Goal: Task Accomplishment & Management: Use online tool/utility

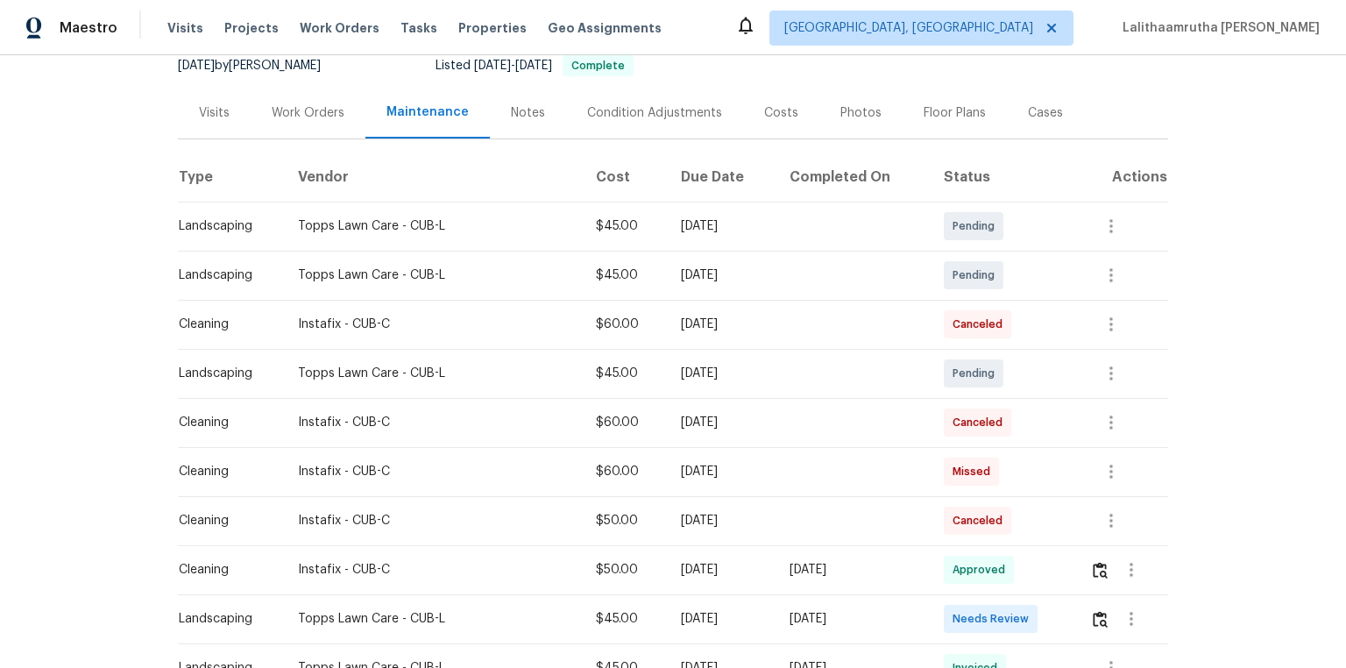
scroll to position [280, 0]
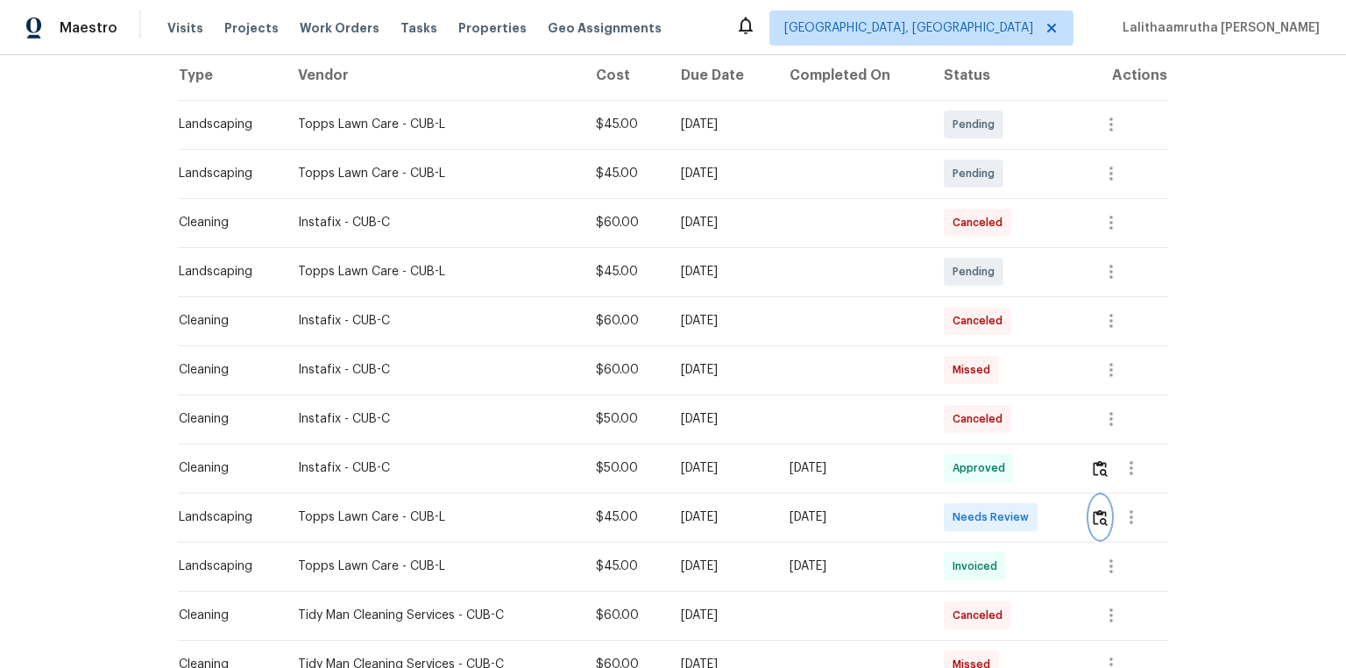
click at [957, 449] on img "button" at bounding box center [1100, 517] width 15 height 17
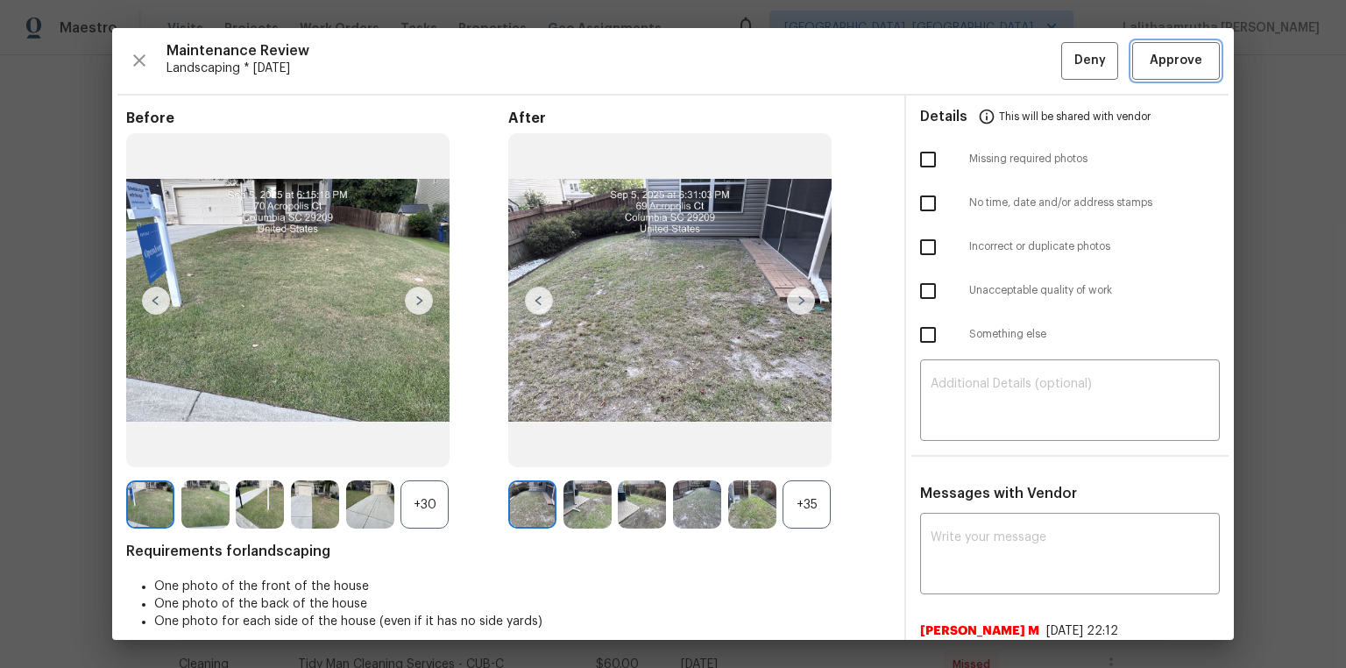
click at [957, 55] on span "Approve" at bounding box center [1176, 61] width 53 height 22
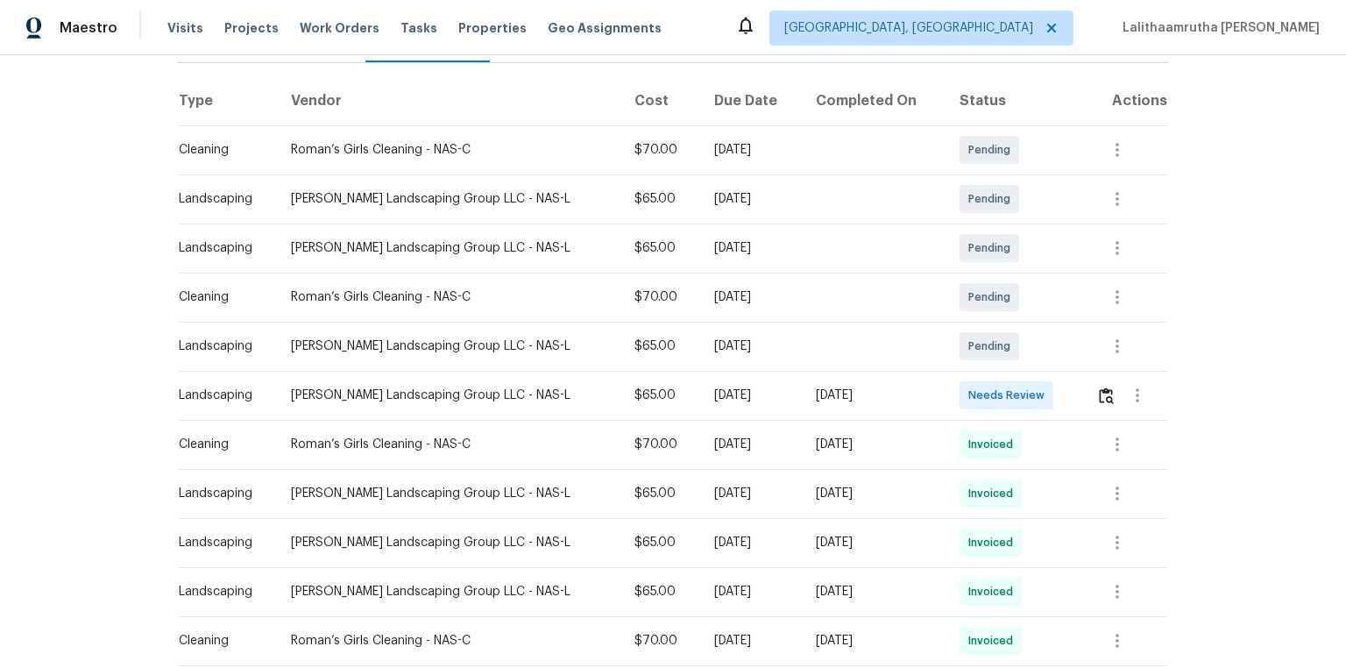
scroll to position [280, 0]
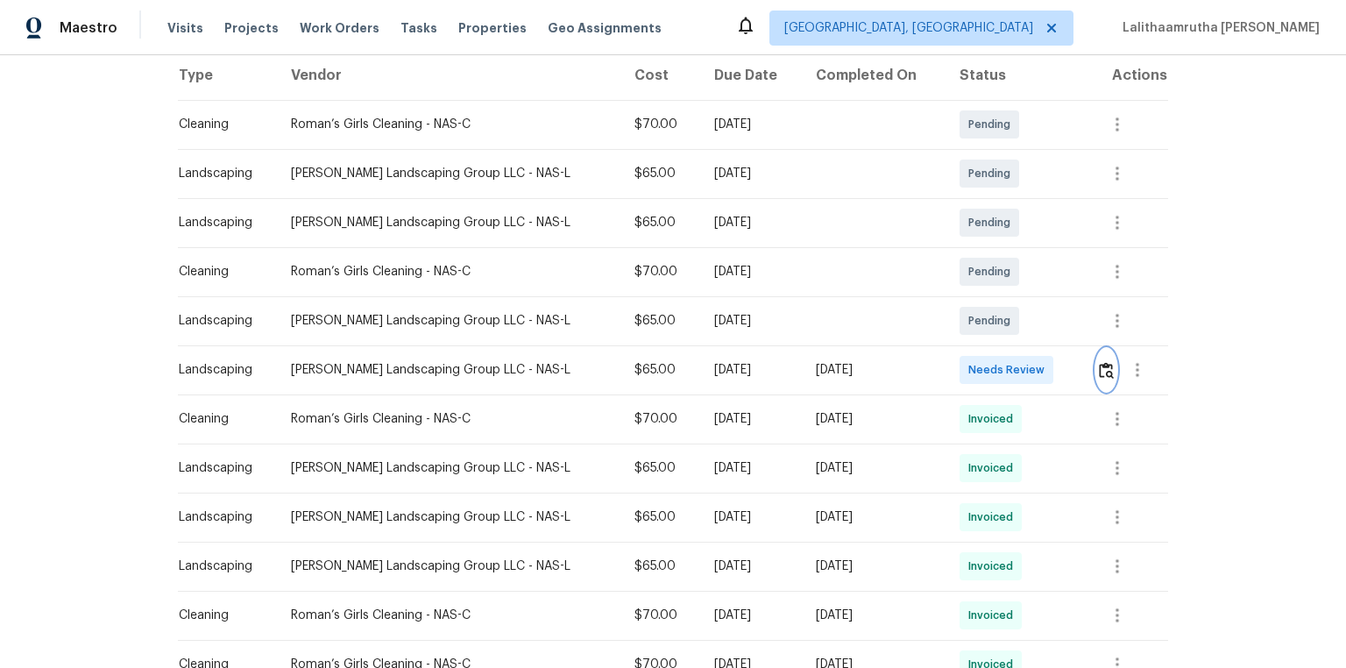
click at [957, 366] on img "button" at bounding box center [1106, 370] width 15 height 17
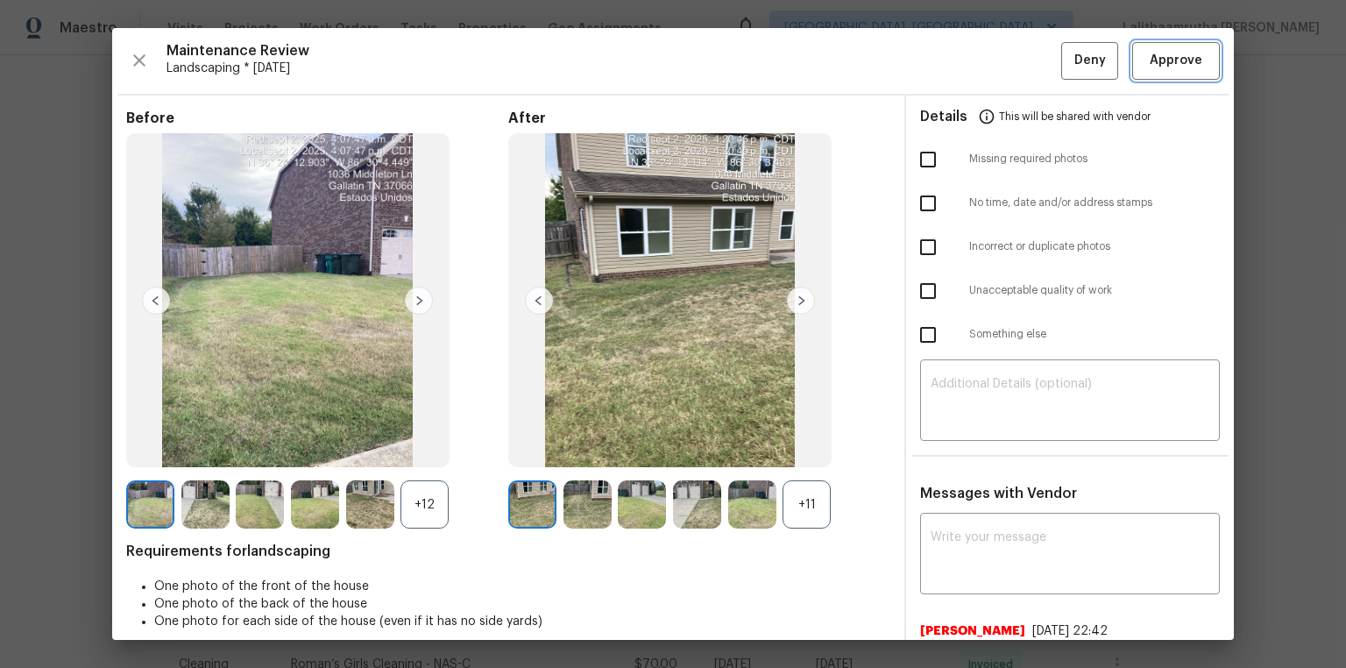
click at [957, 46] on button "Approve" at bounding box center [1176, 61] width 88 height 38
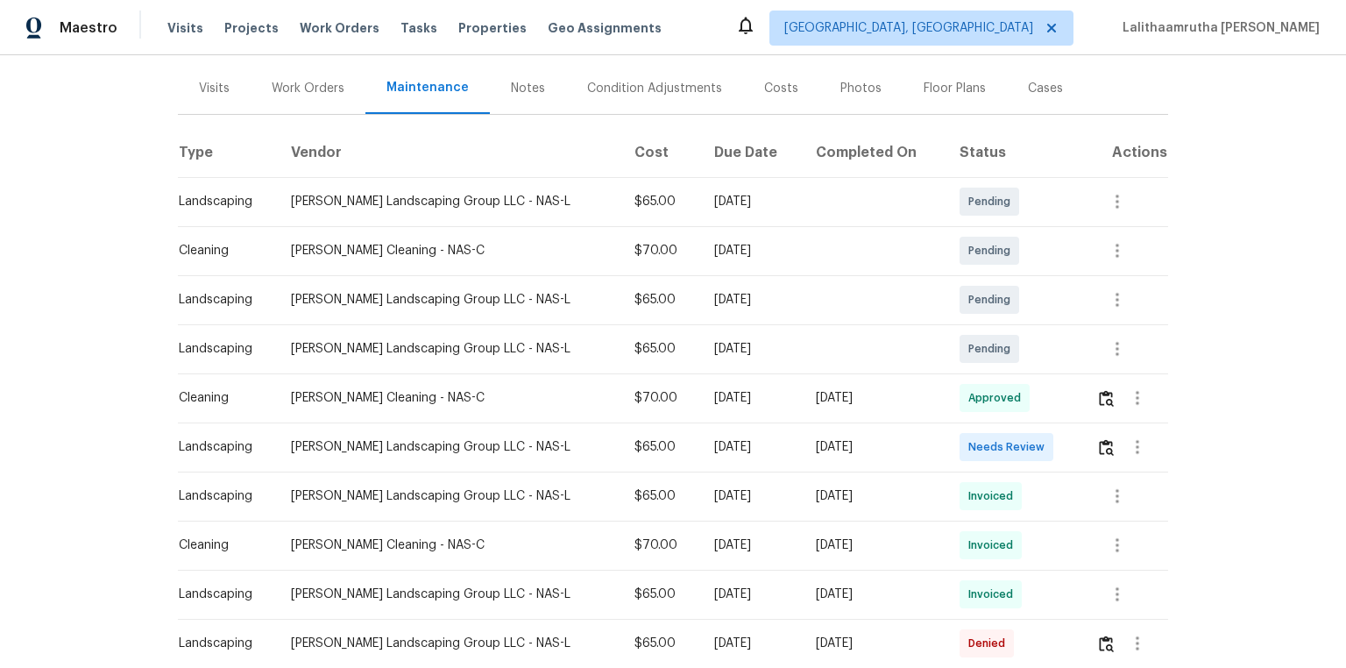
scroll to position [210, 0]
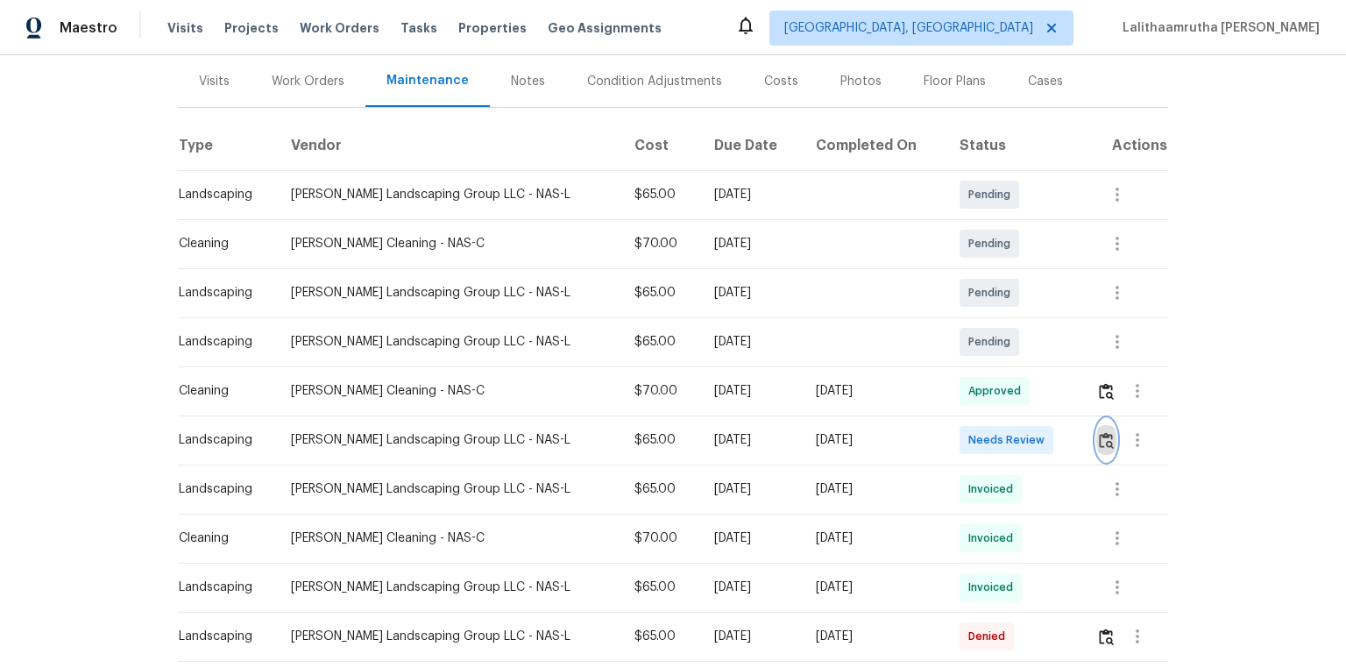
click at [957, 449] on button "button" at bounding box center [1106, 440] width 20 height 42
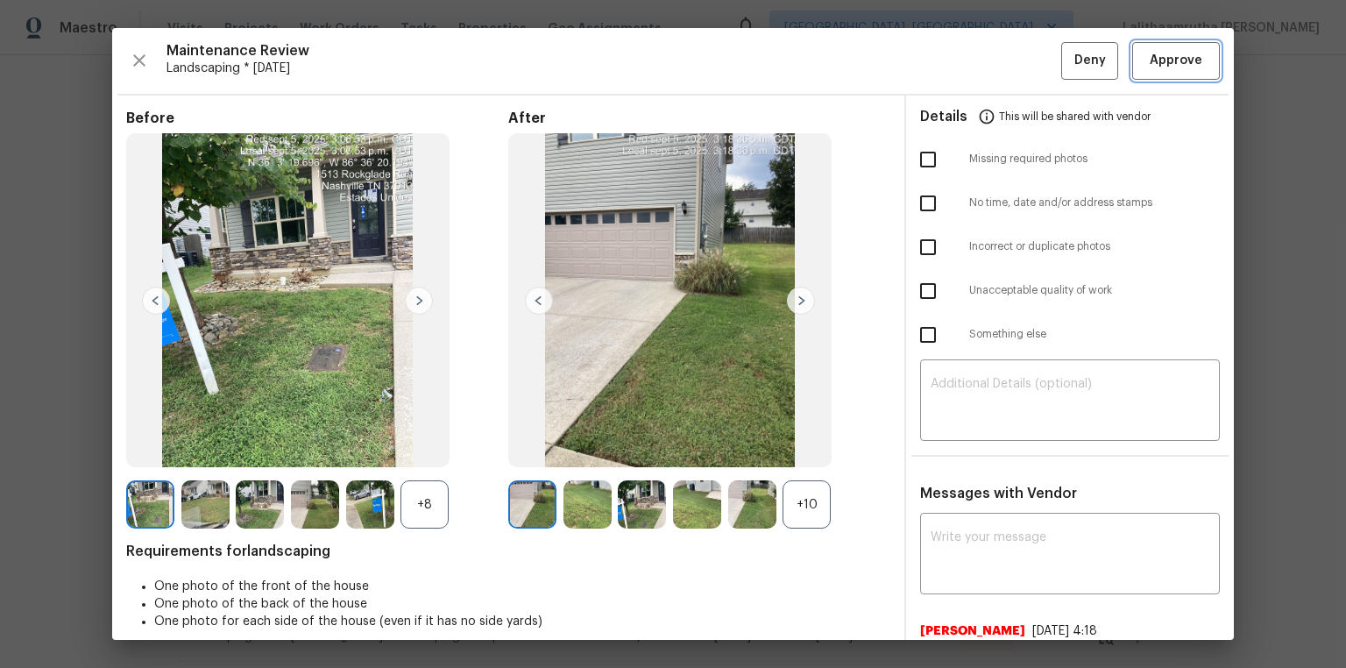
click at [957, 72] on button "Approve" at bounding box center [1176, 61] width 88 height 38
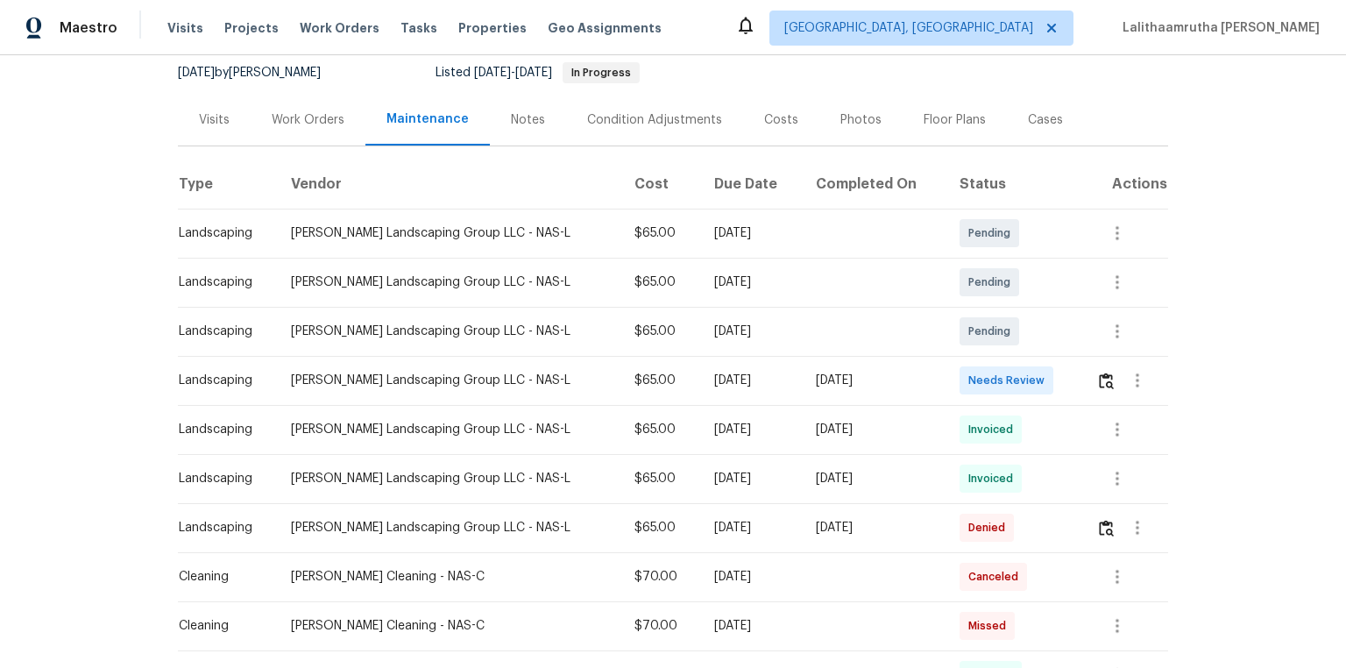
scroll to position [280, 0]
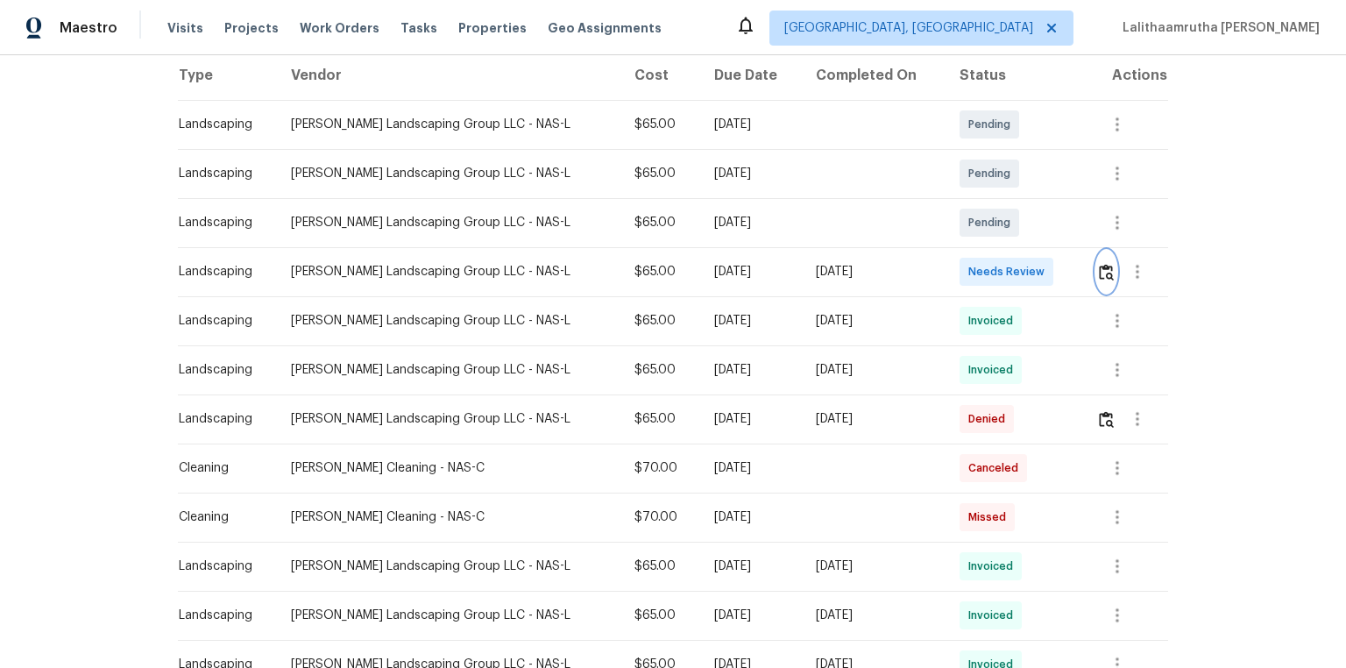
click at [957, 274] on img "button" at bounding box center [1106, 272] width 15 height 17
click at [957, 280] on button "button" at bounding box center [1106, 272] width 20 height 42
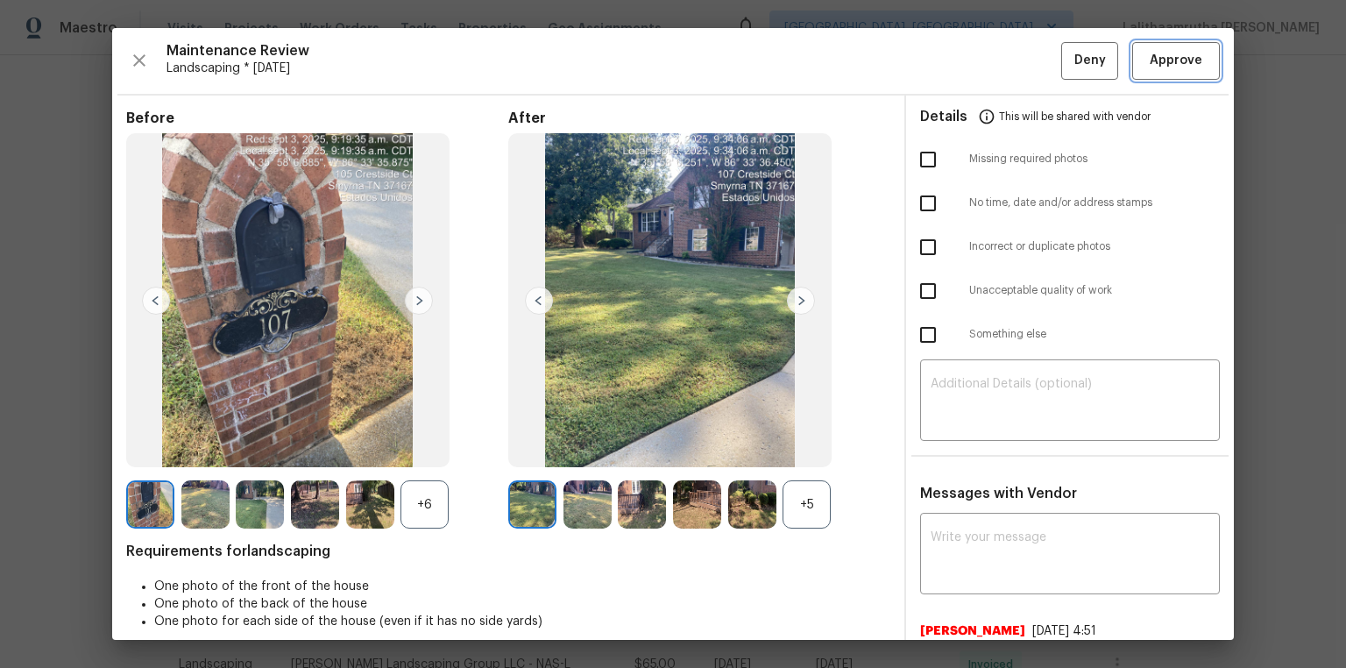
click at [957, 66] on span "Approve" at bounding box center [1176, 61] width 53 height 22
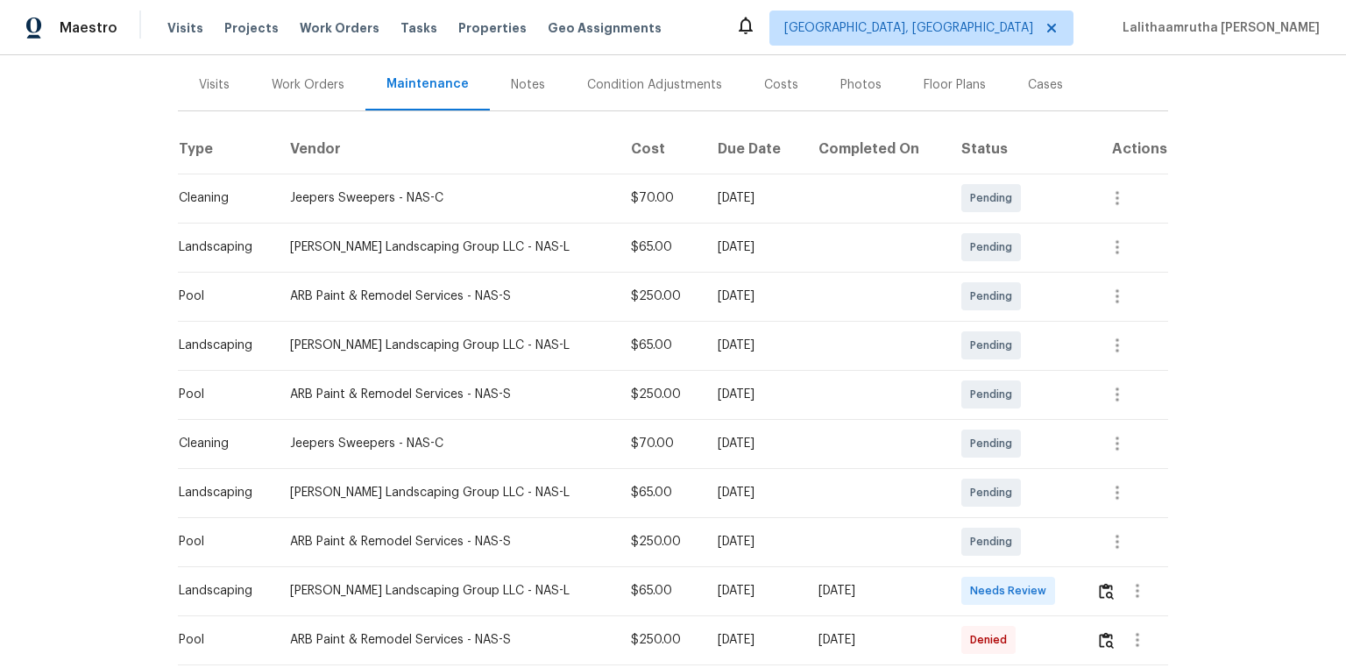
scroll to position [280, 0]
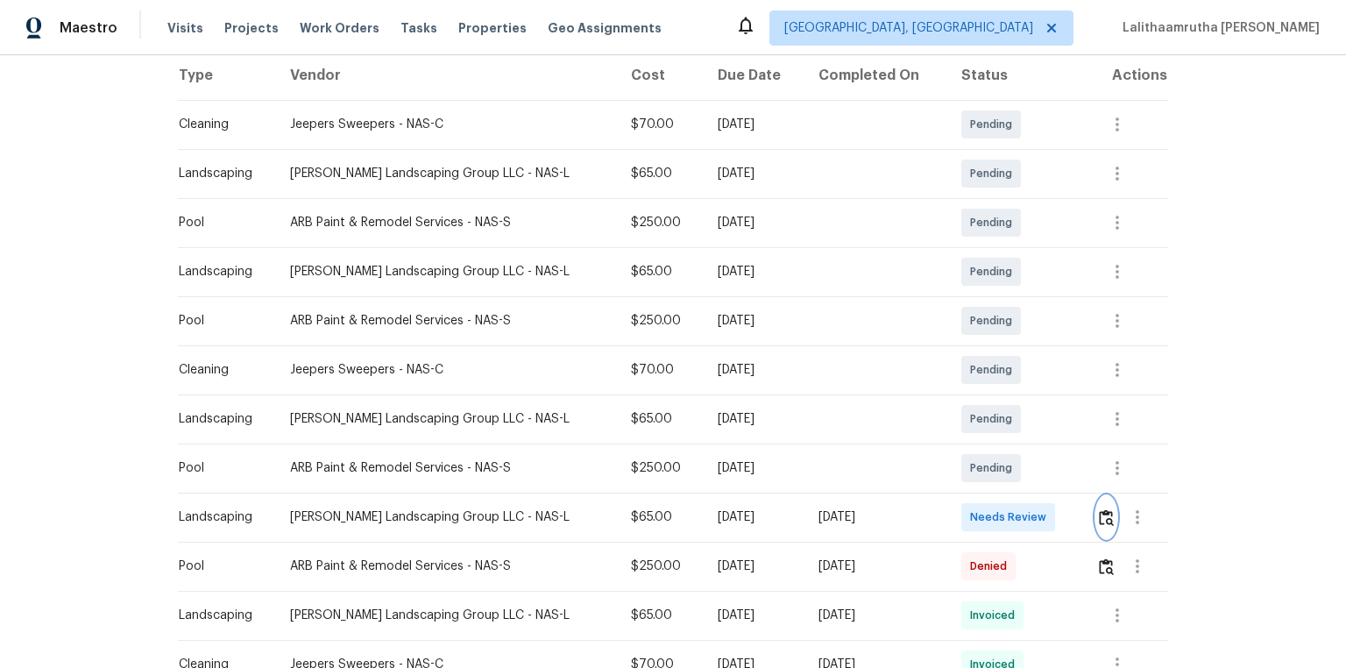
click at [957, 449] on img "button" at bounding box center [1106, 517] width 15 height 17
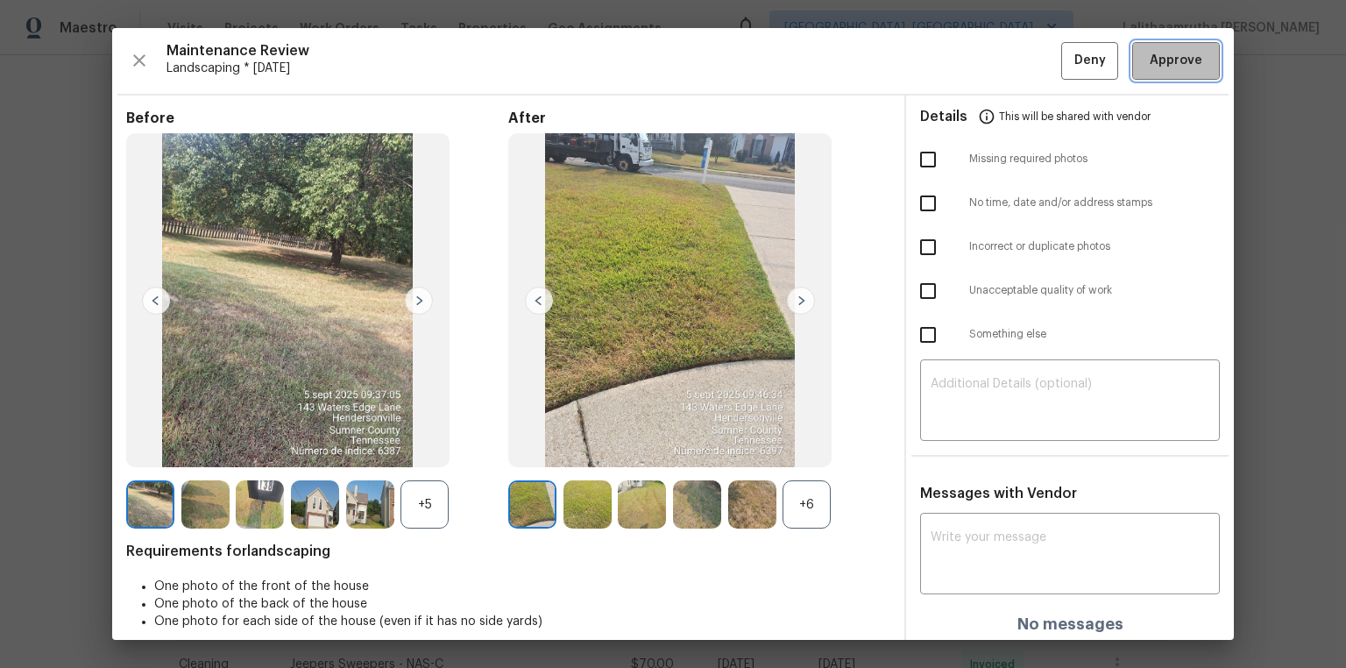
click at [957, 59] on span "Approve" at bounding box center [1176, 61] width 53 height 22
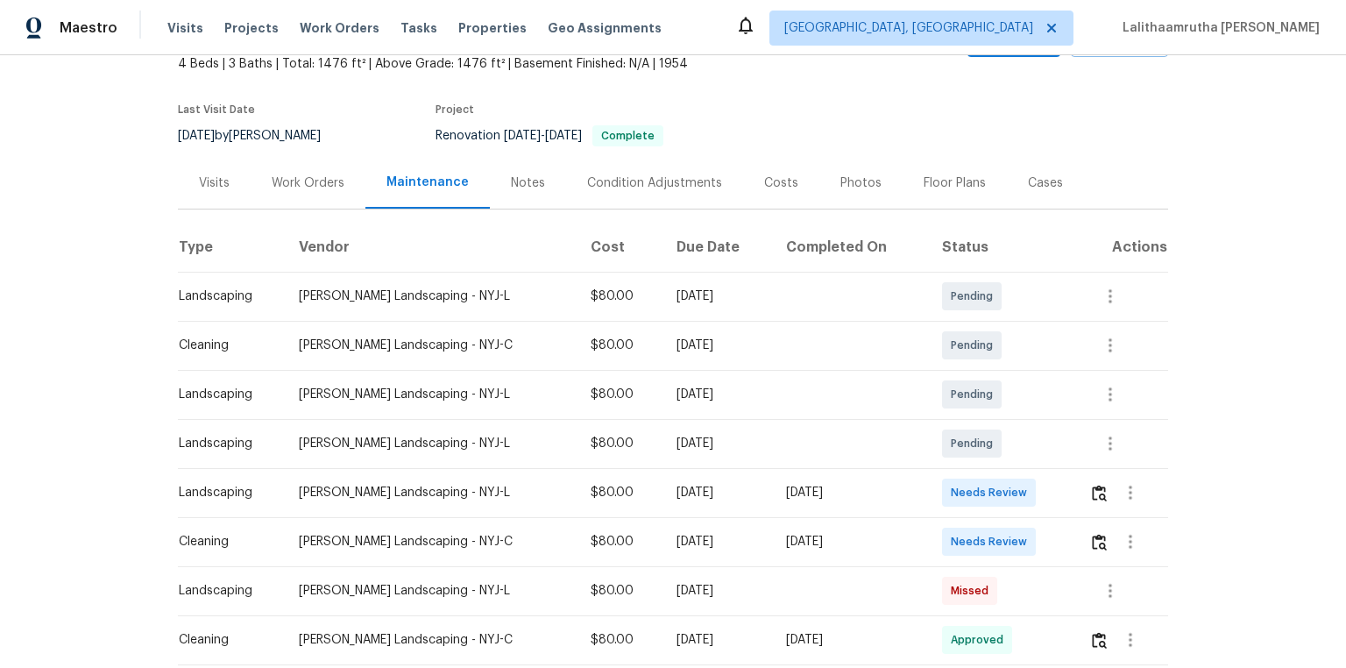
scroll to position [210, 0]
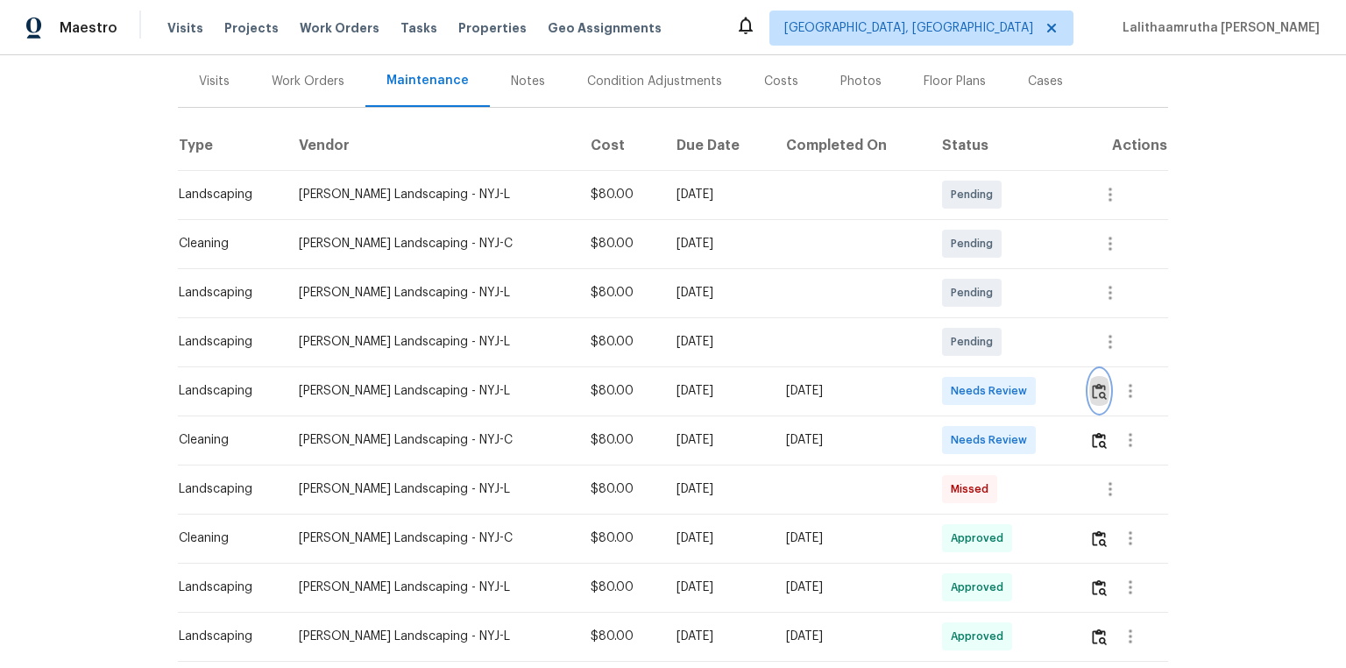
click at [957, 386] on img "button" at bounding box center [1099, 391] width 15 height 17
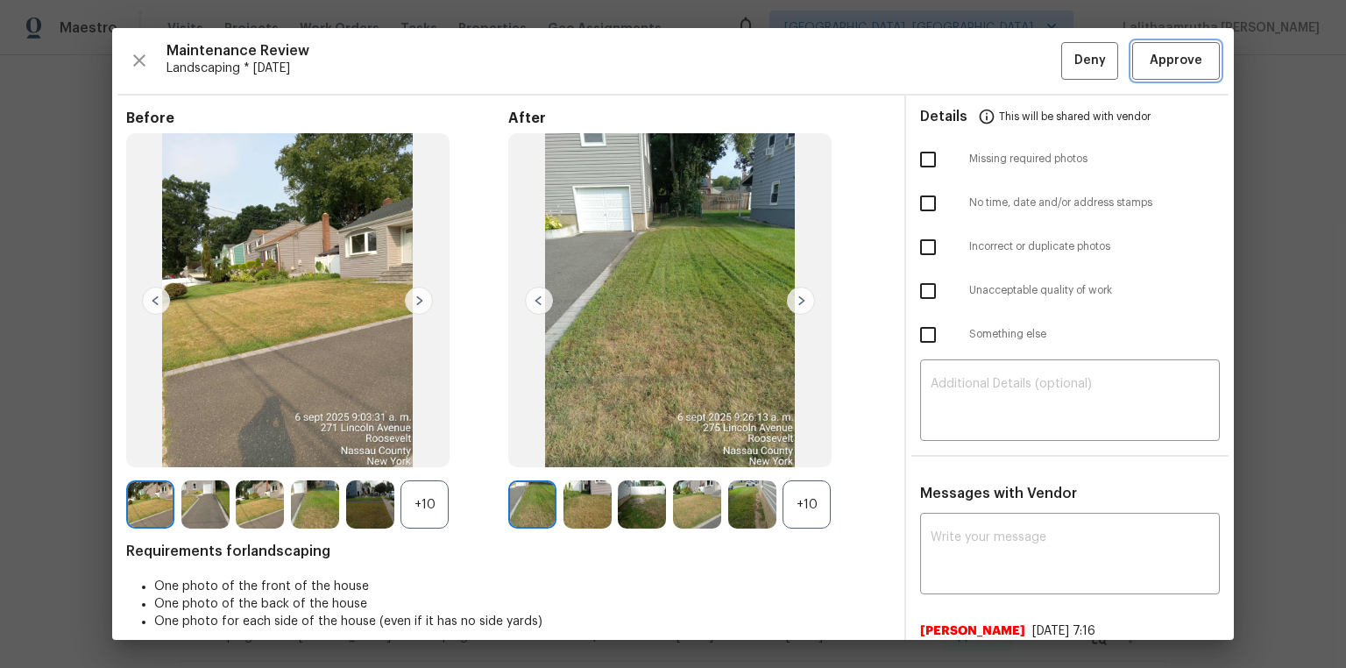
click at [957, 64] on span "Approve" at bounding box center [1176, 61] width 53 height 22
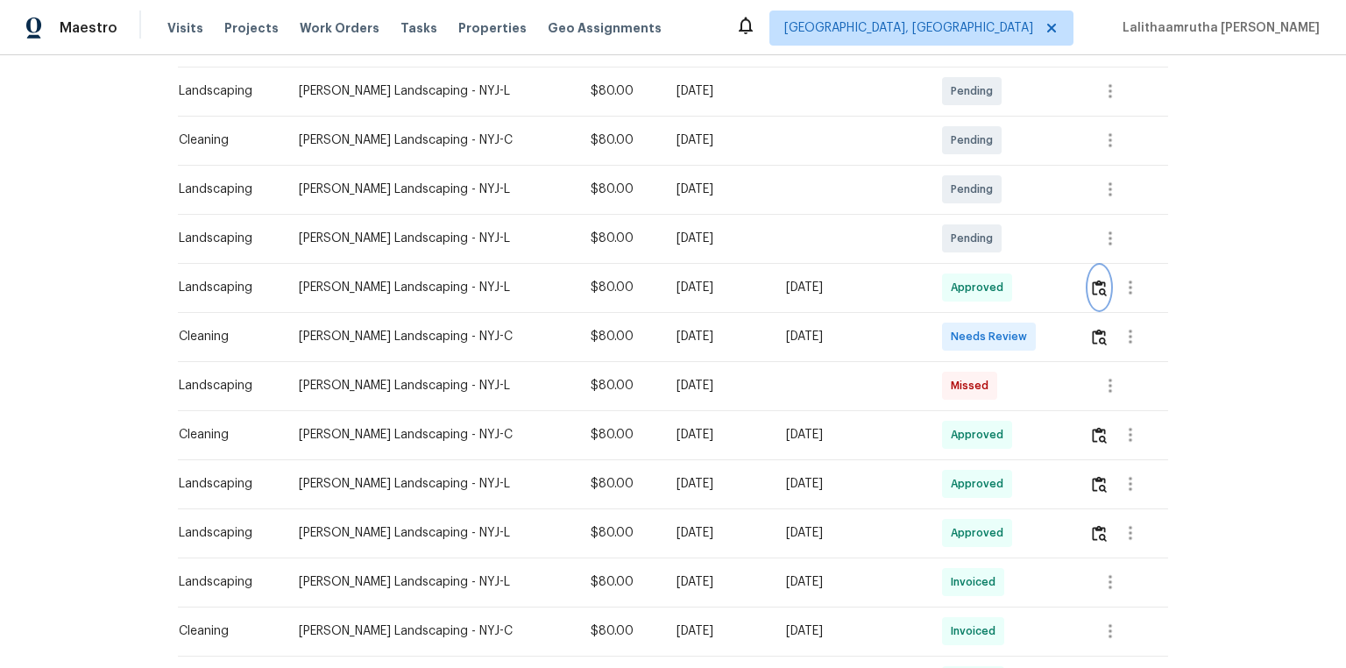
scroll to position [421, 0]
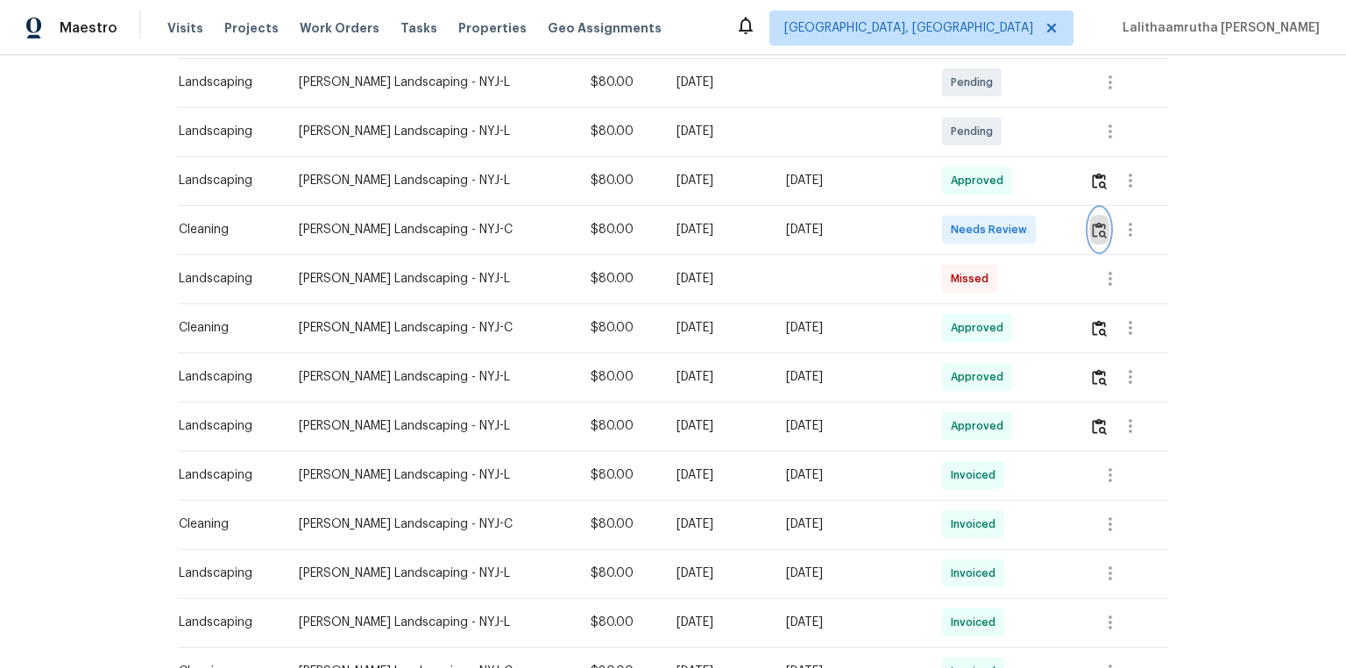
click at [957, 228] on img "button" at bounding box center [1099, 230] width 15 height 17
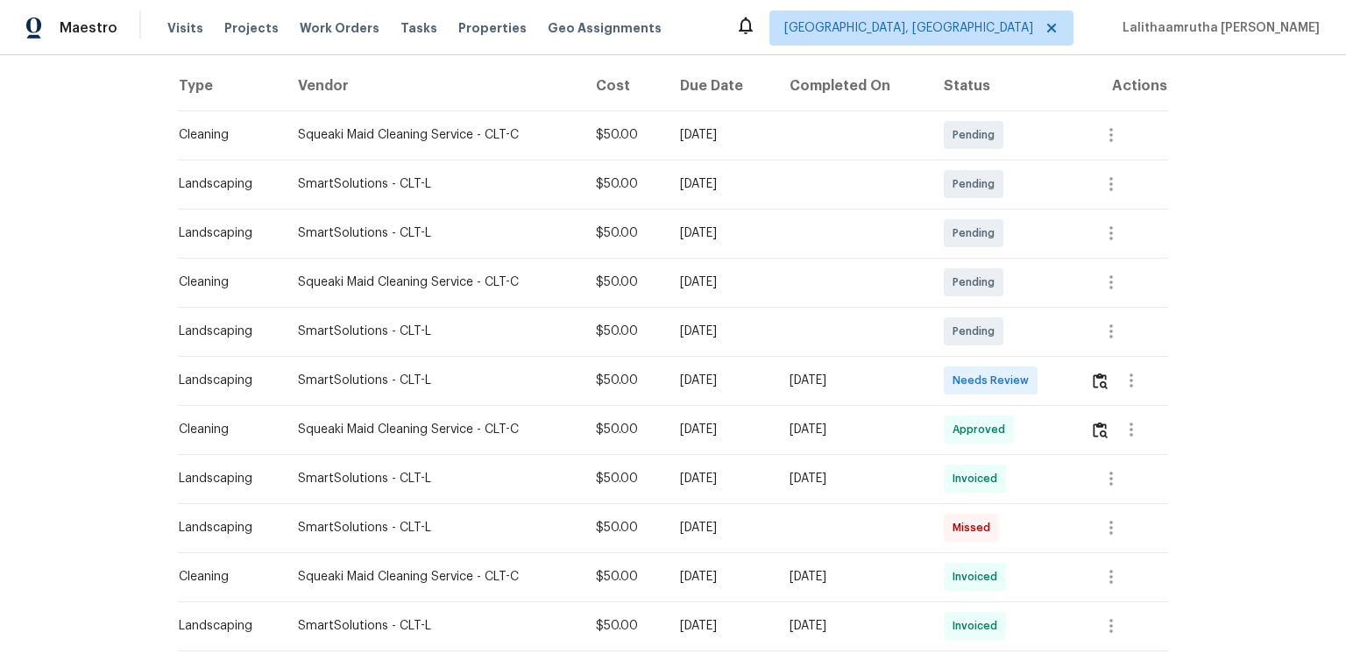
scroll to position [280, 0]
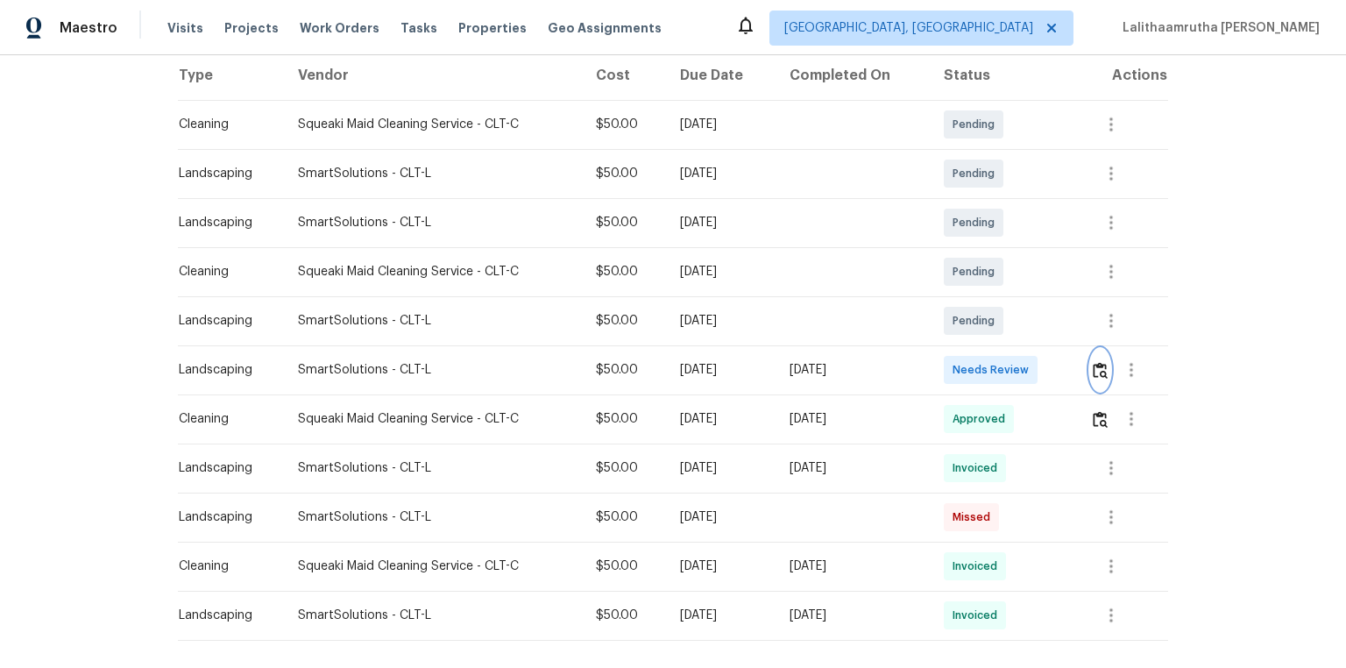
click at [957, 376] on img "button" at bounding box center [1100, 370] width 15 height 17
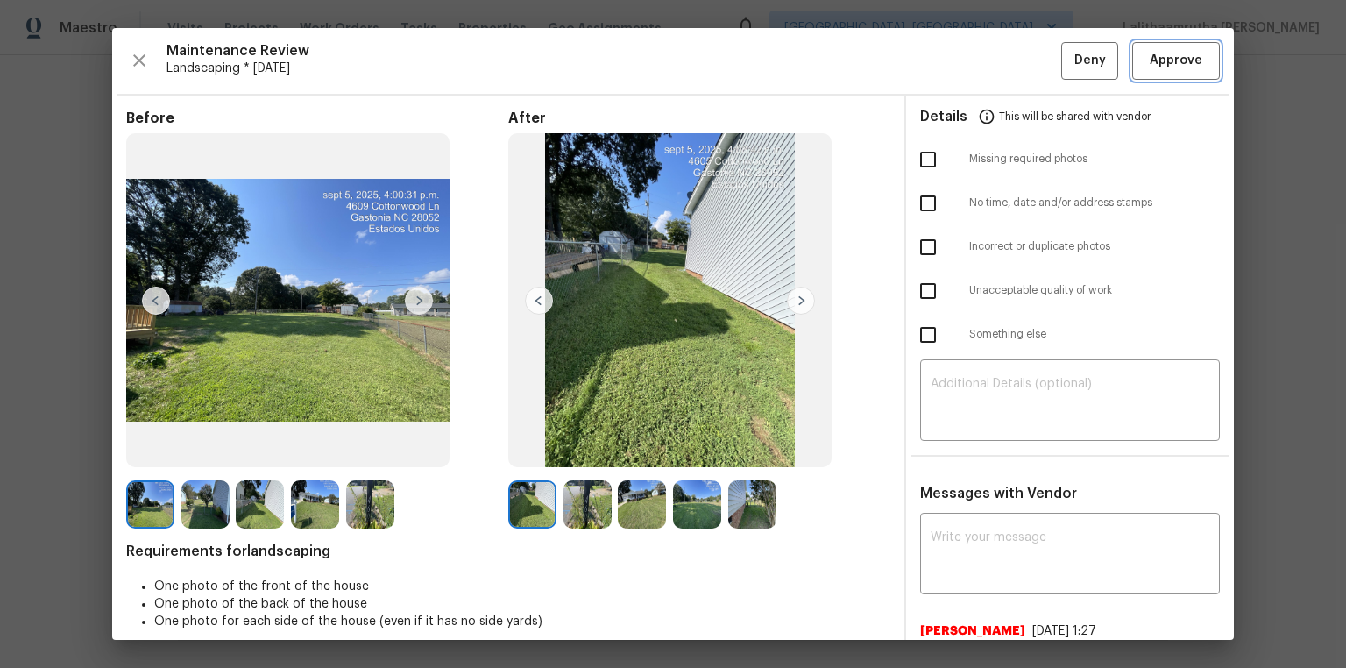
click at [957, 60] on span "Approve" at bounding box center [1176, 61] width 53 height 22
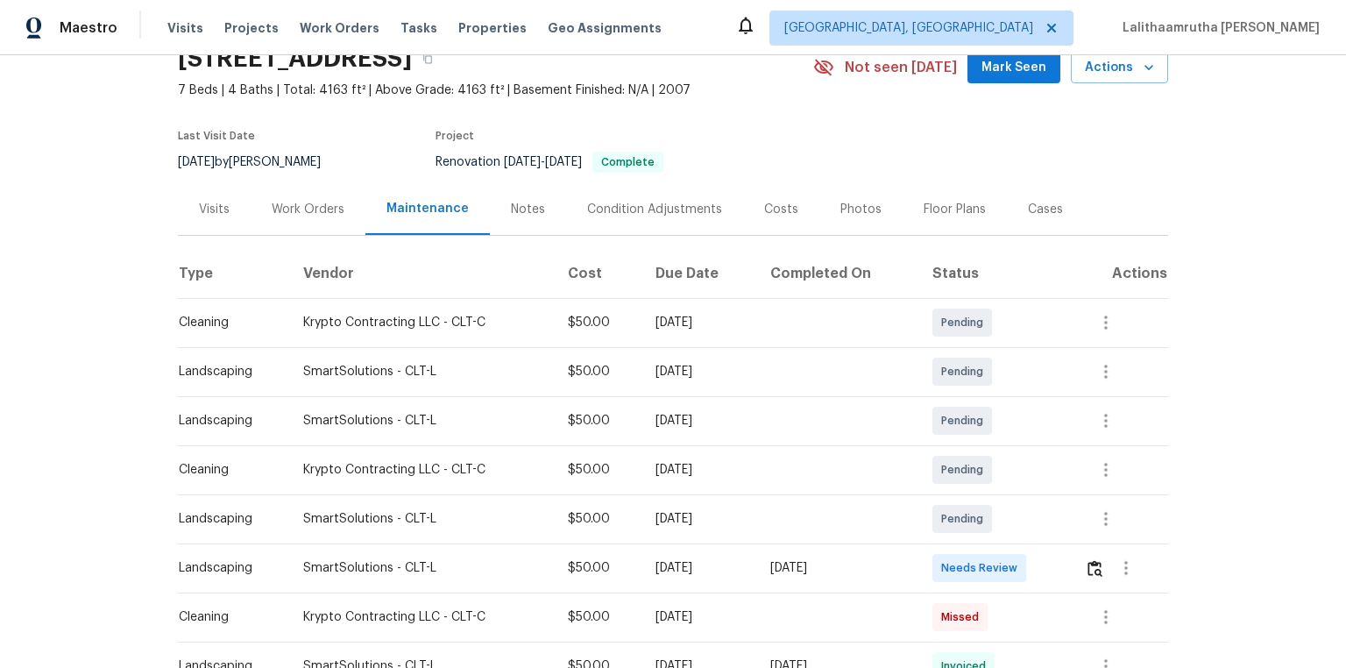
scroll to position [210, 0]
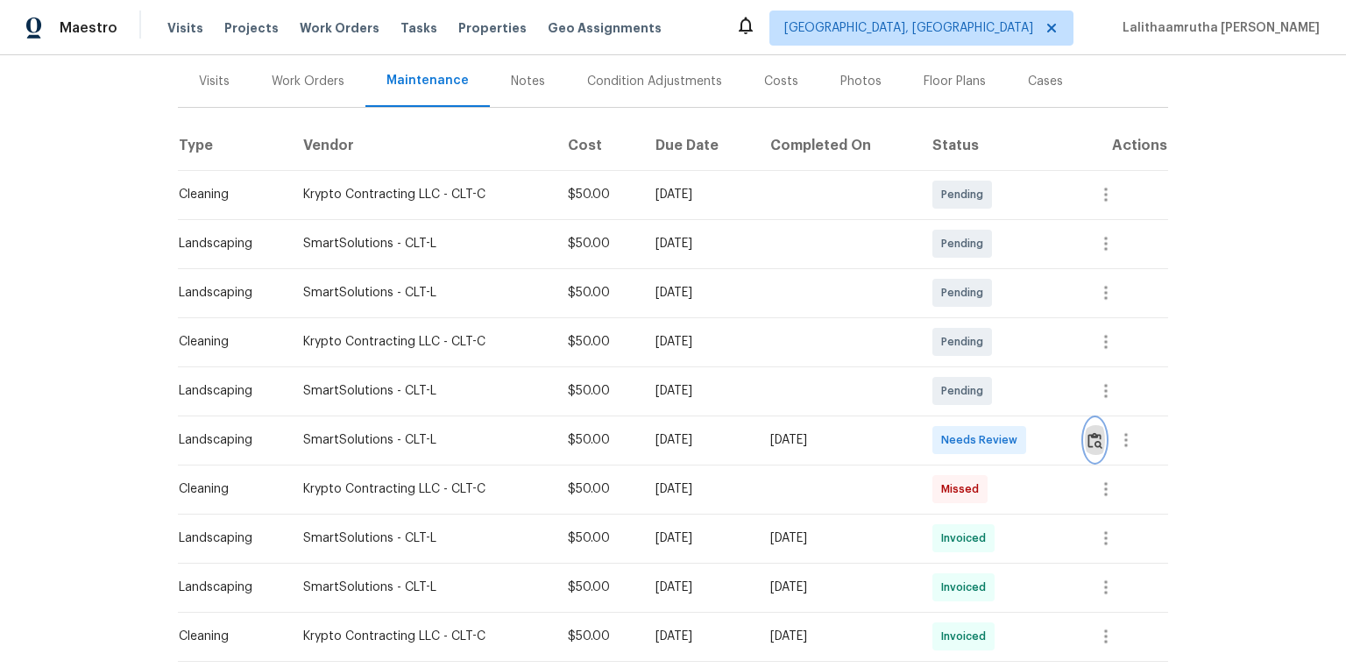
click at [957, 436] on img "button" at bounding box center [1095, 440] width 15 height 17
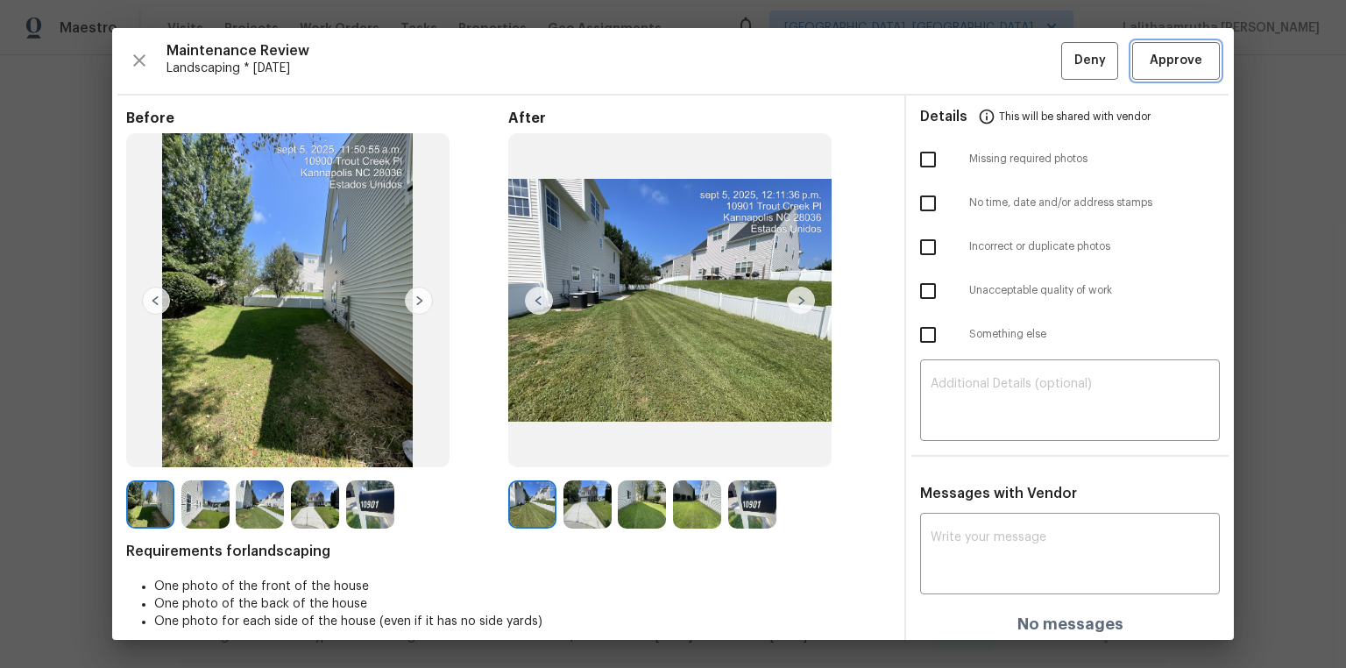
click at [957, 62] on span "Approve" at bounding box center [1176, 61] width 53 height 22
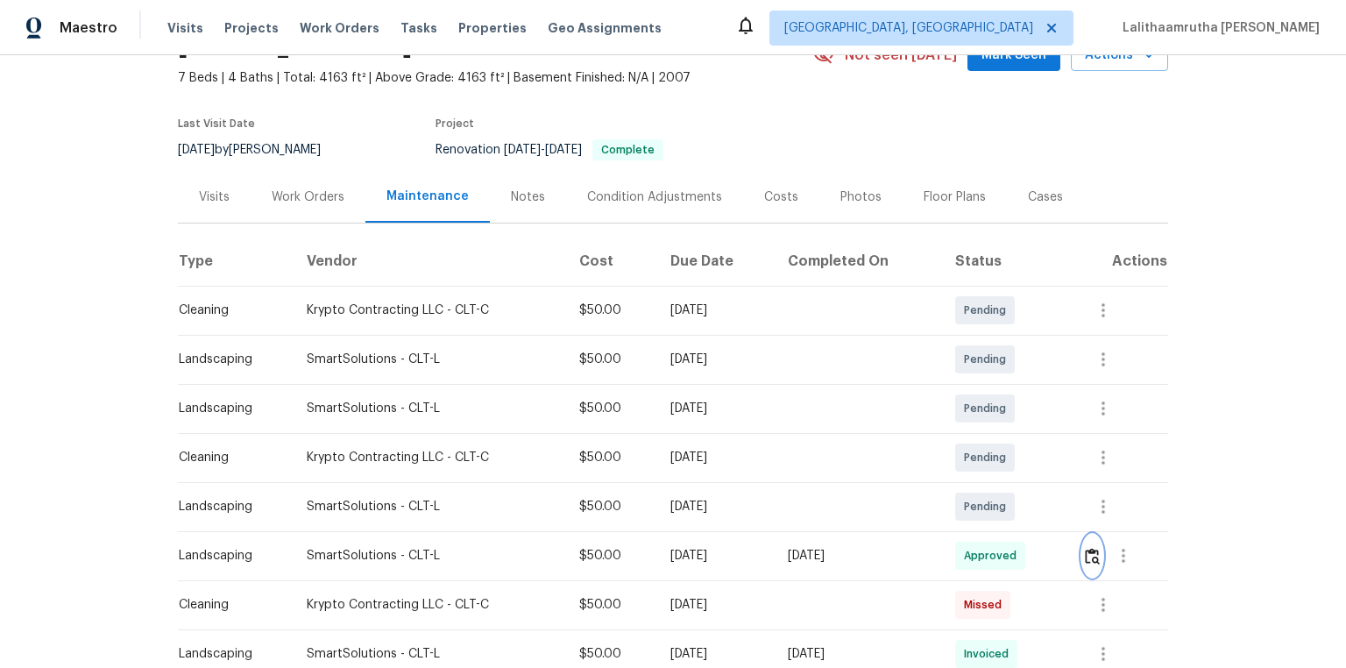
scroll to position [0, 0]
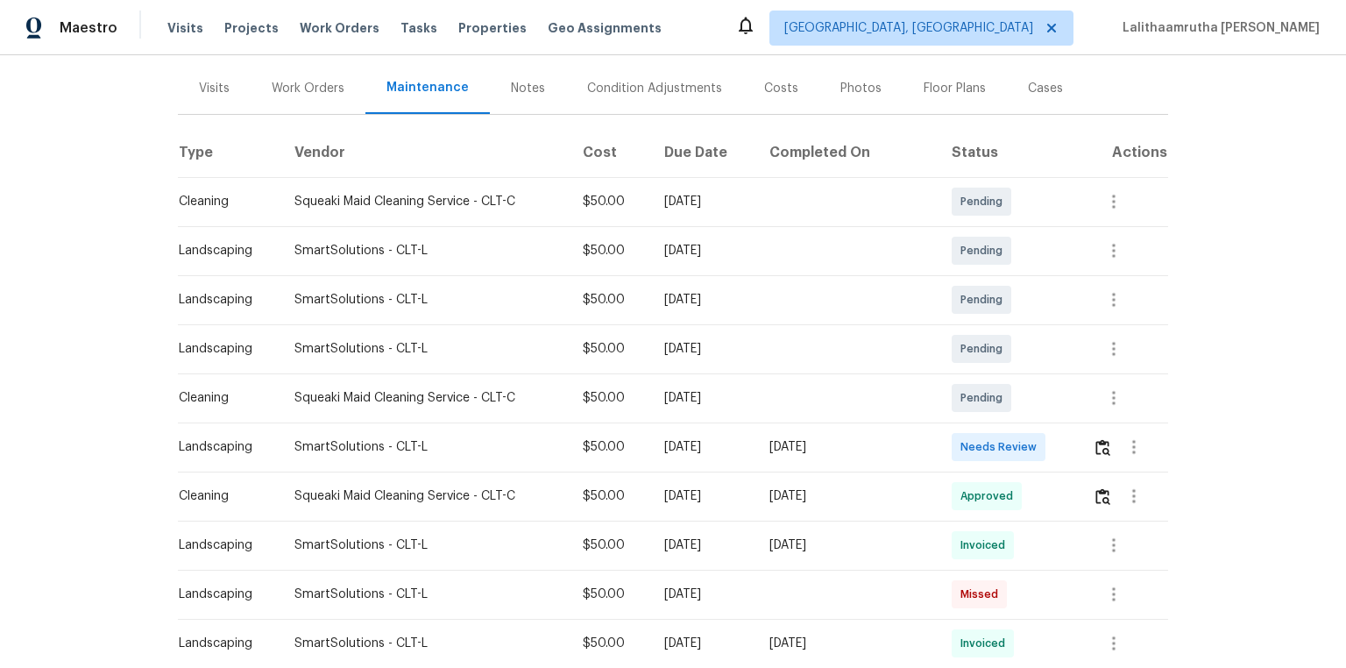
scroll to position [210, 0]
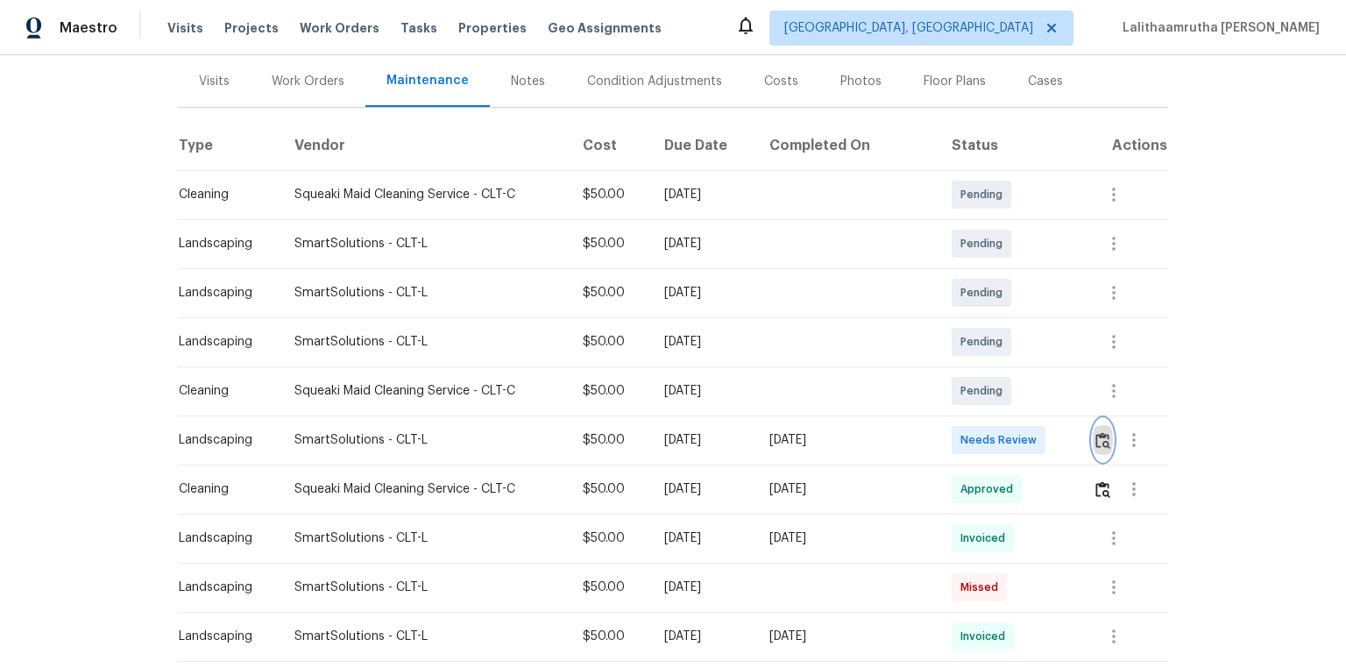
click at [957, 438] on img "button" at bounding box center [1103, 440] width 15 height 17
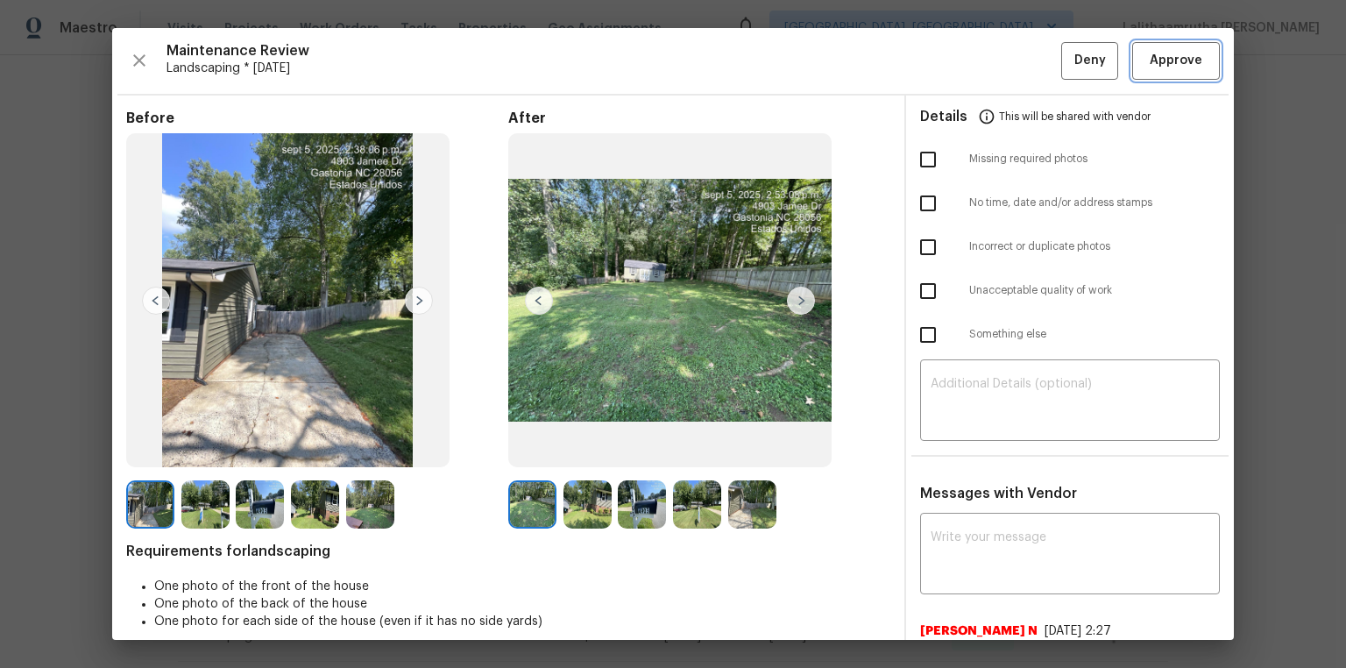
click at [957, 66] on span "Approve" at bounding box center [1176, 61] width 53 height 22
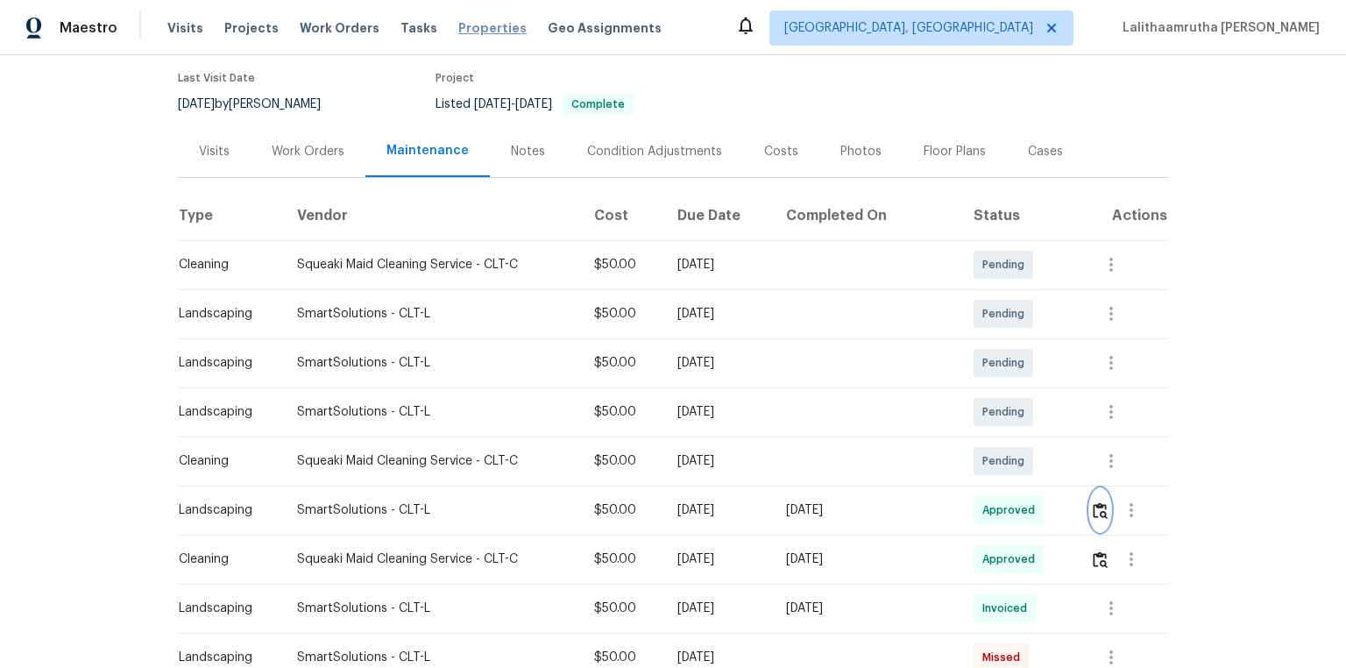
scroll to position [0, 0]
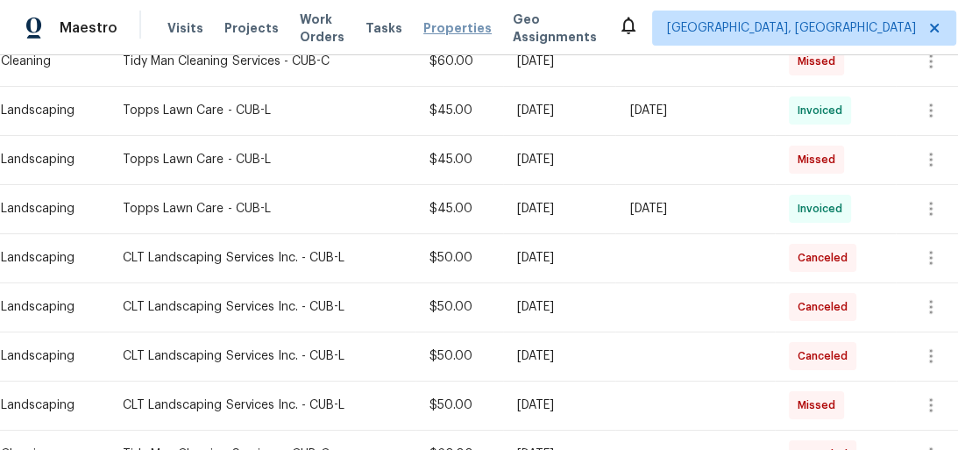
scroll to position [883, 0]
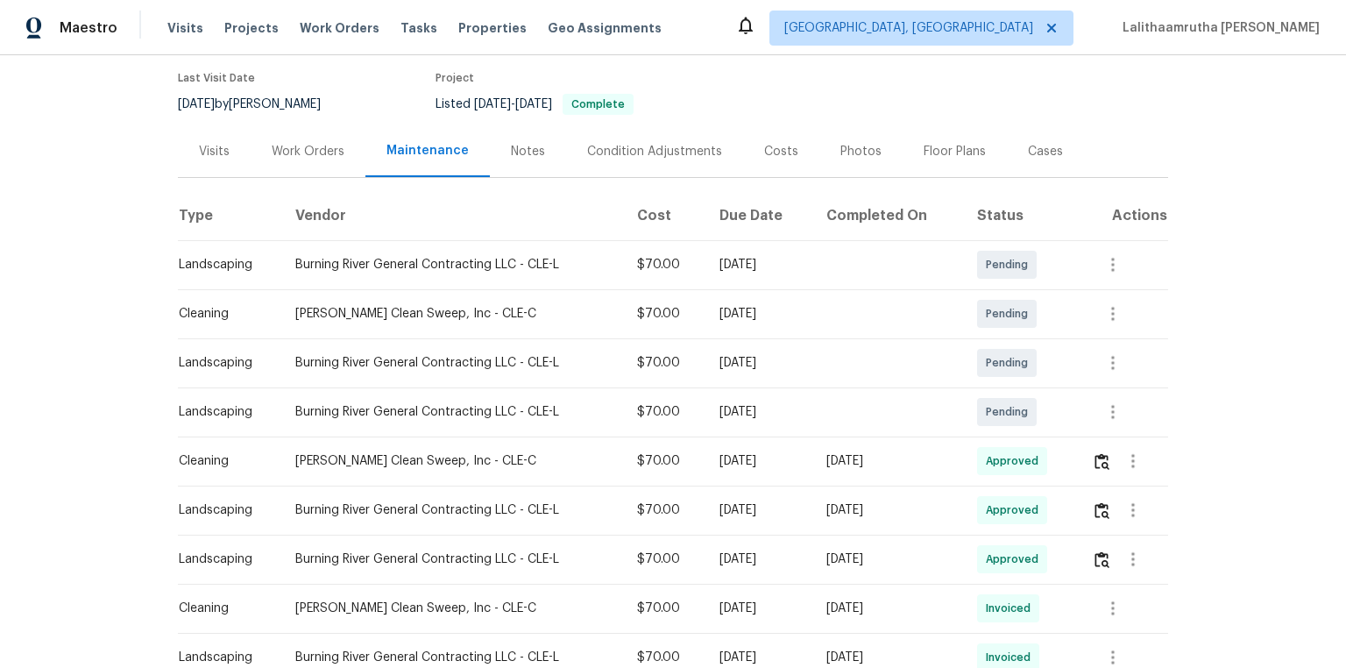
scroll to position [280, 0]
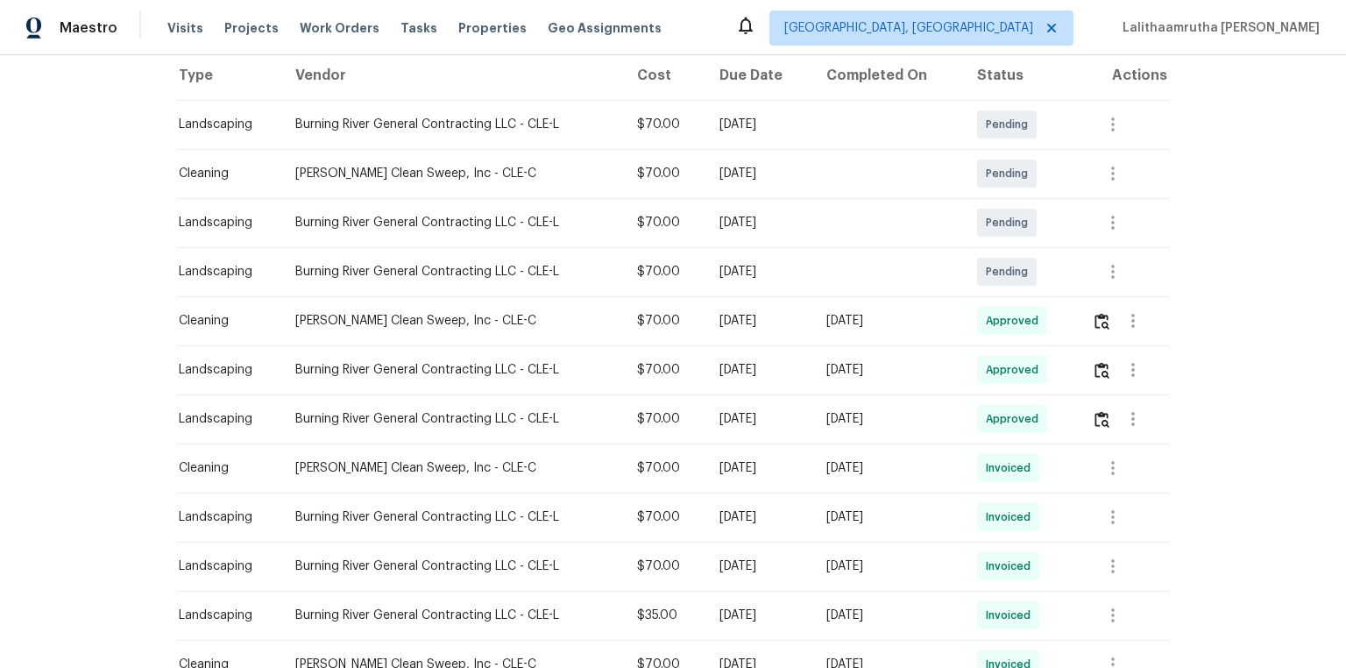
click at [118, 148] on div "Back to all projects [STREET_ADDRESS][PERSON_NAME] 4 Beds | 2 Baths | Total: 29…" at bounding box center [673, 361] width 1346 height 613
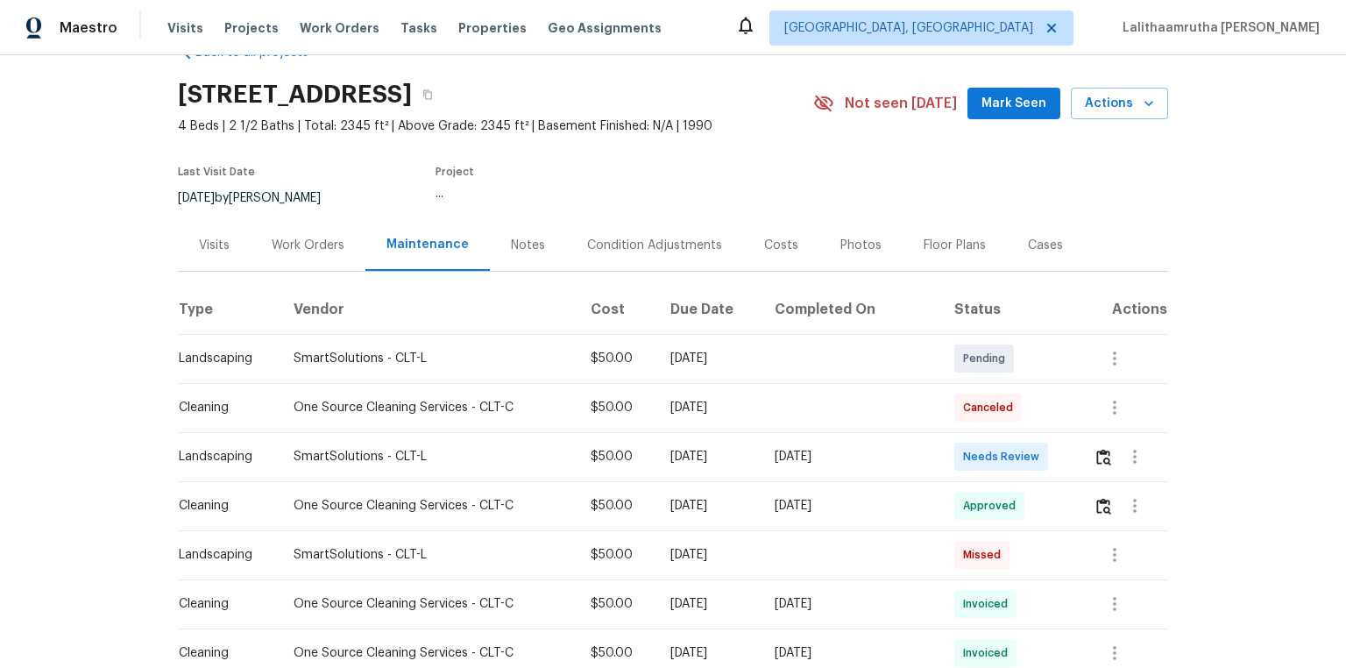
scroll to position [70, 0]
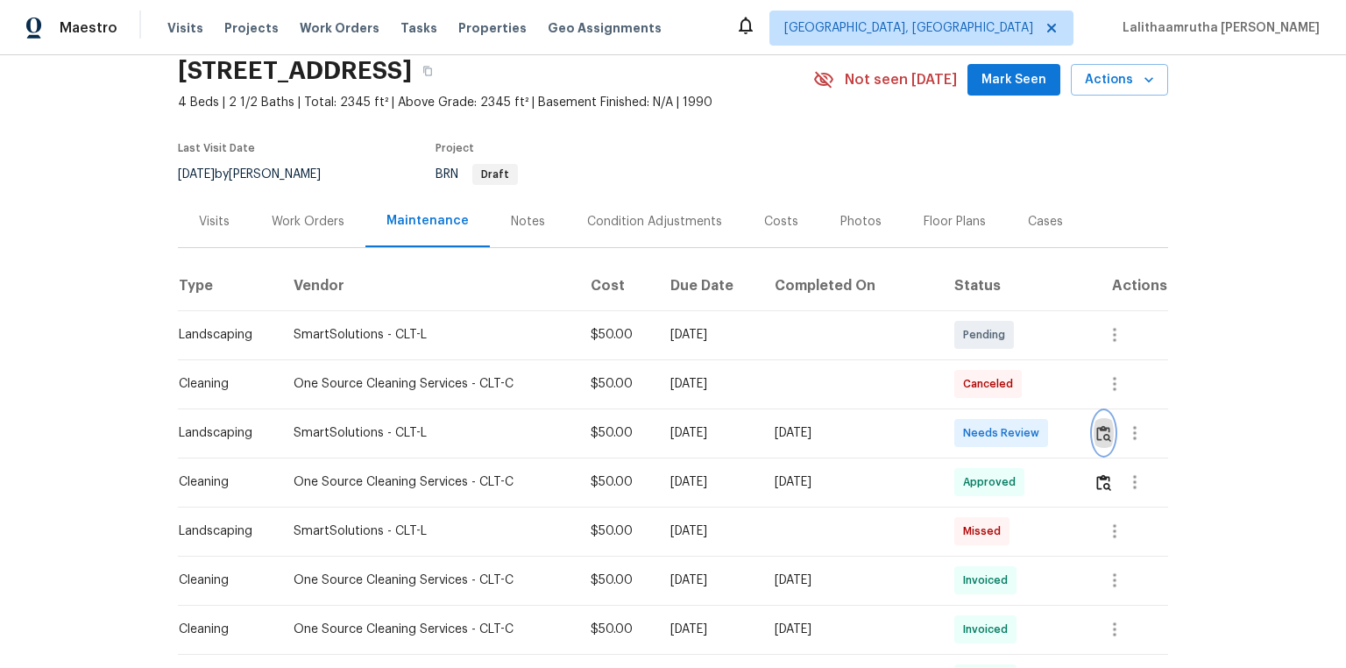
click at [957, 428] on img "button" at bounding box center [1103, 433] width 15 height 17
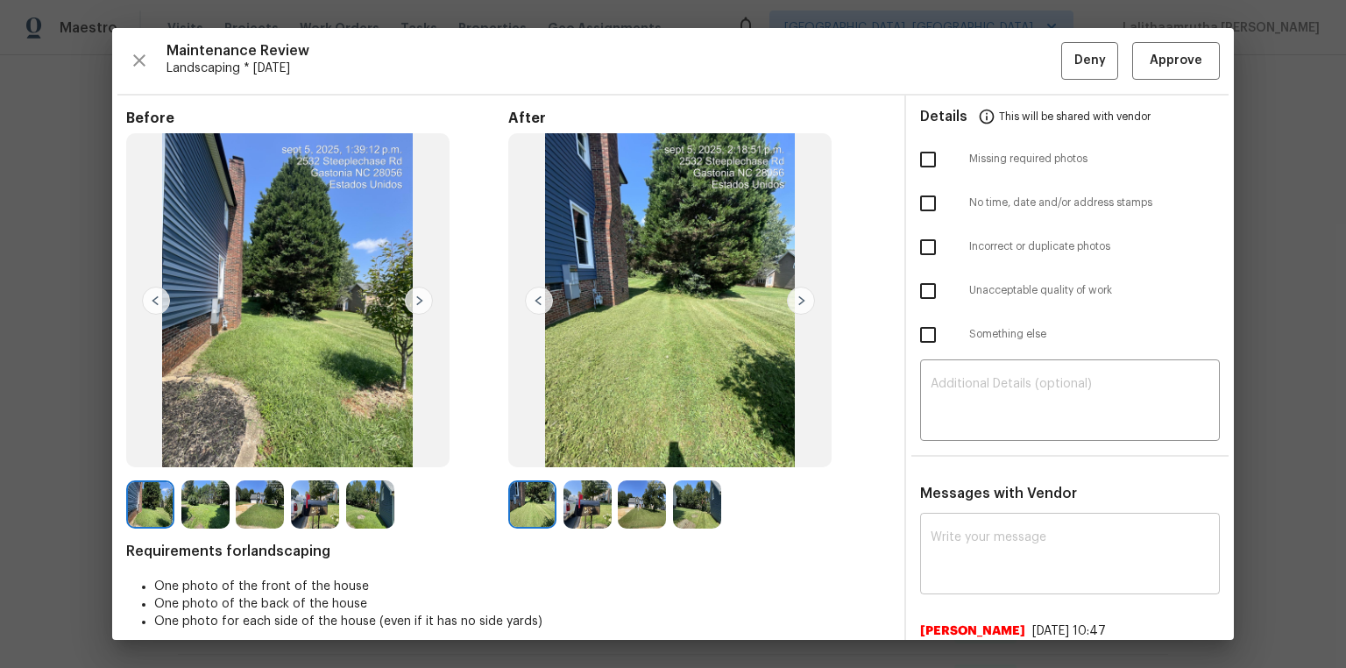
click at [957, 449] on div "x ​" at bounding box center [1070, 555] width 300 height 77
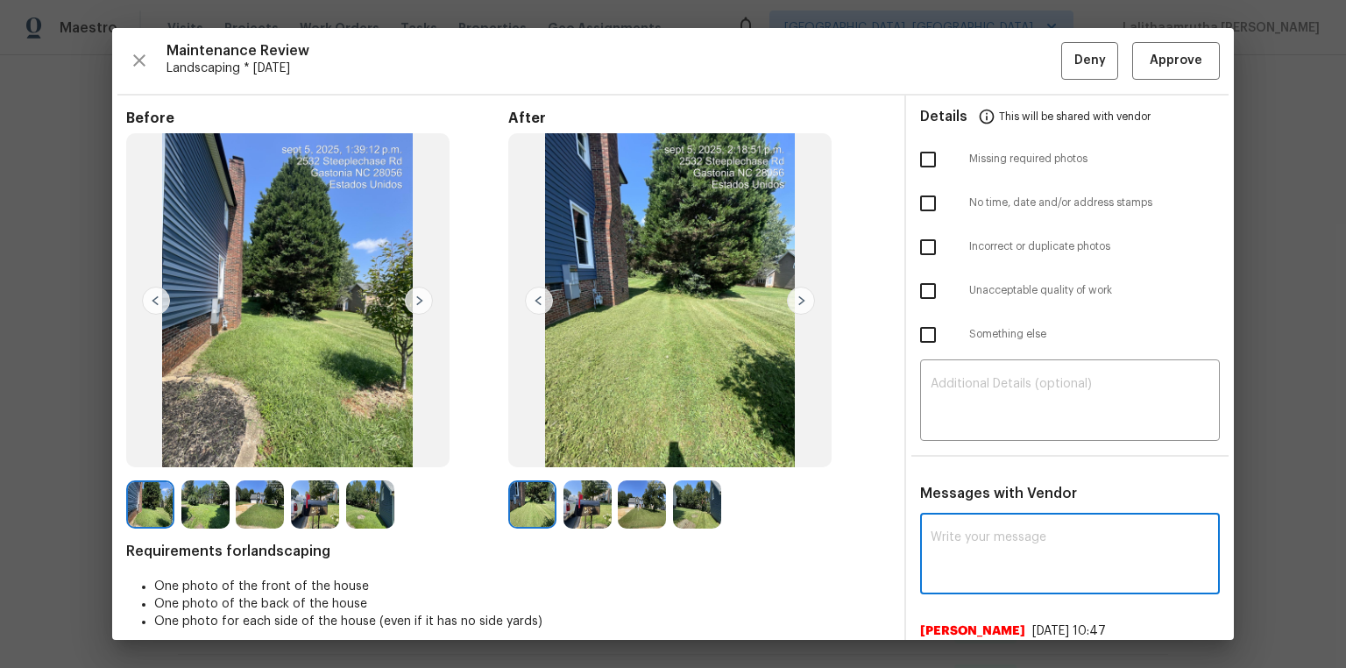
paste textarea "Maintenance Audit Team: Hello! Unfortunately, this landscaping visit completed …"
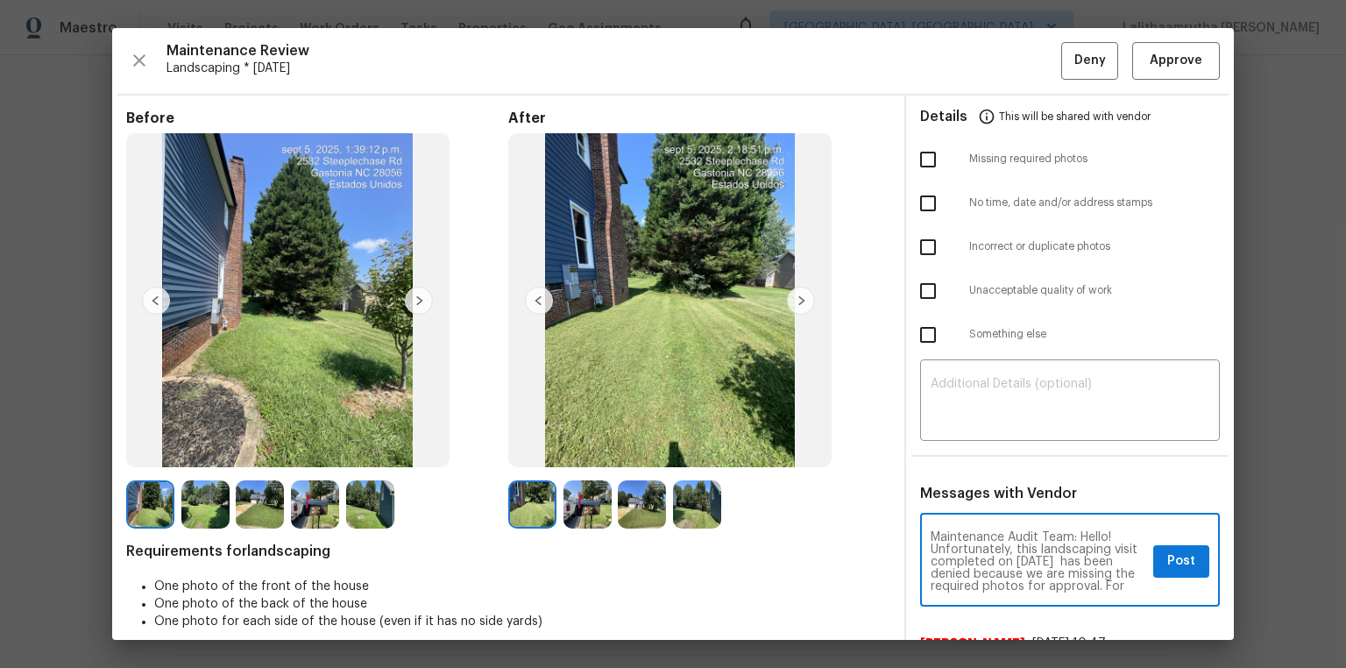
scroll to position [208, 0]
type textarea "Maintenance Audit Team: Hello! Unfortunately, this landscaping visit completed …"
click at [957, 389] on textarea at bounding box center [1070, 402] width 279 height 49
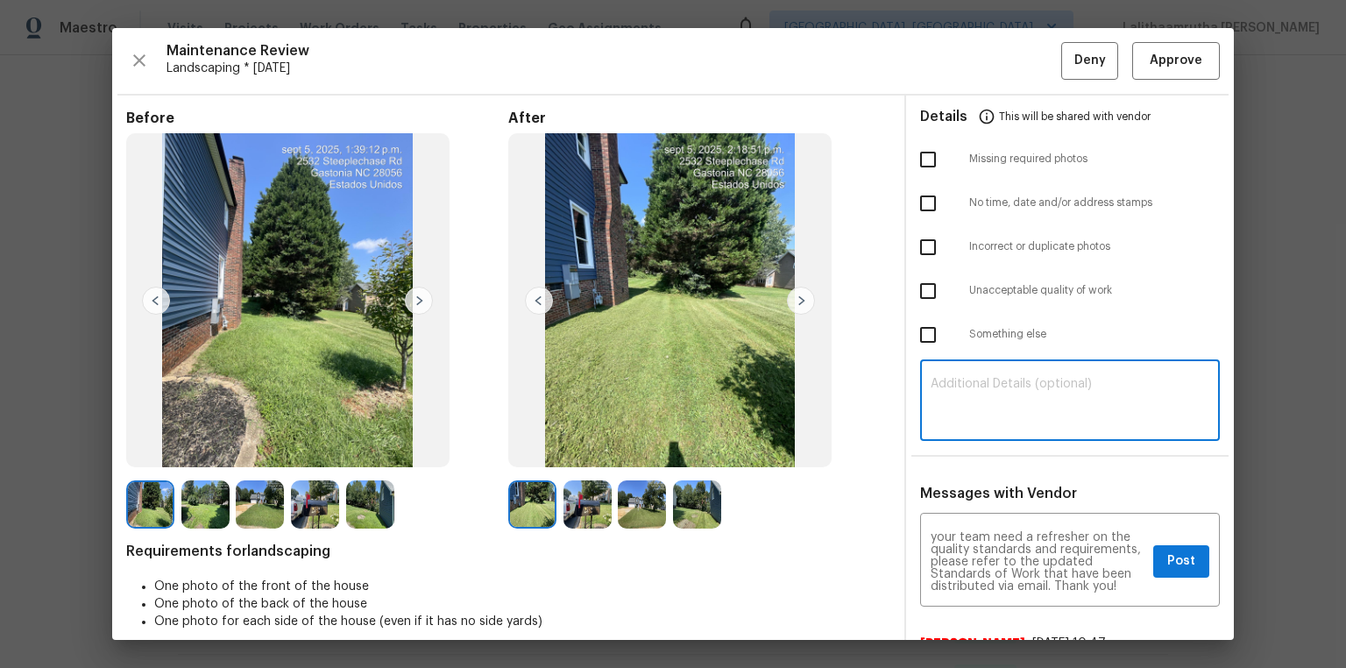
paste textarea "Maintenance Audit Team: Hello! Unfortunately, this landscaping visit completed …"
type textarea "Maintenance Audit Team: Hello! Unfortunately, this landscaping visit completed …"
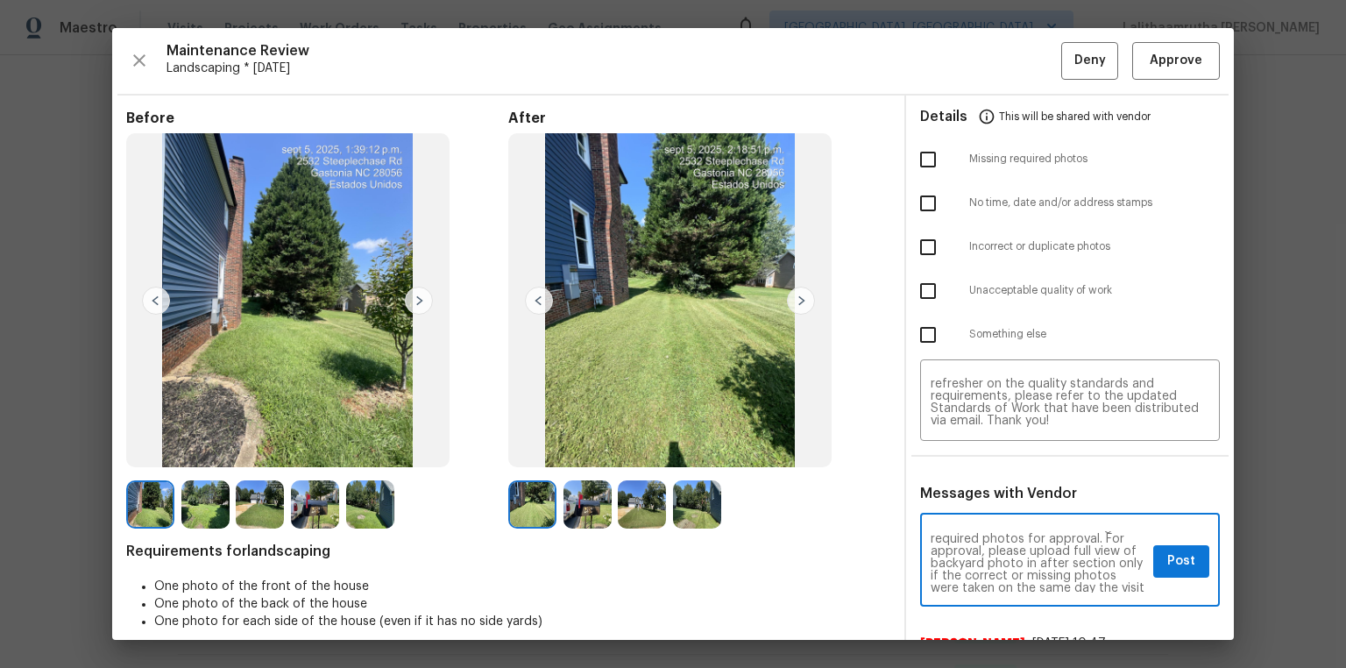
scroll to position [56, 0]
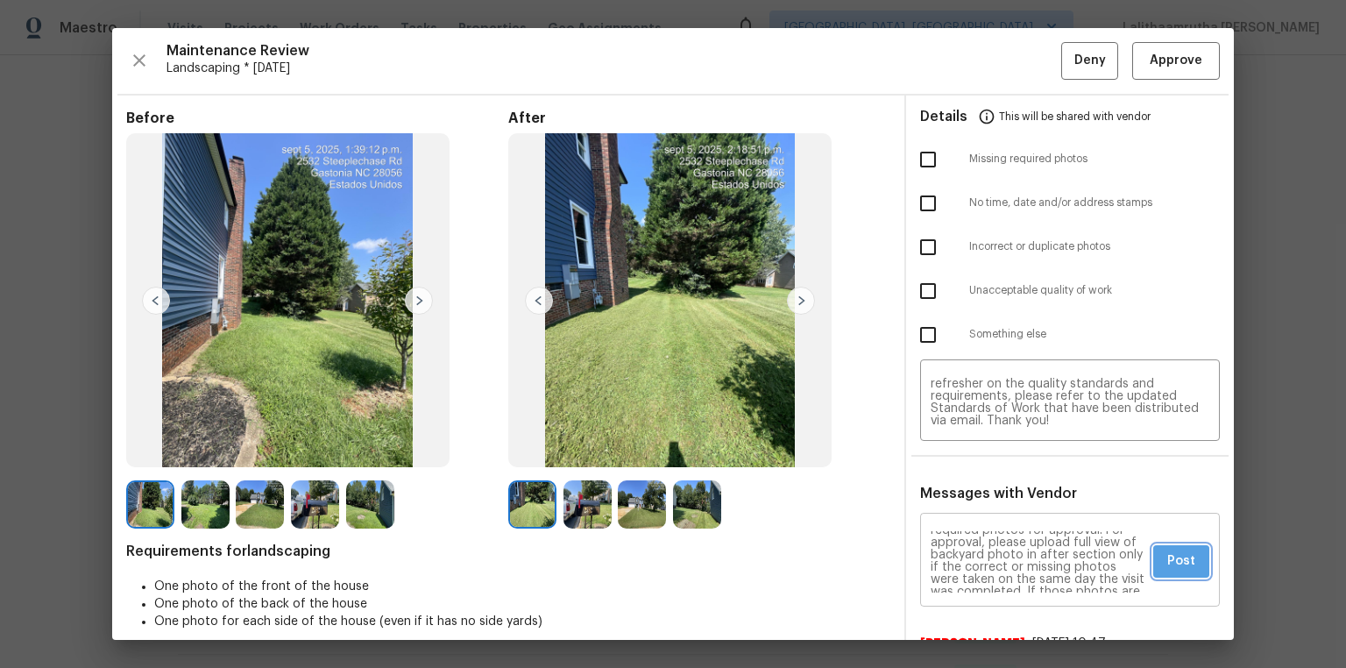
click at [957, 449] on span "Post" at bounding box center [1181, 561] width 28 height 22
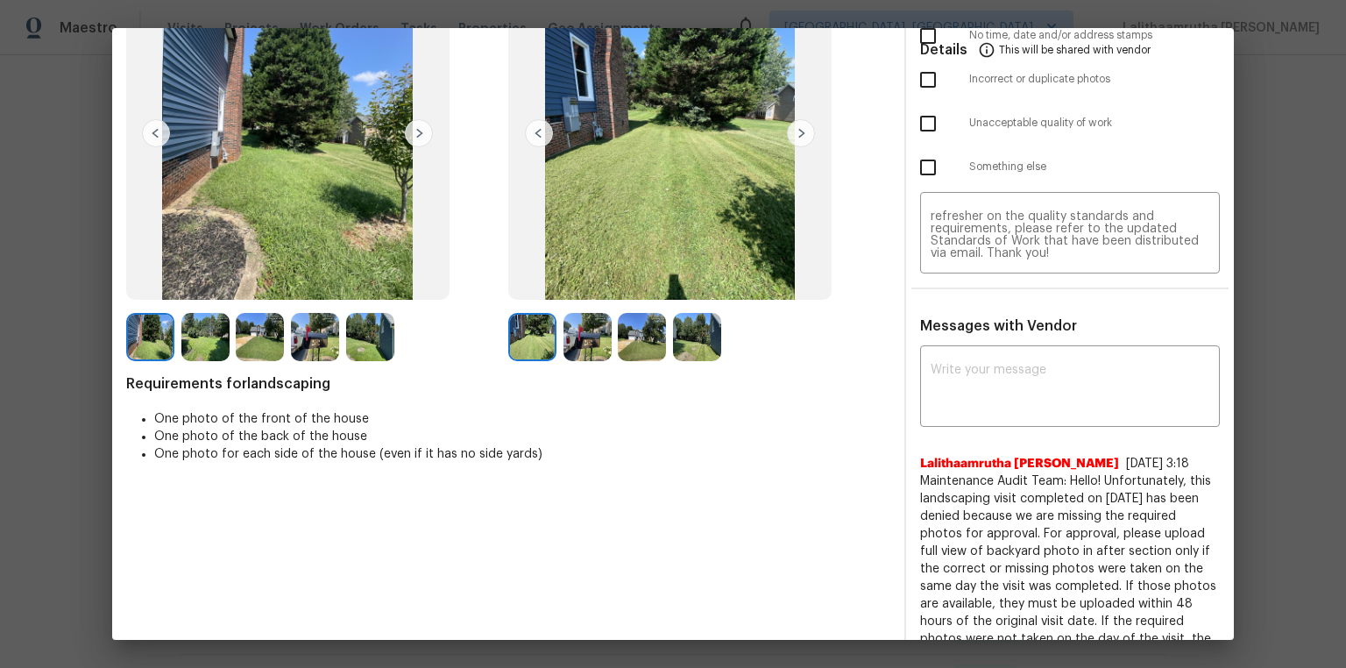
scroll to position [0, 0]
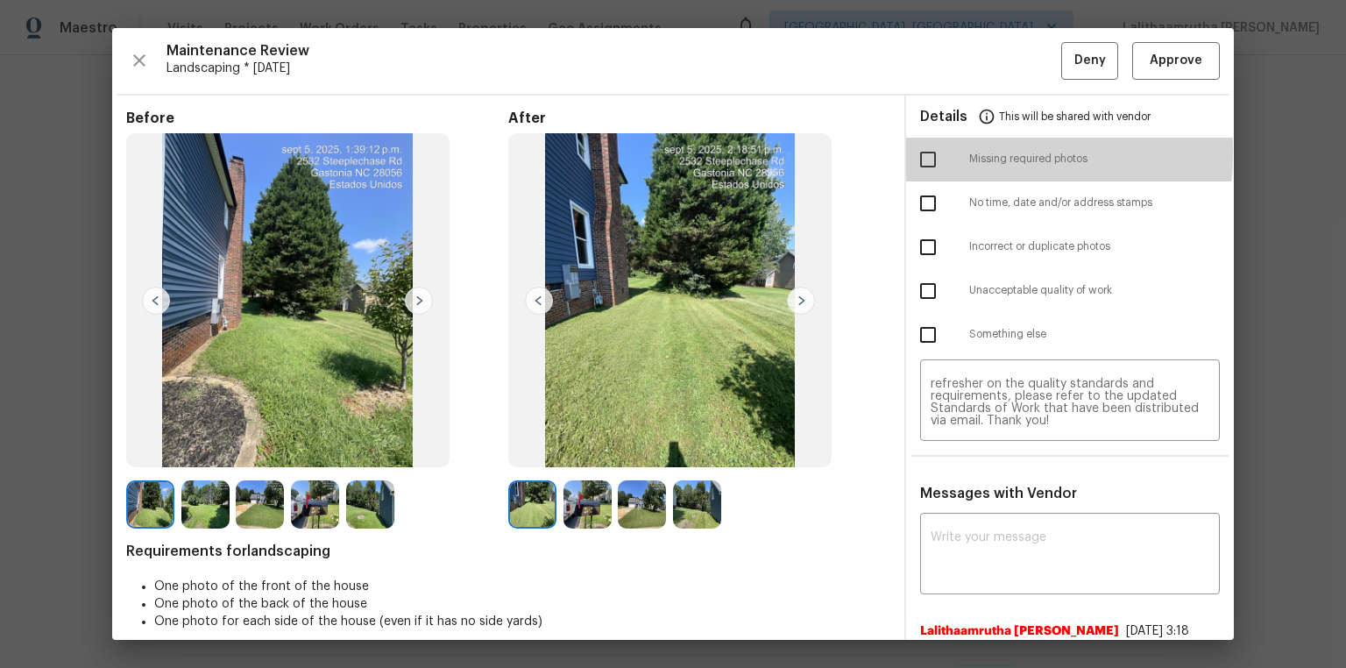
click at [925, 152] on input "checkbox" at bounding box center [928, 159] width 37 height 37
checkbox input "true"
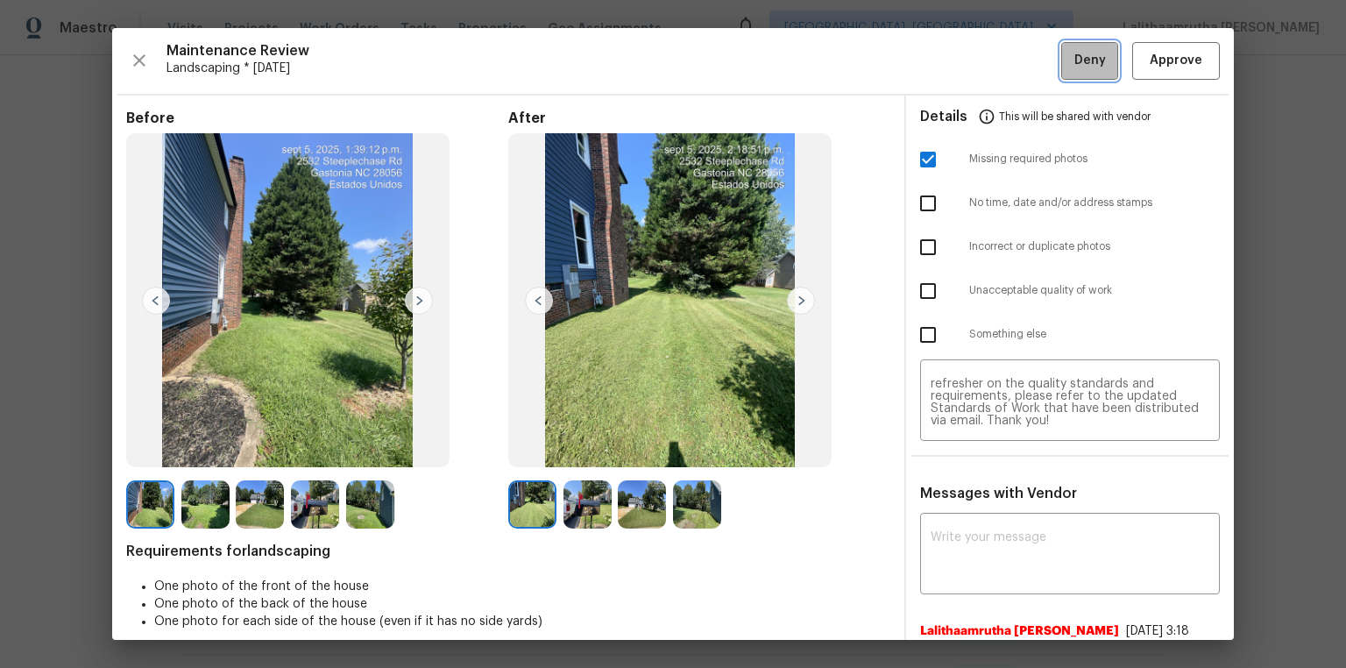
click at [957, 56] on span "Deny" at bounding box center [1090, 61] width 32 height 22
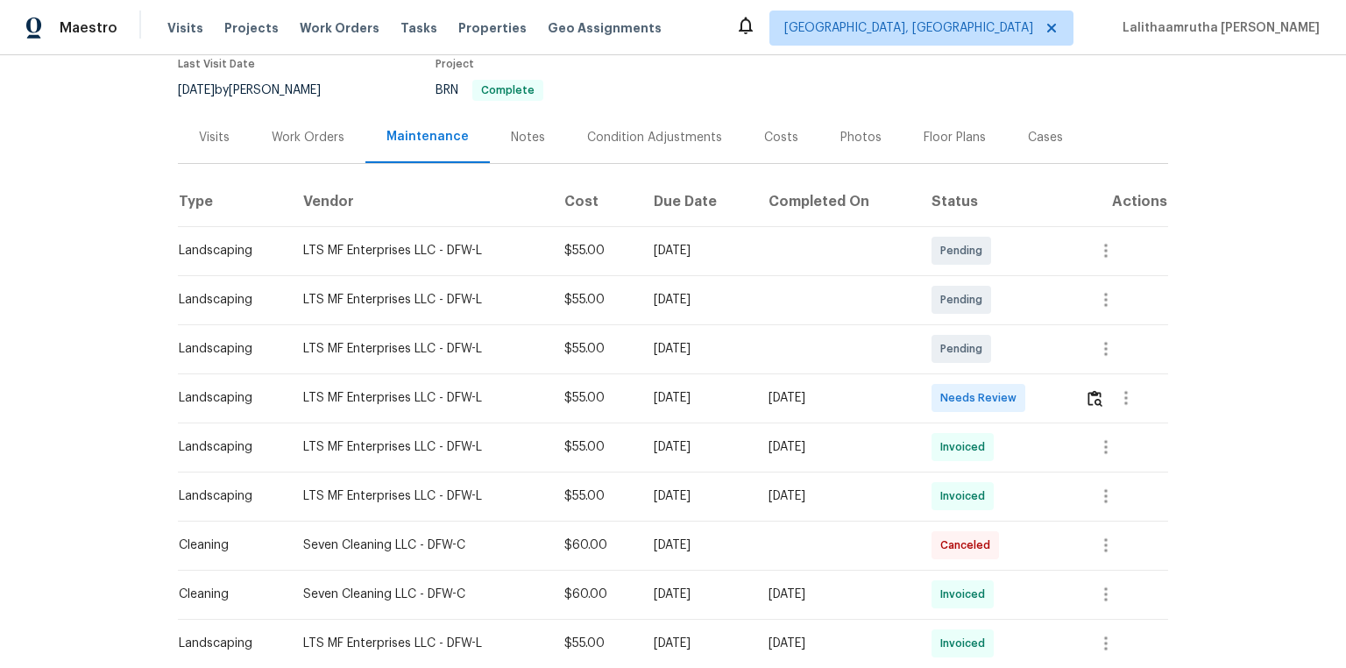
scroll to position [210, 0]
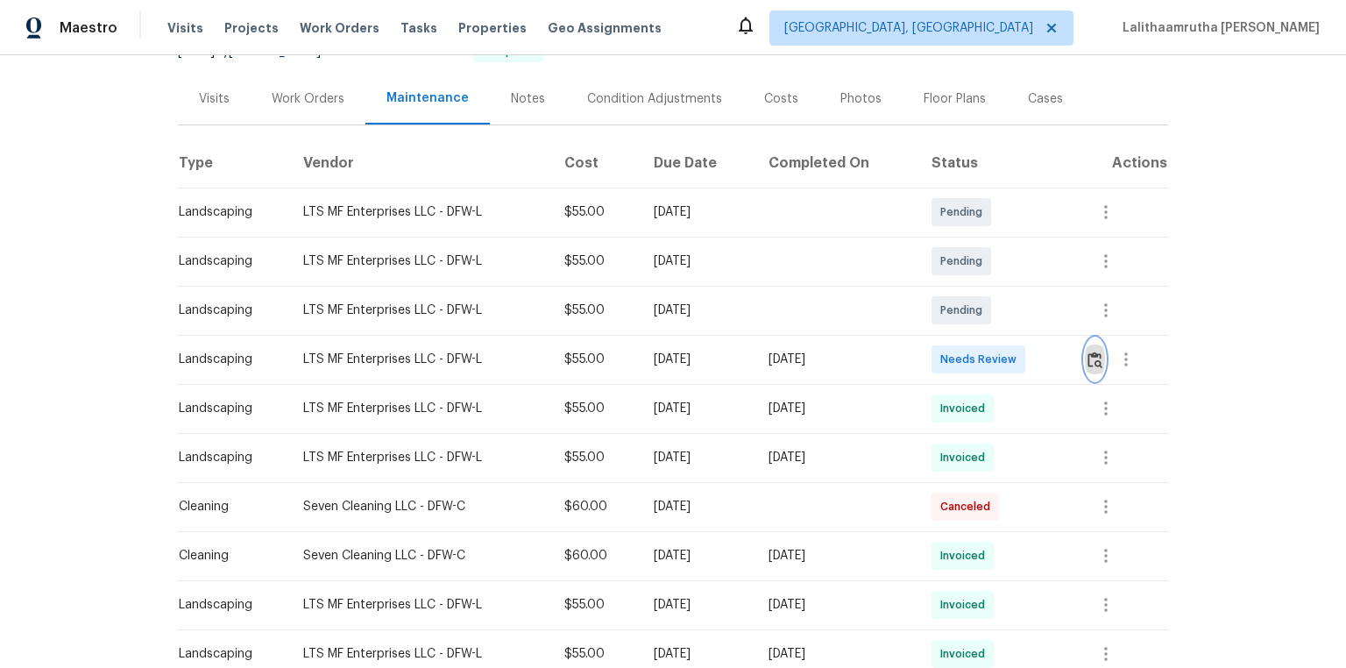
click at [957, 351] on img "button" at bounding box center [1095, 359] width 15 height 17
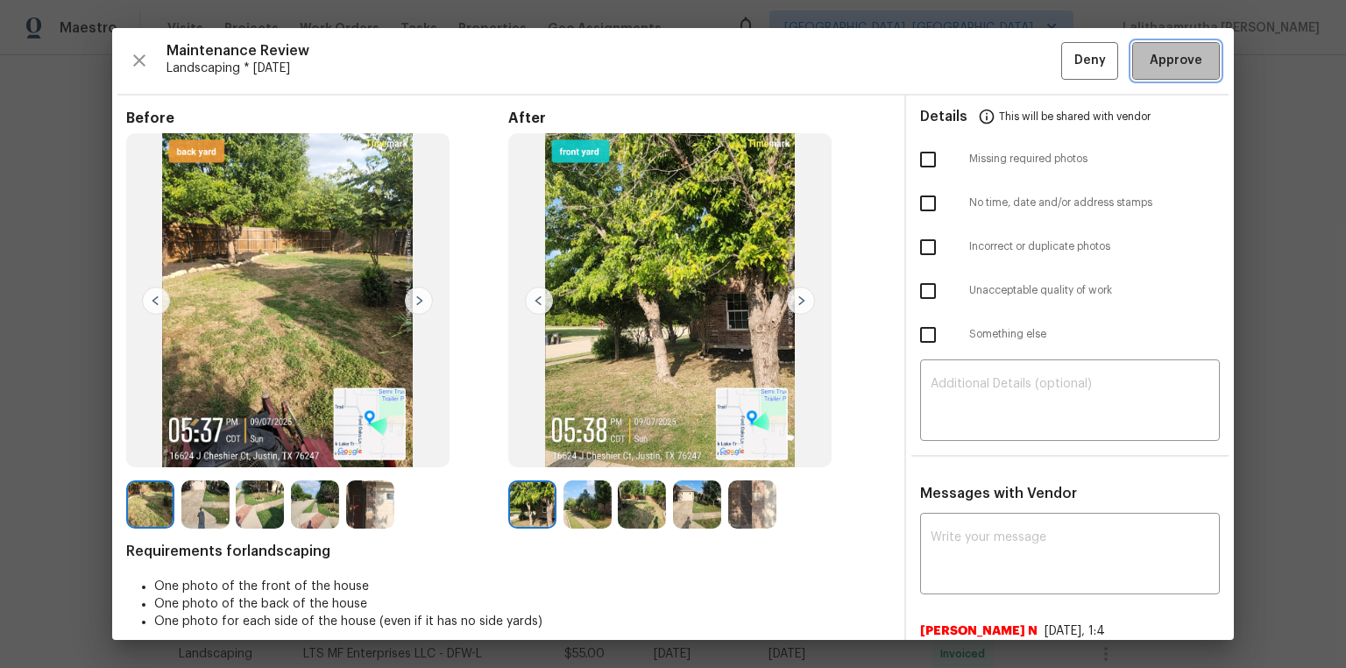
click at [957, 51] on span "Approve" at bounding box center [1176, 61] width 53 height 22
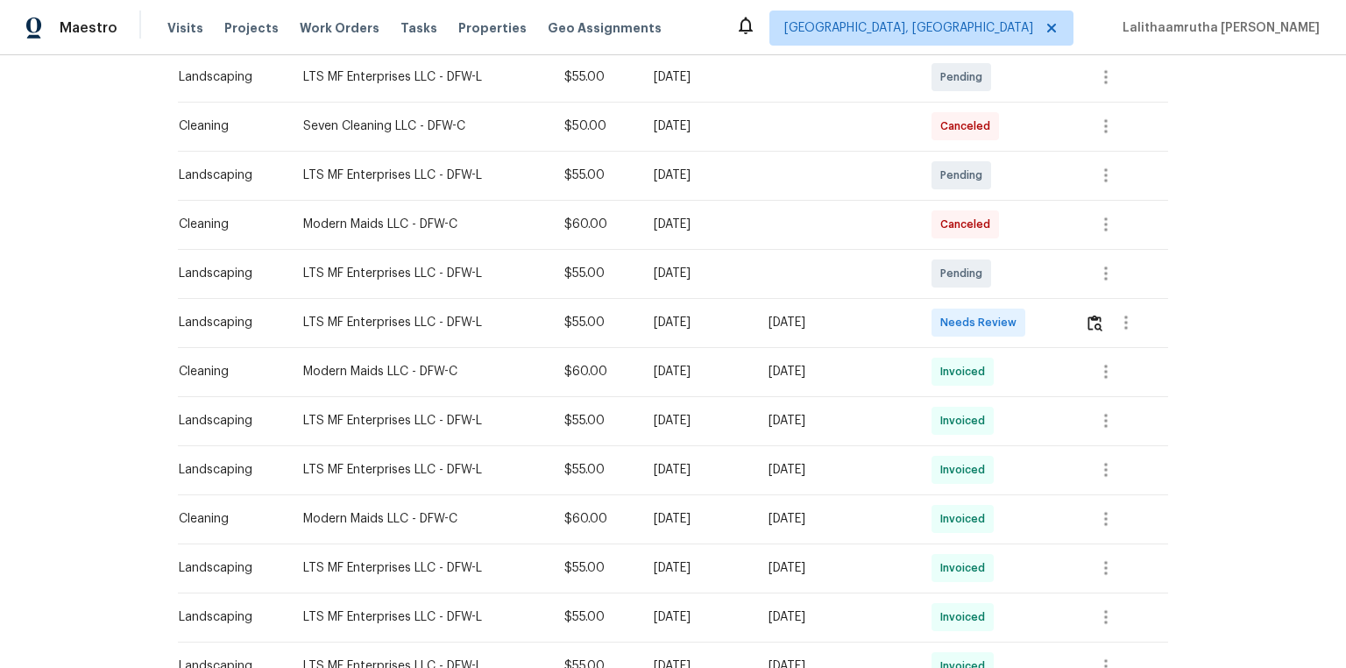
scroll to position [351, 0]
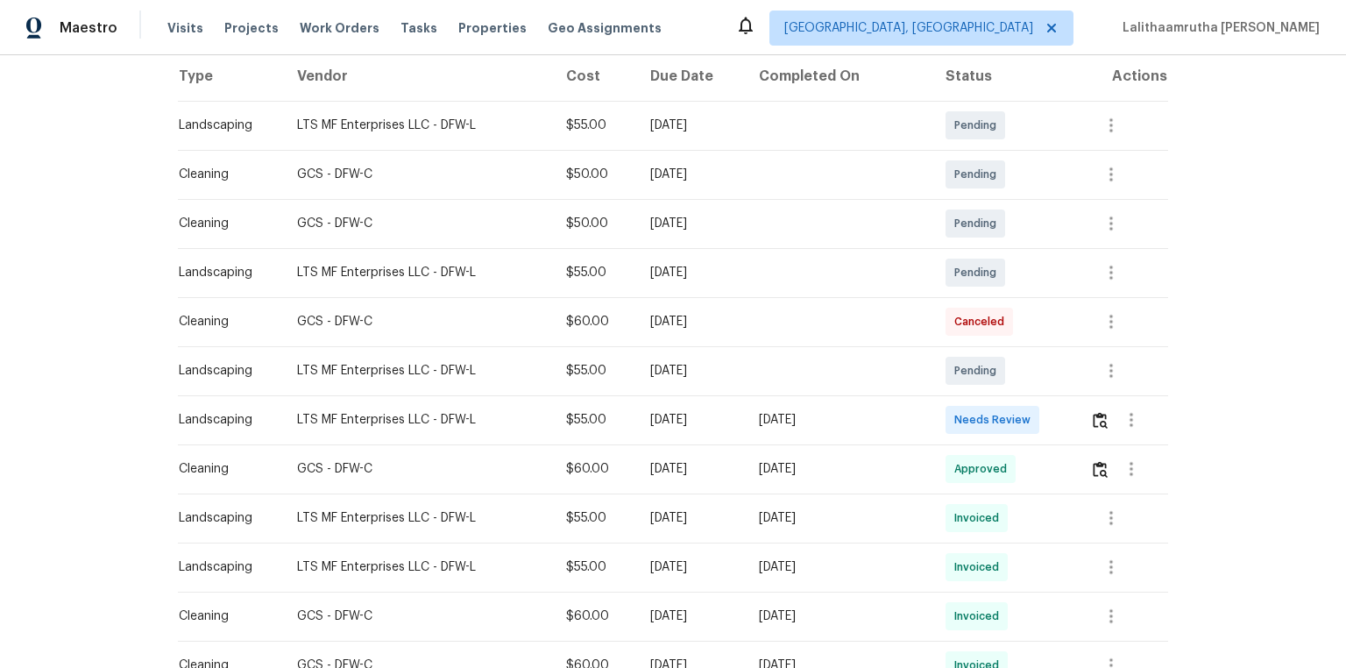
scroll to position [280, 0]
click at [957, 420] on img "button" at bounding box center [1100, 419] width 15 height 17
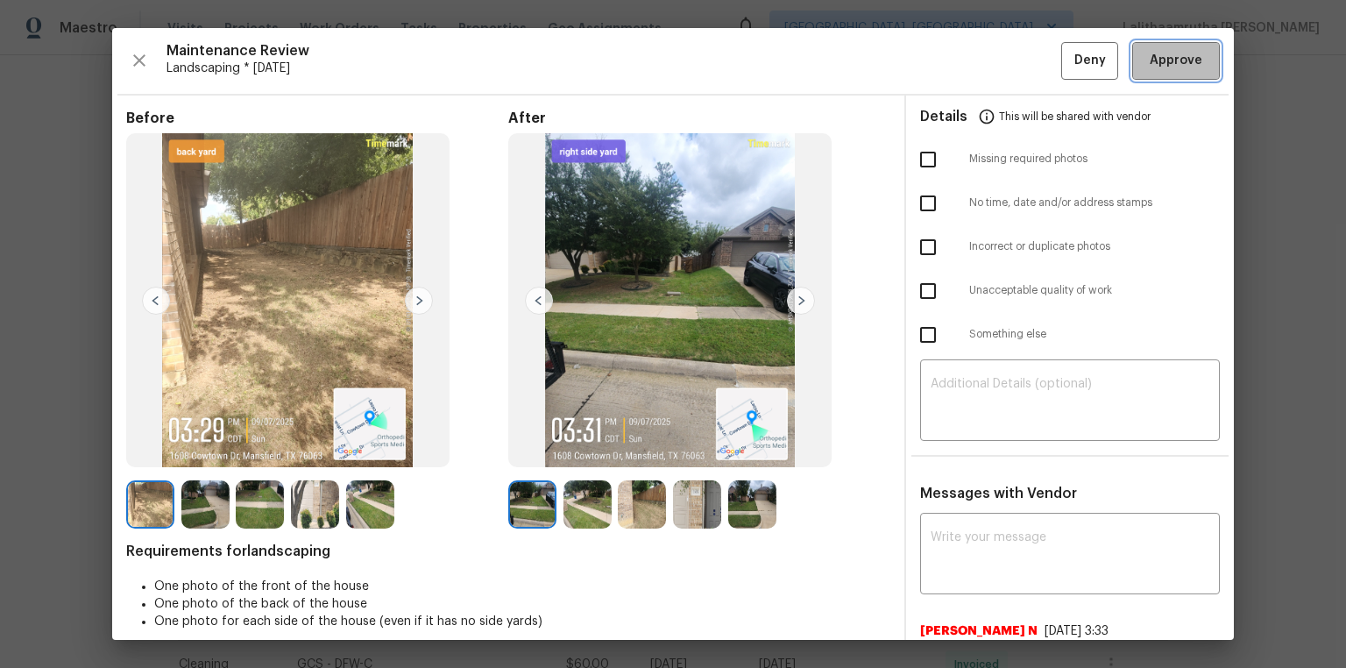
click at [957, 71] on button "Approve" at bounding box center [1176, 61] width 88 height 38
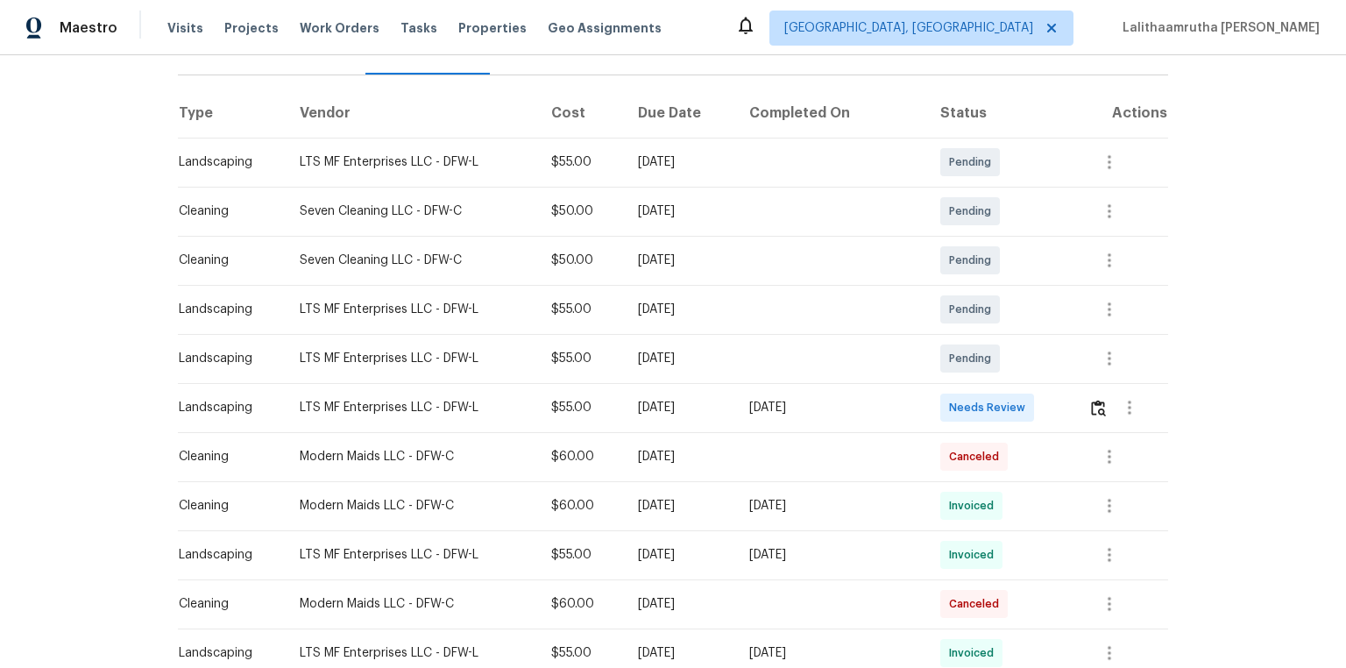
scroll to position [351, 0]
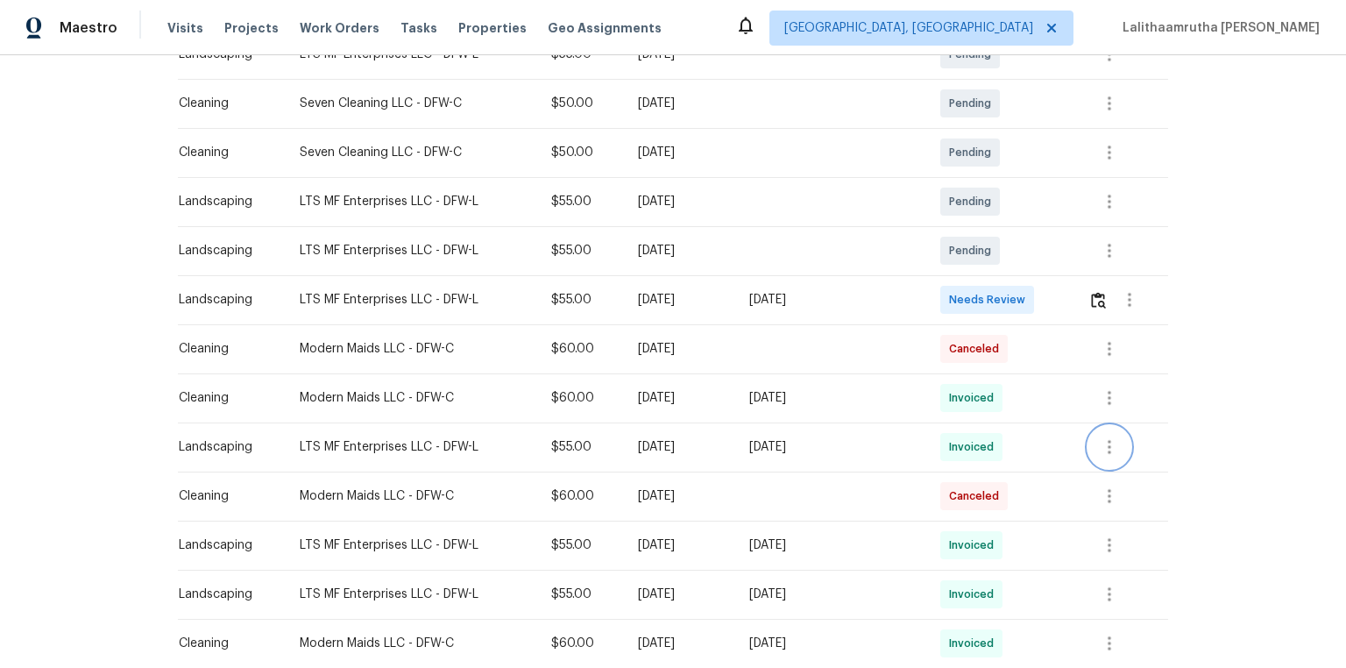
click at [957, 438] on icon "button" at bounding box center [1109, 446] width 21 height 21
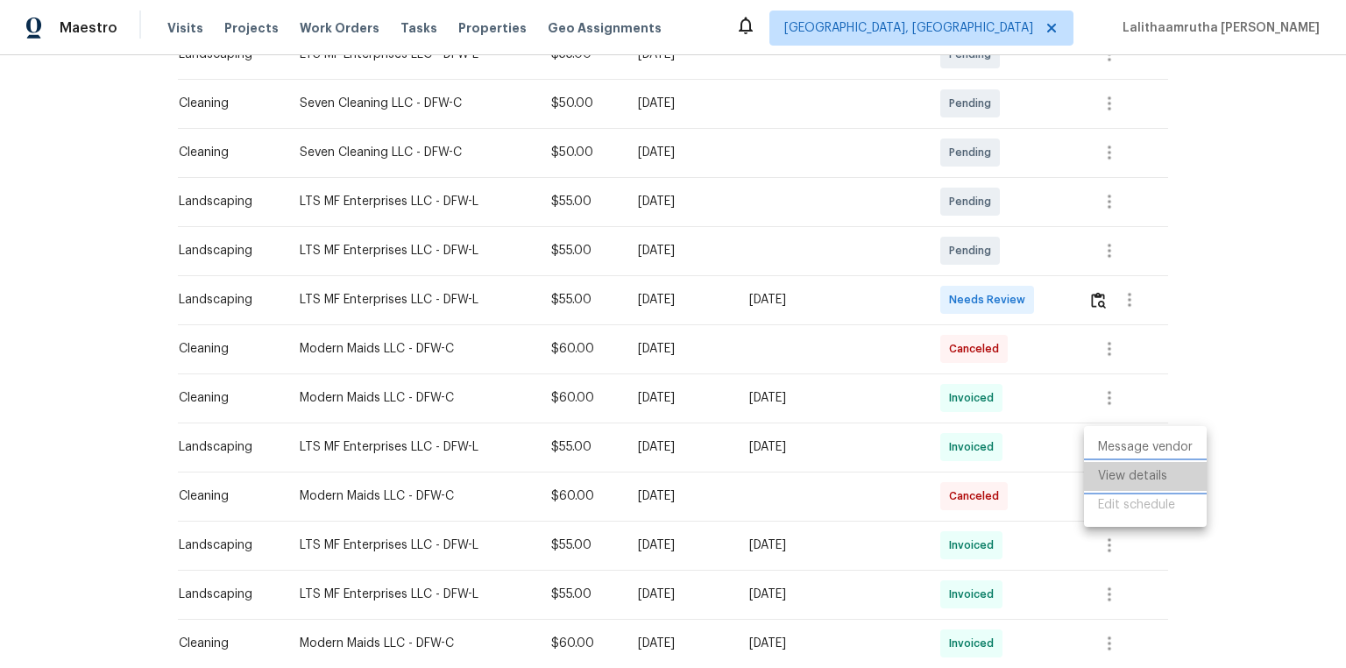
click at [957, 449] on li "View details" at bounding box center [1145, 476] width 123 height 29
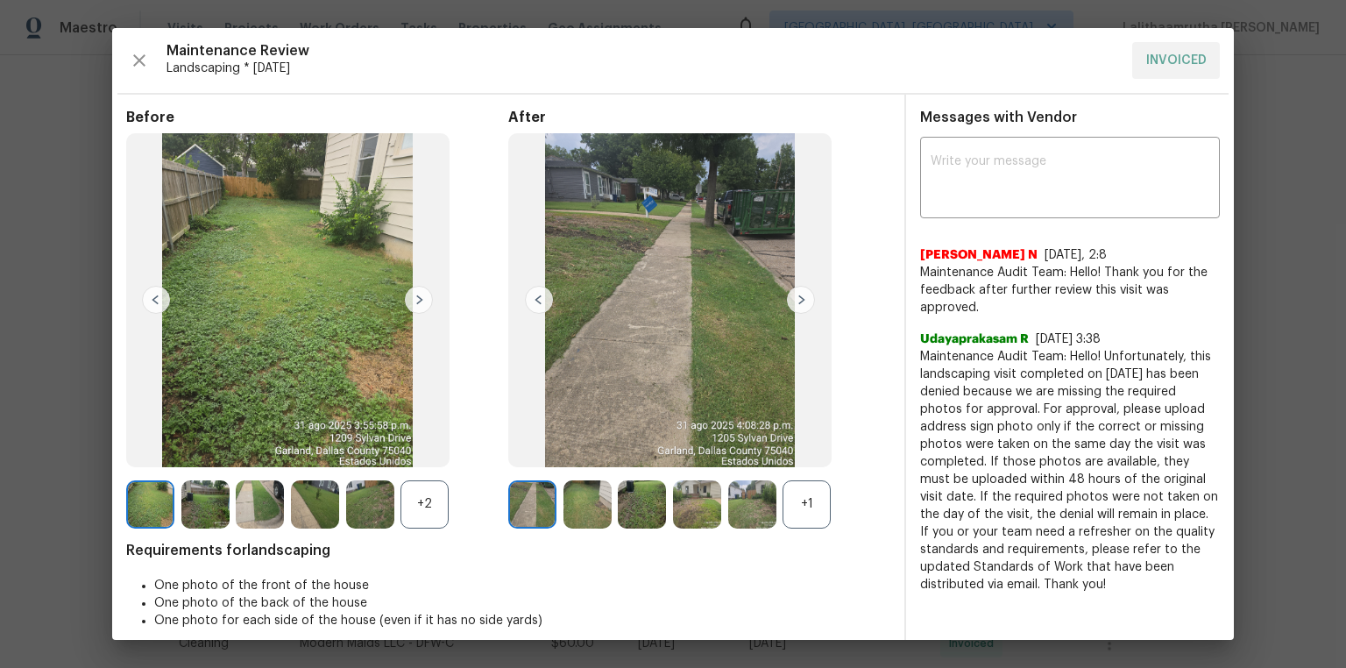
click at [659, 449] on img at bounding box center [642, 504] width 48 height 48
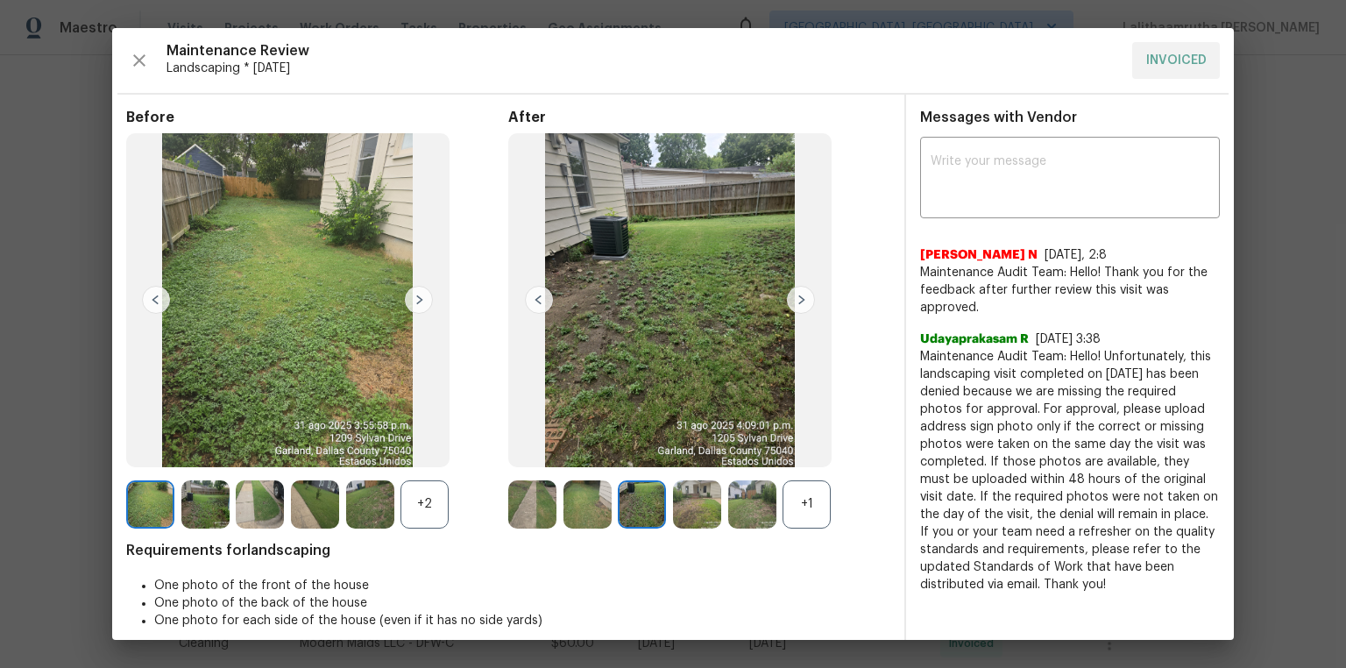
click at [736, 449] on img at bounding box center [752, 504] width 48 height 48
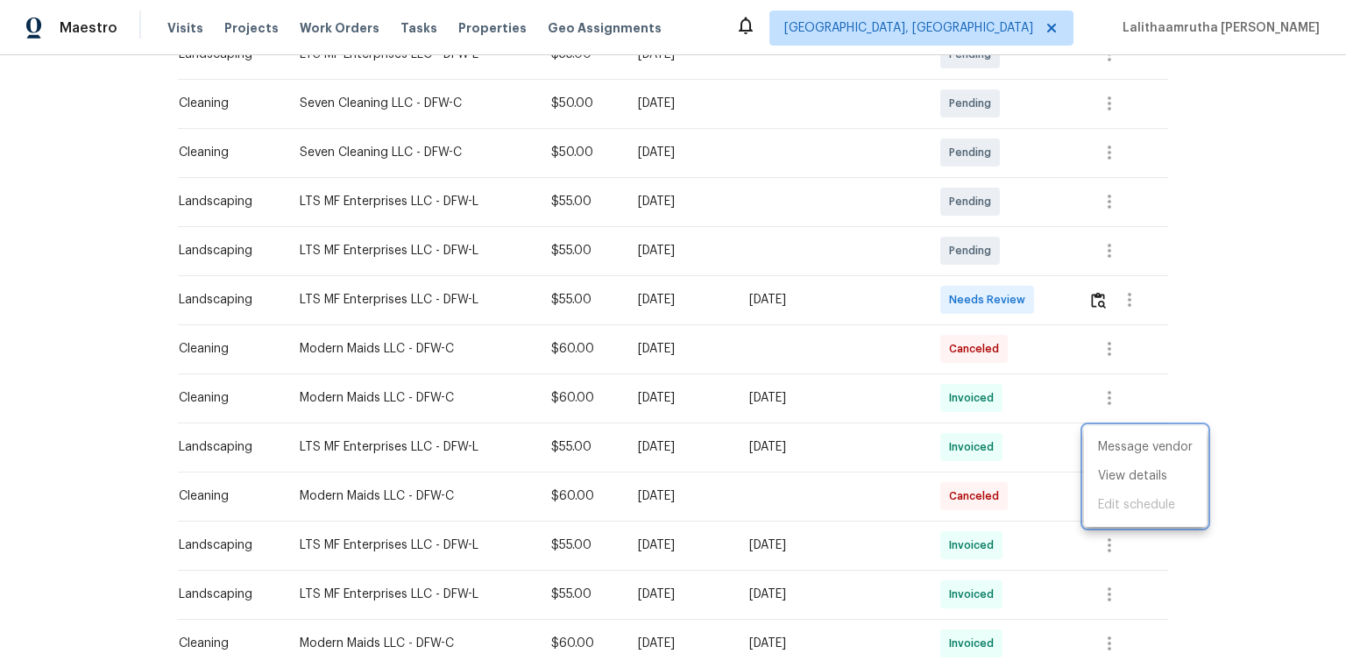
click at [957, 449] on div at bounding box center [673, 334] width 1346 height 668
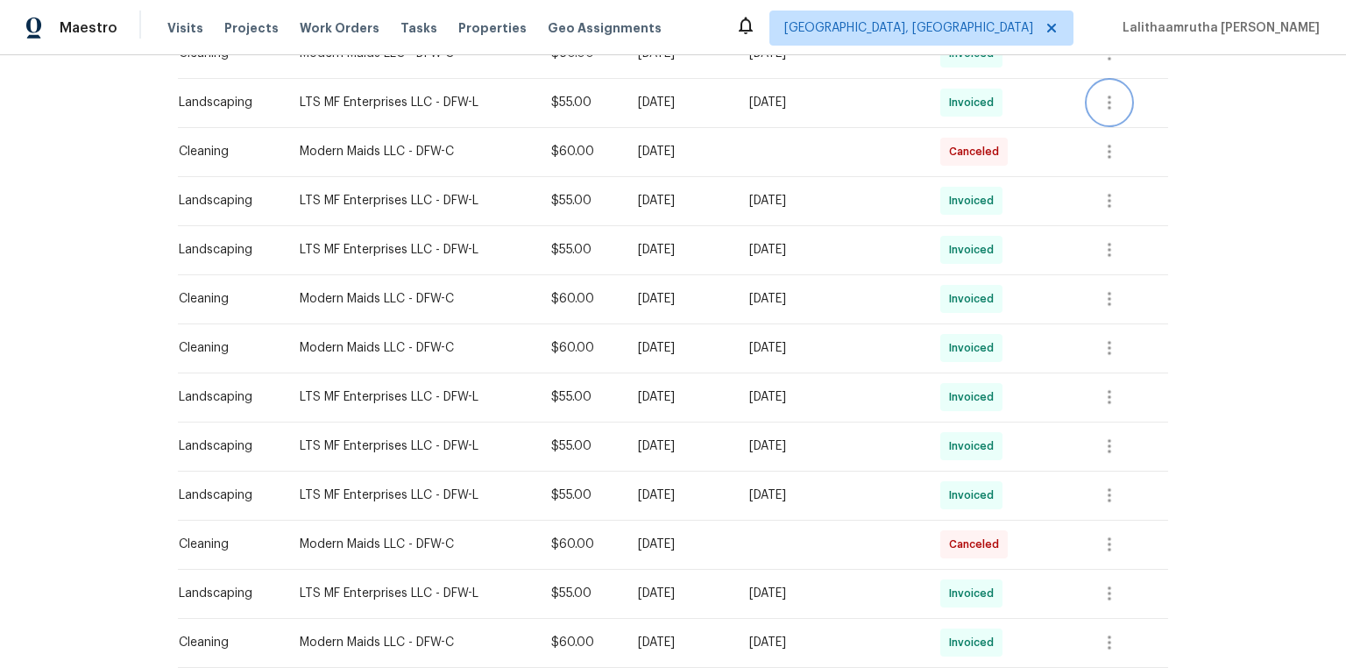
scroll to position [665, 0]
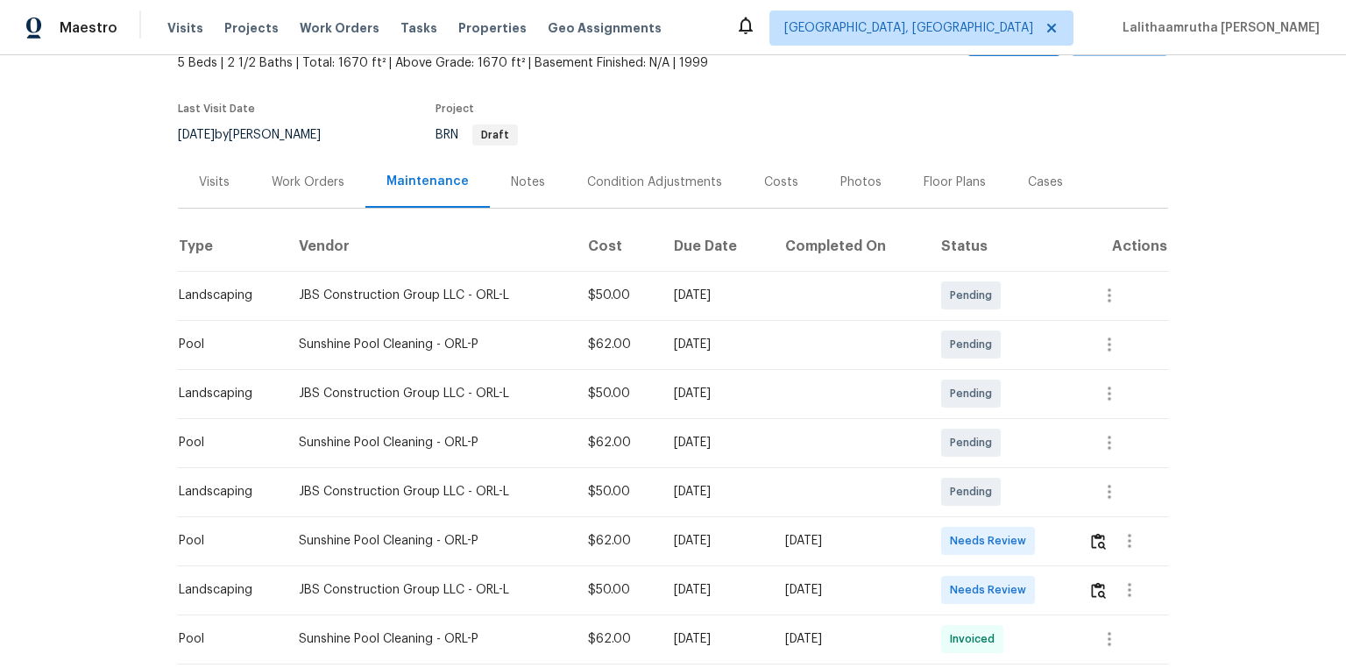
scroll to position [351, 0]
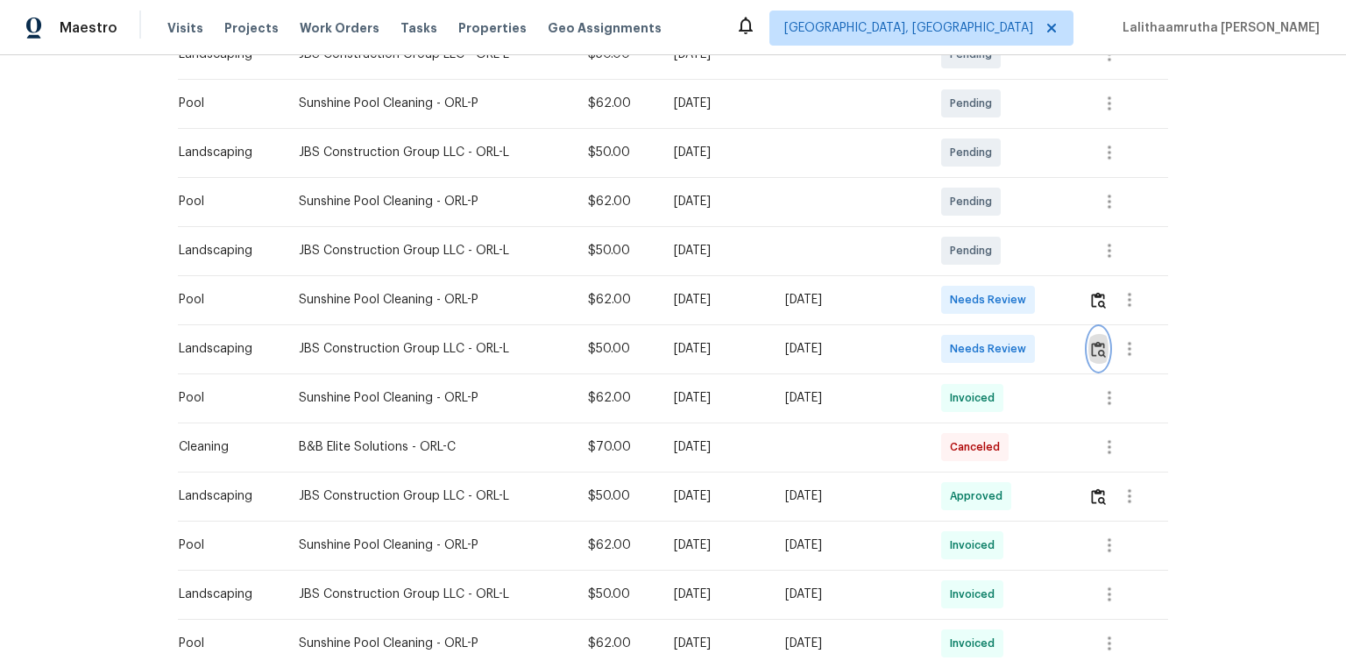
click at [957, 349] on img "button" at bounding box center [1098, 349] width 15 height 17
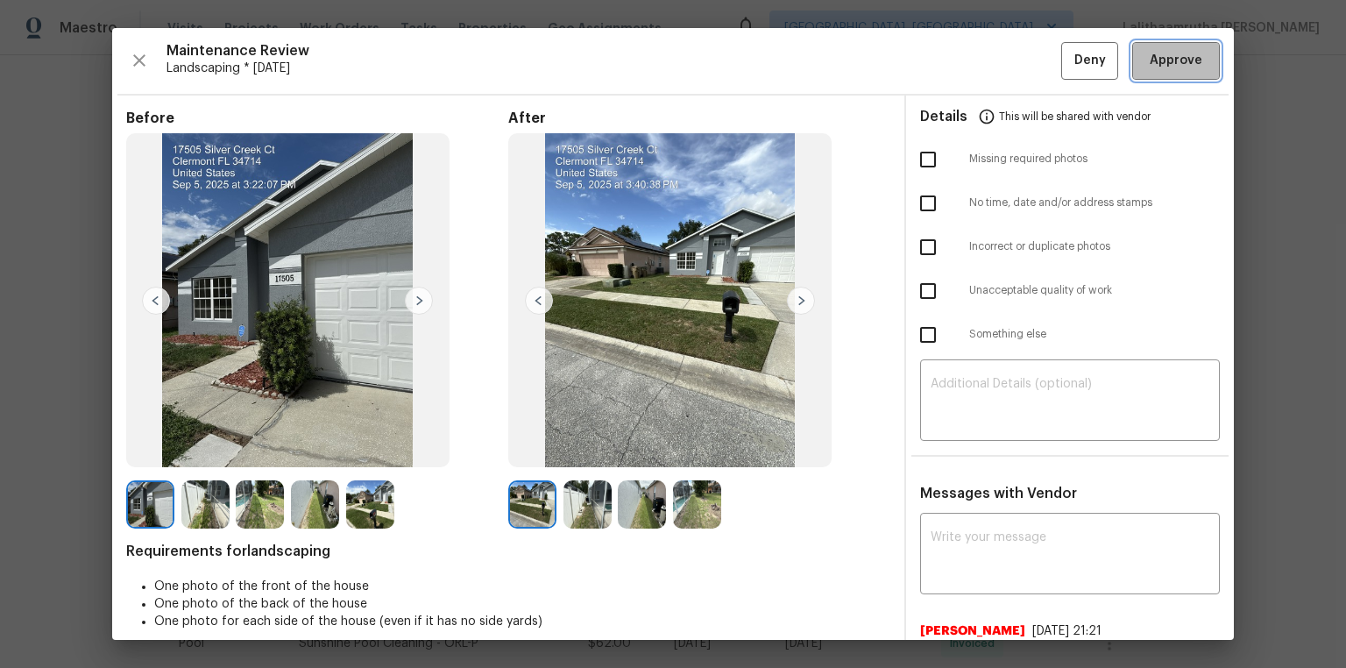
click at [957, 50] on span "Approve" at bounding box center [1176, 61] width 53 height 22
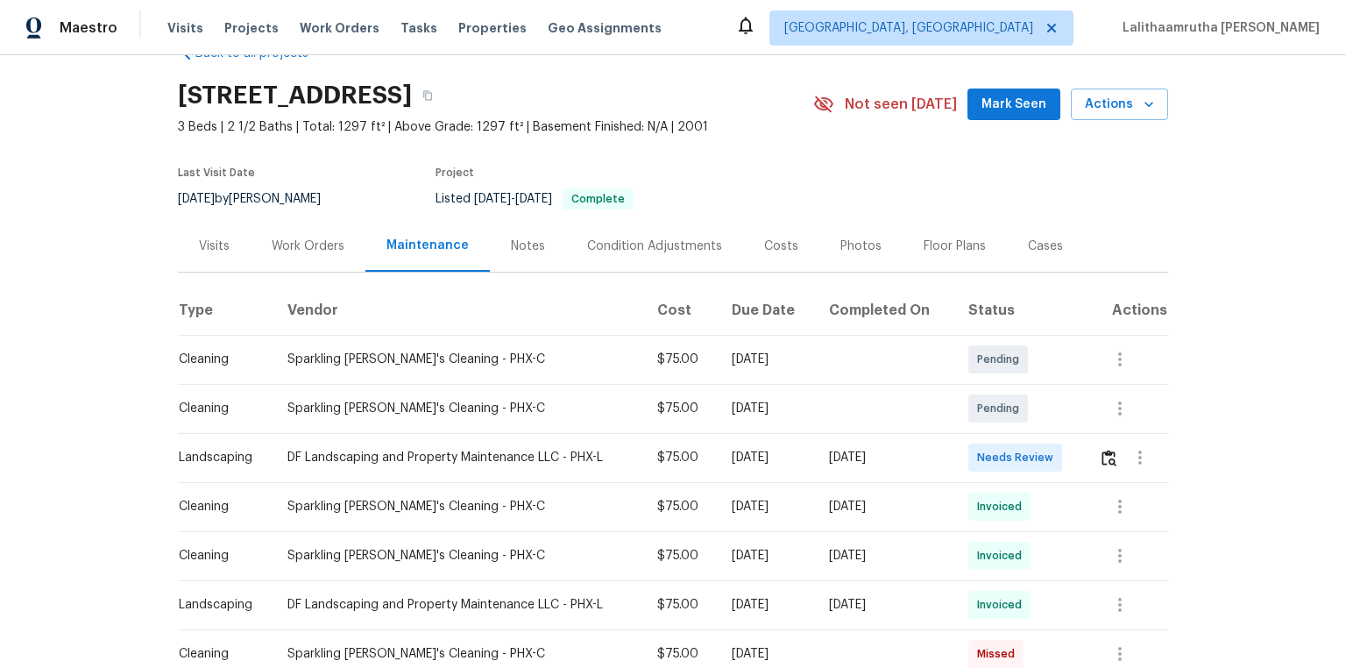
scroll to position [70, 0]
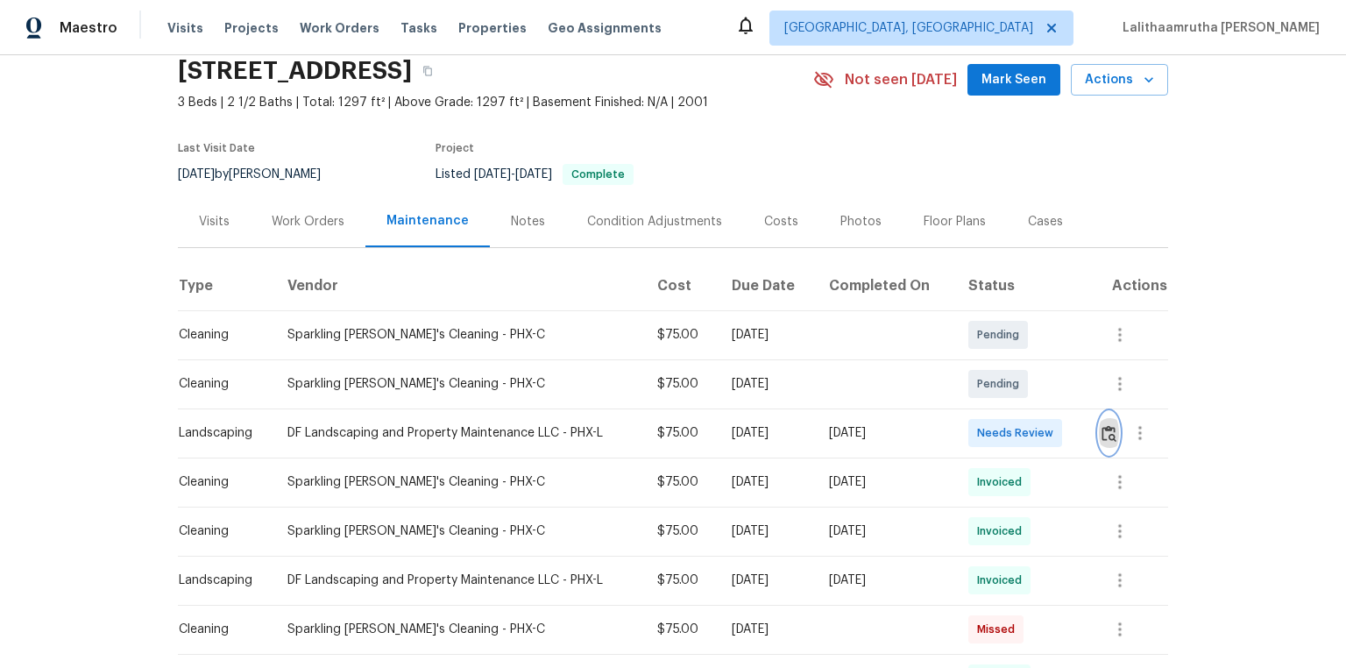
click at [957, 432] on img "button" at bounding box center [1109, 433] width 15 height 17
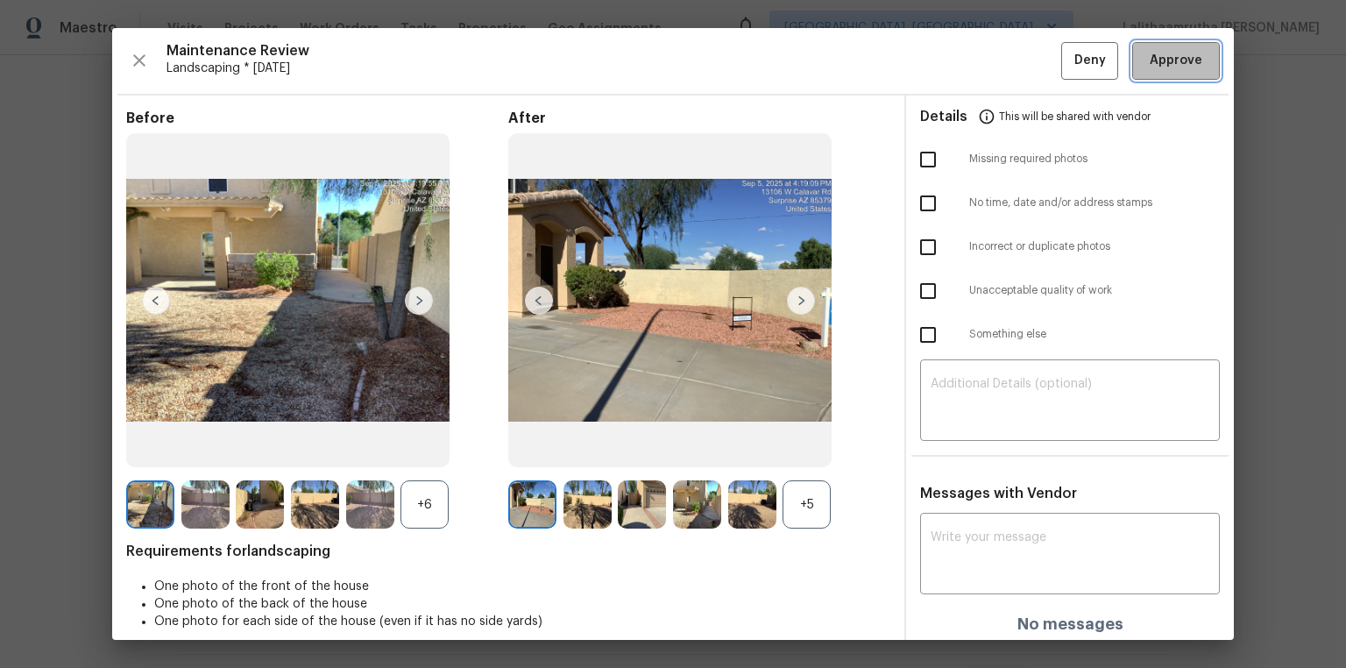
click at [957, 65] on span "Approve" at bounding box center [1176, 61] width 53 height 22
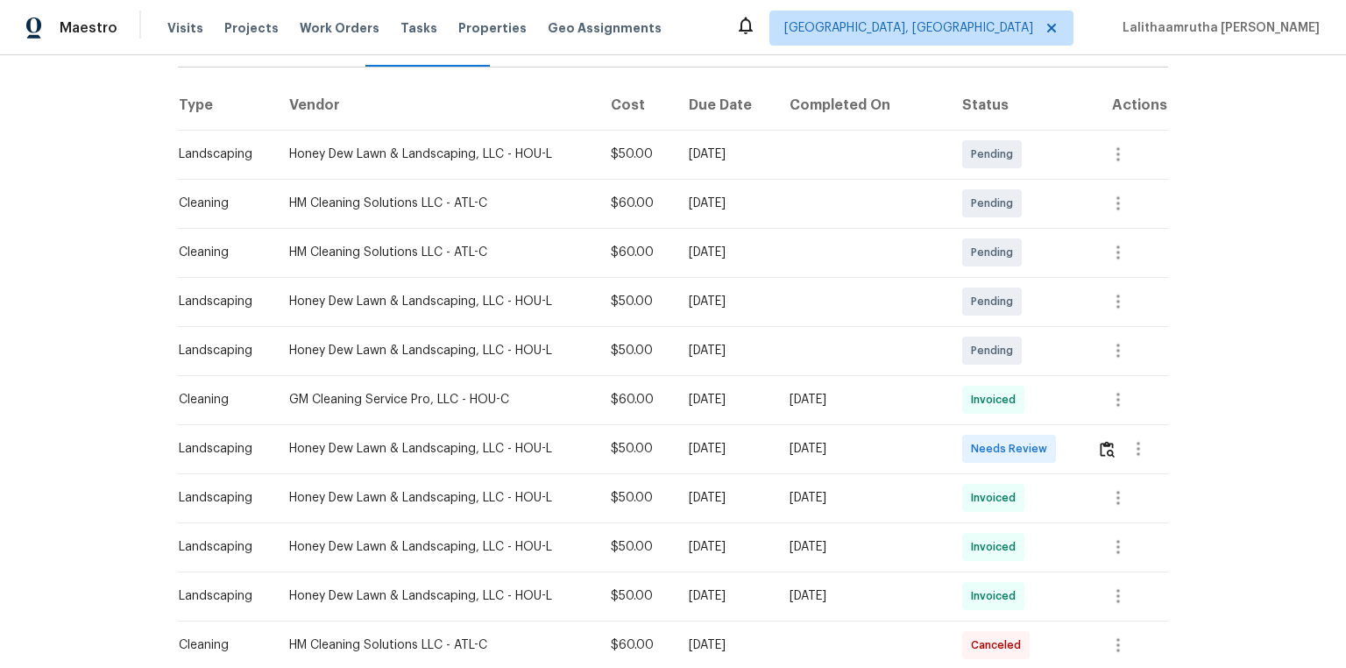
scroll to position [280, 0]
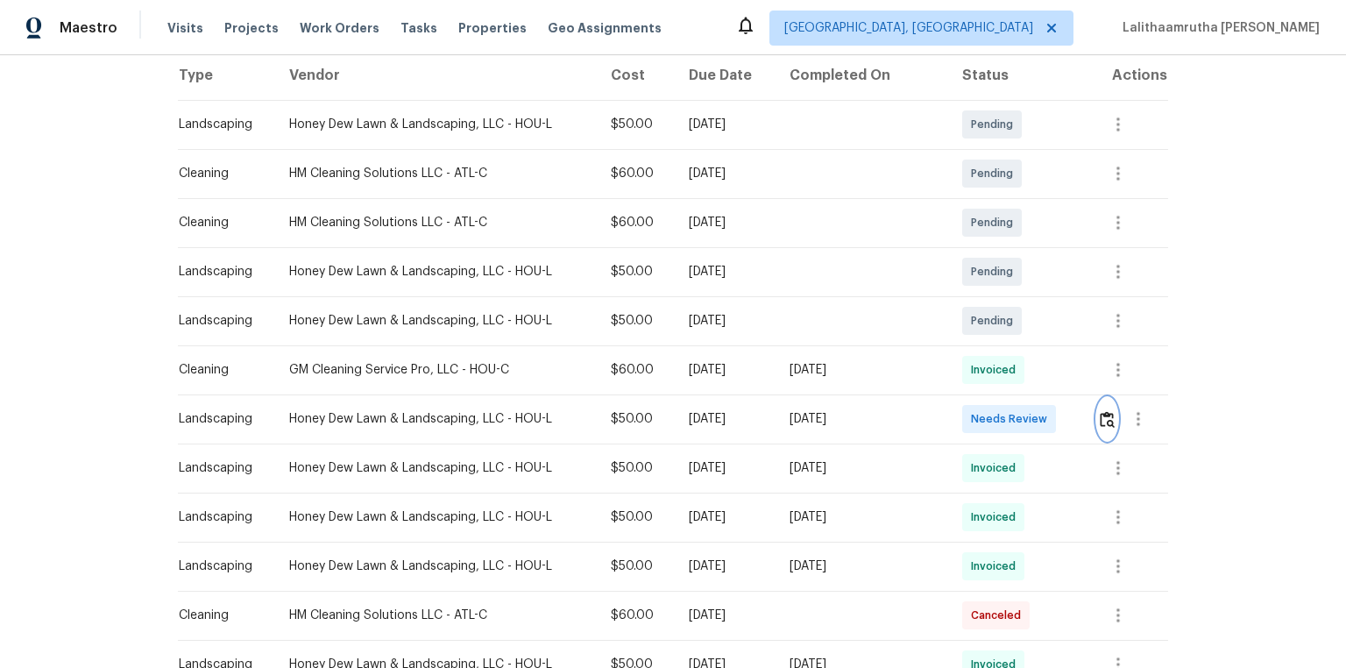
click at [957, 415] on img "button" at bounding box center [1107, 419] width 15 height 17
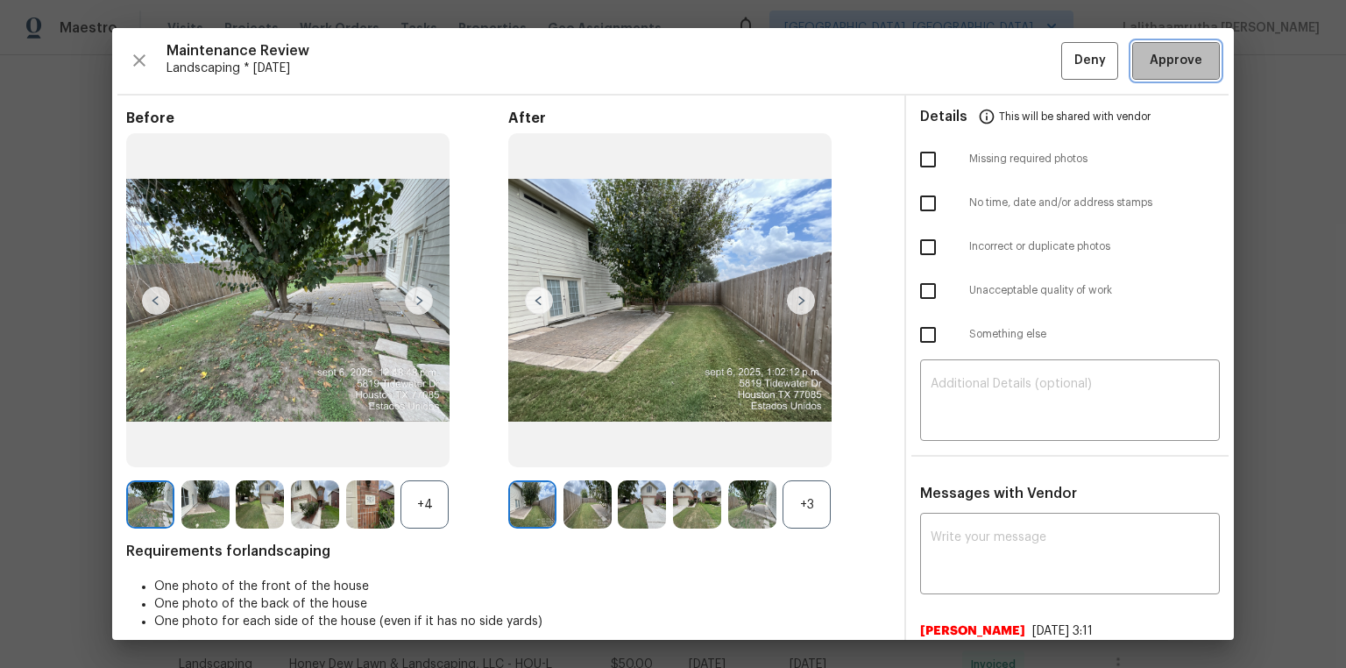
click at [957, 53] on span "Approve" at bounding box center [1176, 61] width 53 height 22
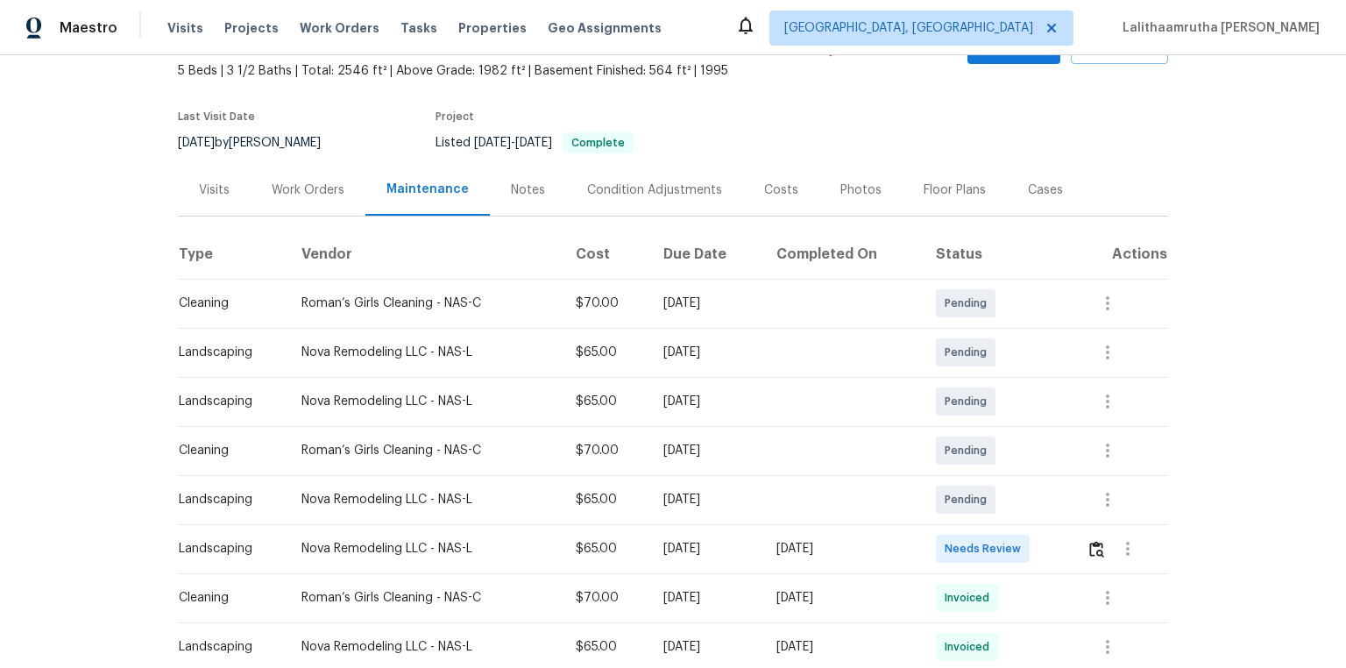
scroll to position [210, 0]
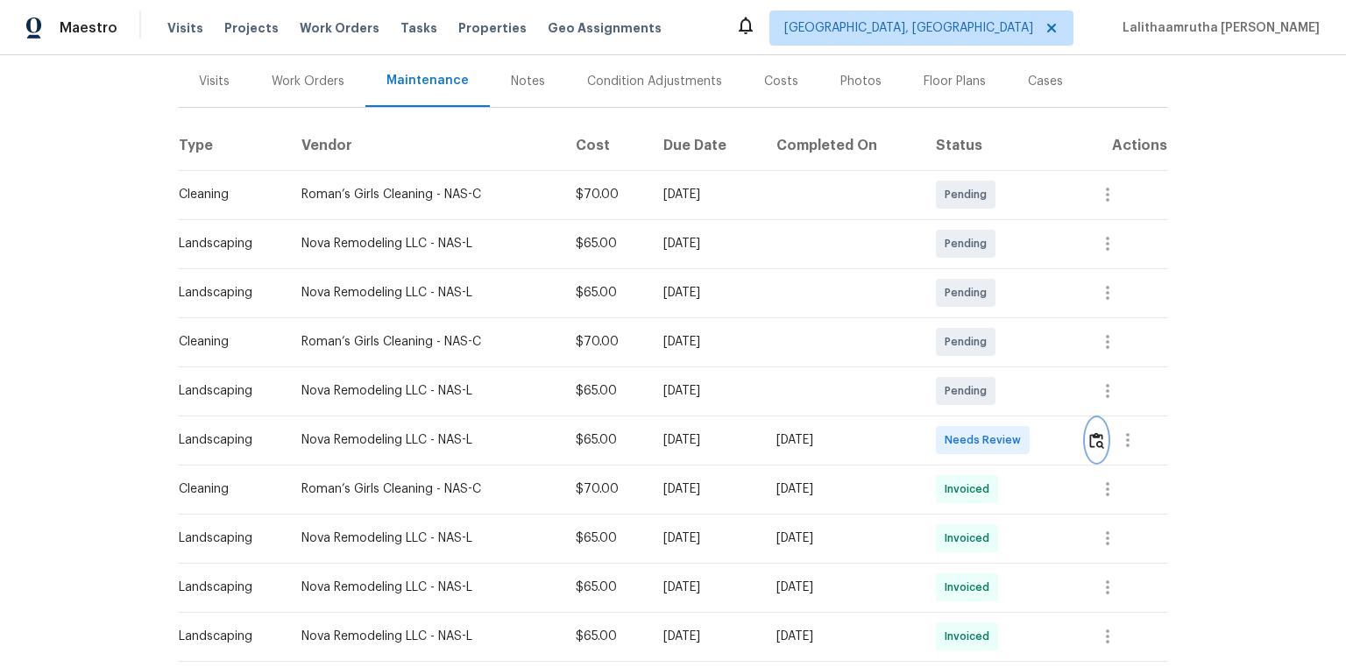
click at [957, 434] on img "button" at bounding box center [1096, 440] width 15 height 17
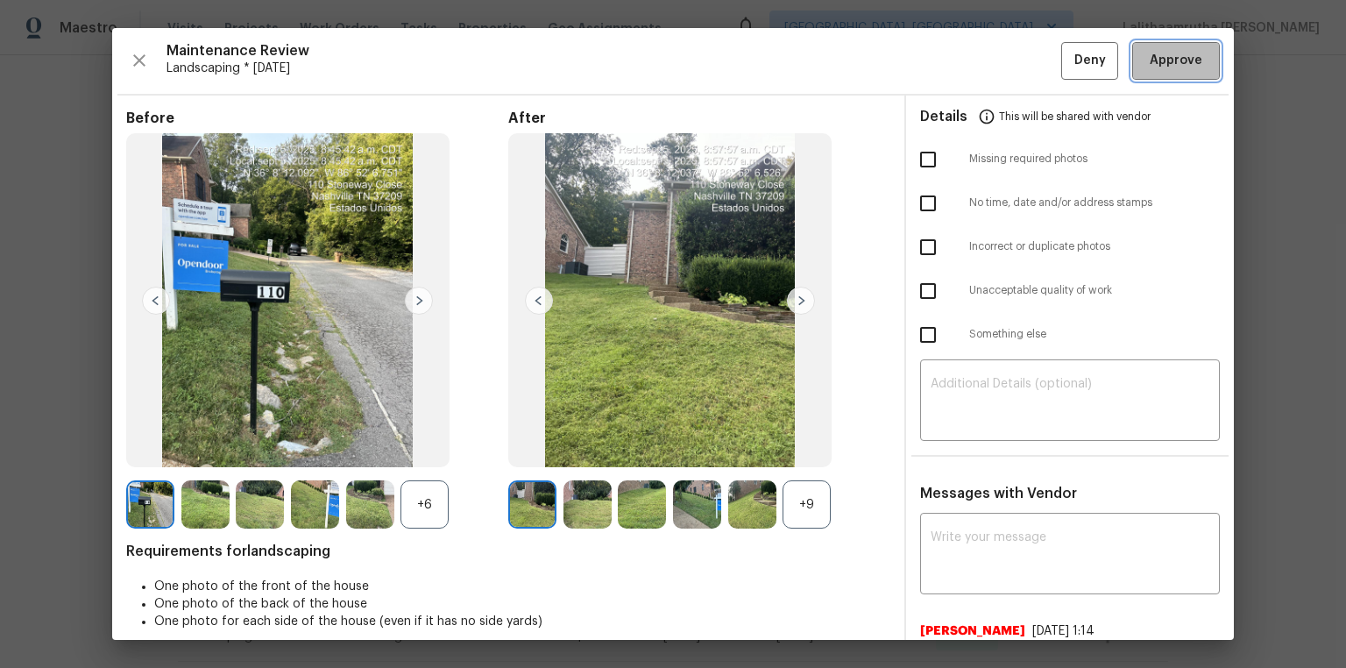
click at [957, 46] on button "Approve" at bounding box center [1176, 61] width 88 height 38
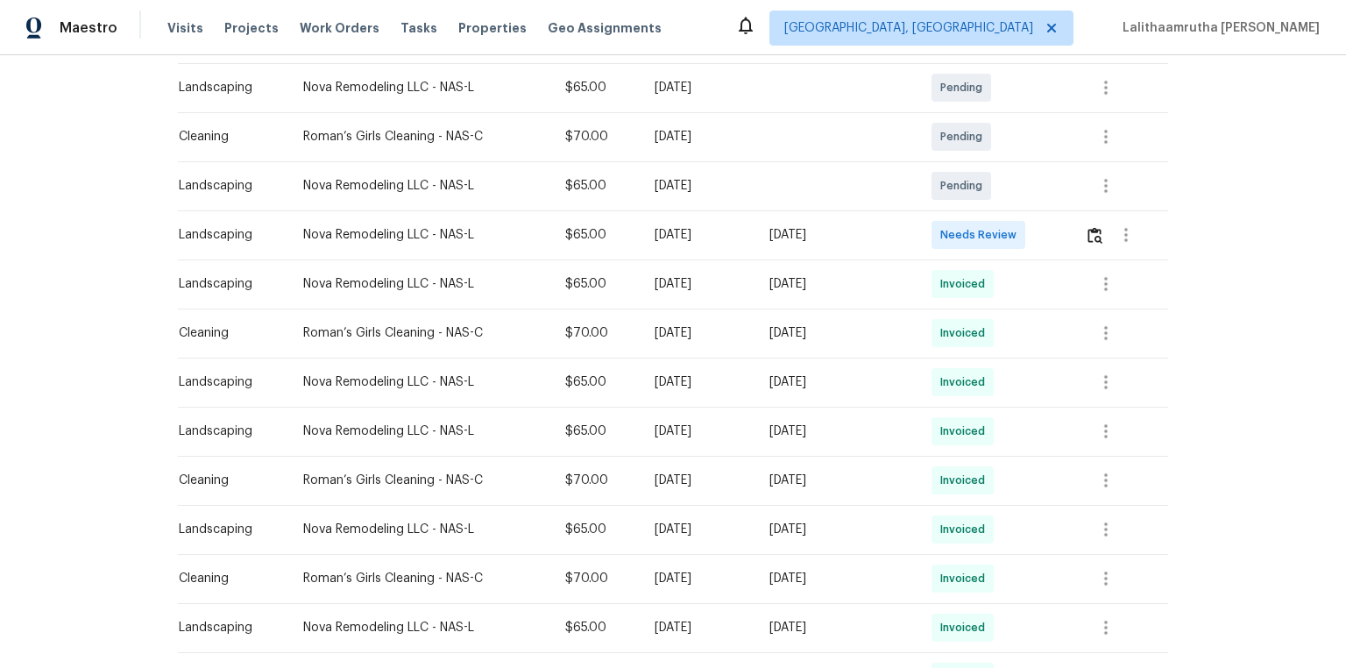
scroll to position [421, 0]
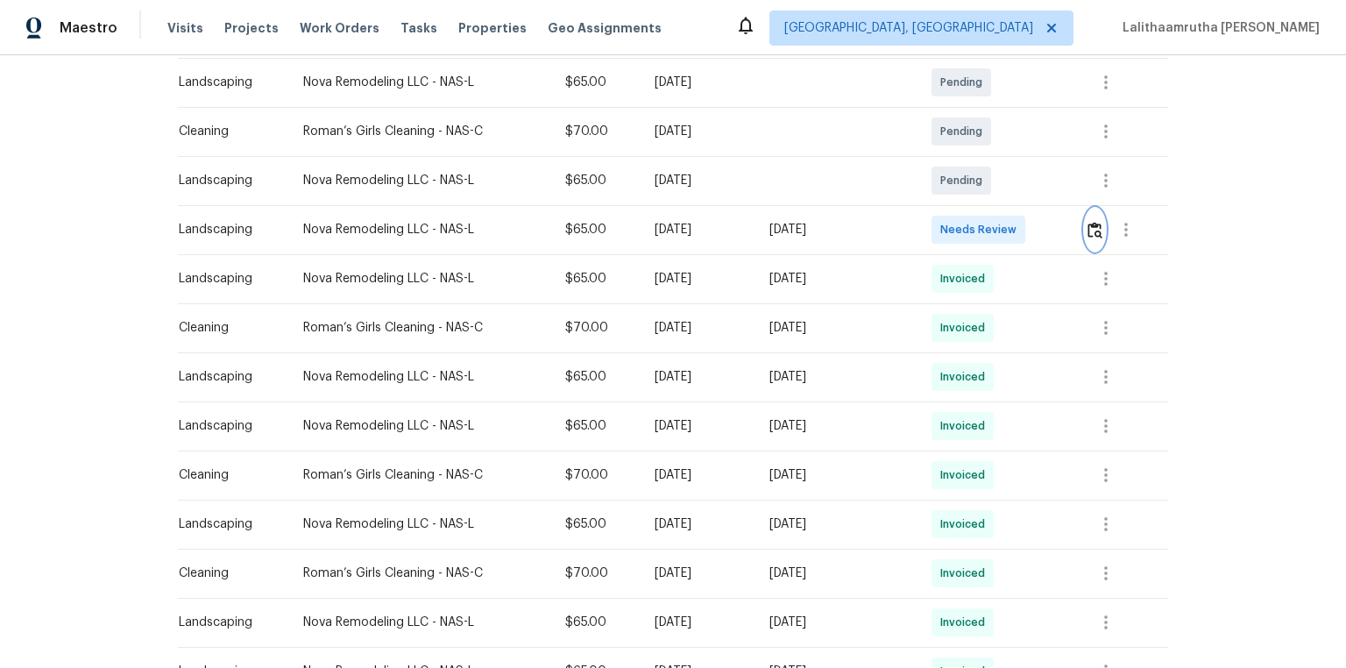
click at [957, 230] on img "button" at bounding box center [1095, 230] width 15 height 17
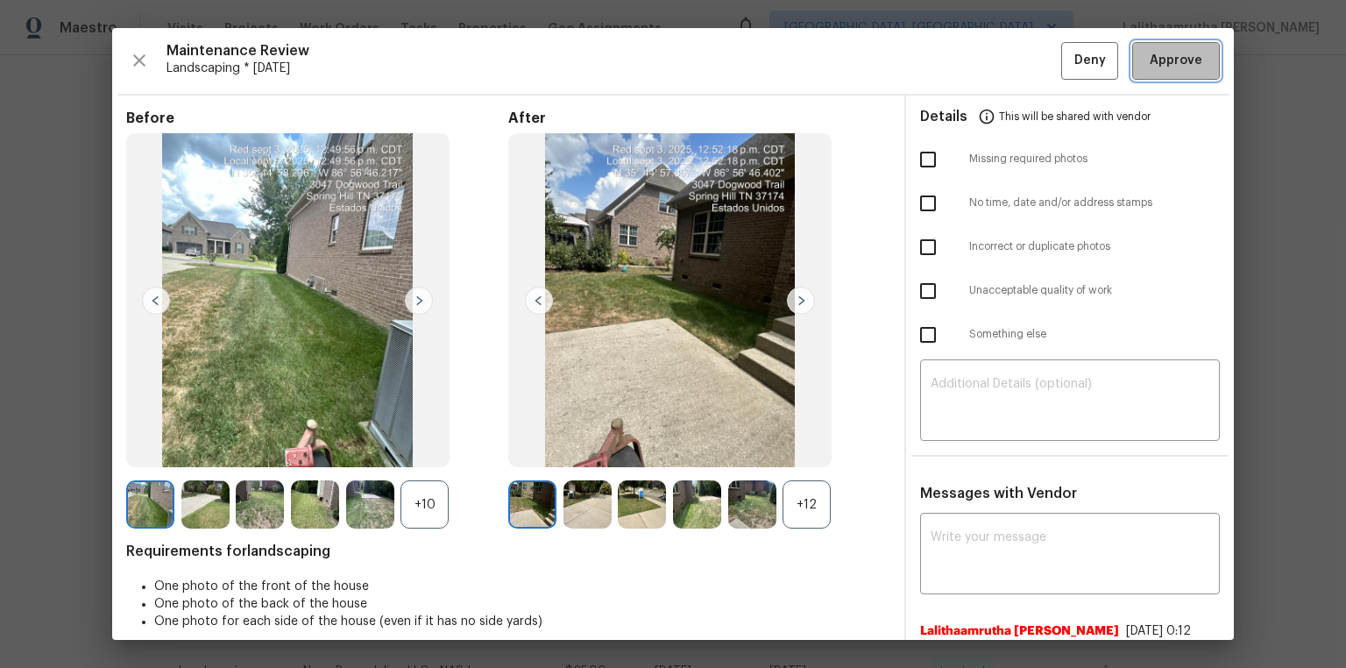
click at [957, 59] on span "Approve" at bounding box center [1176, 61] width 53 height 22
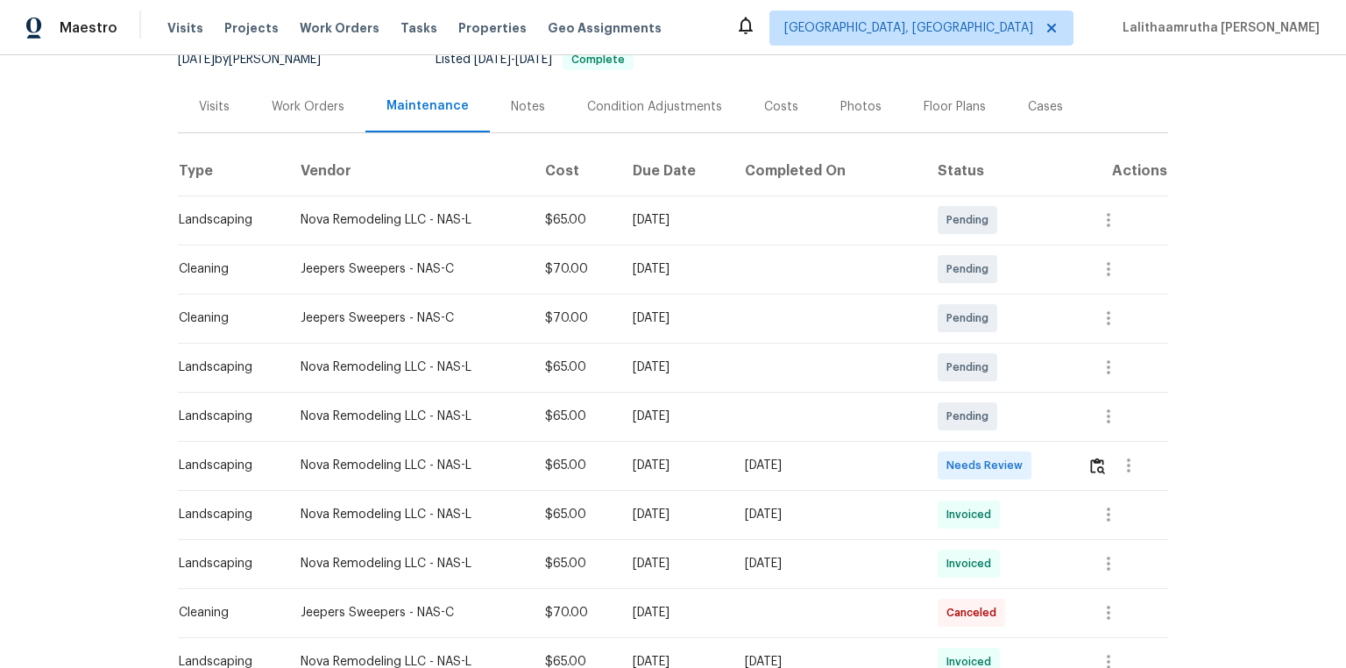
scroll to position [210, 0]
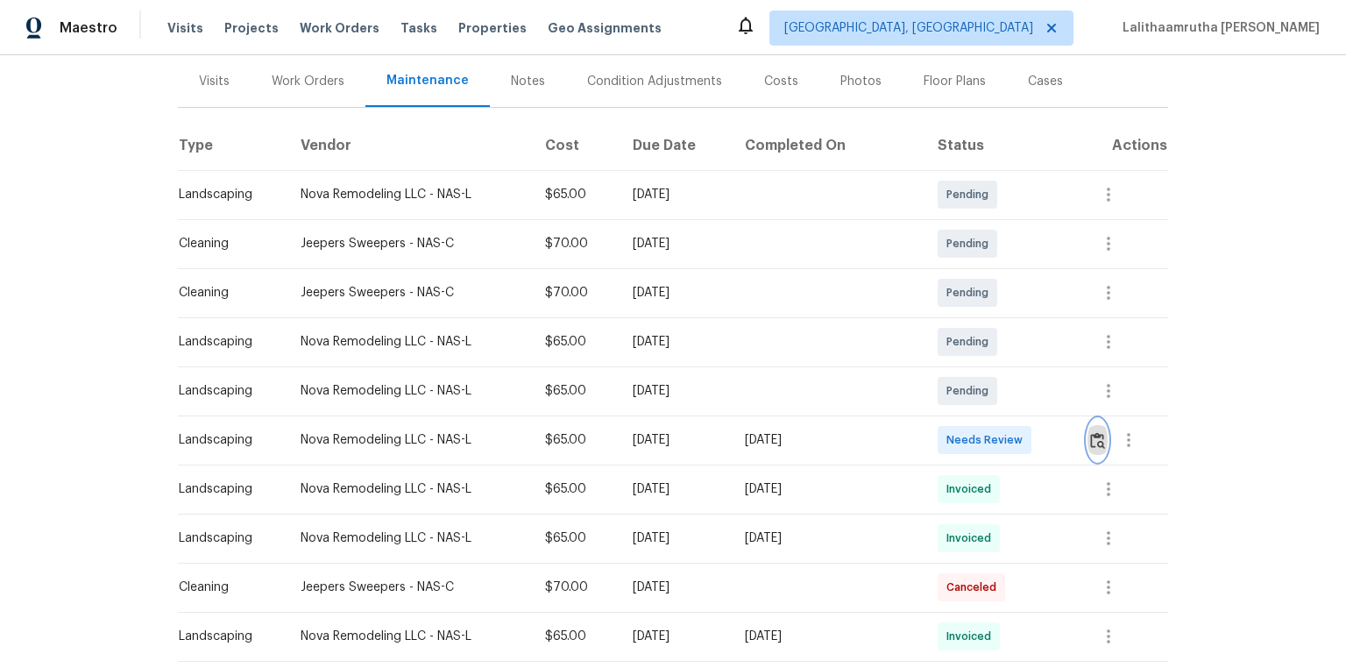
click at [957, 438] on img "button" at bounding box center [1097, 440] width 15 height 17
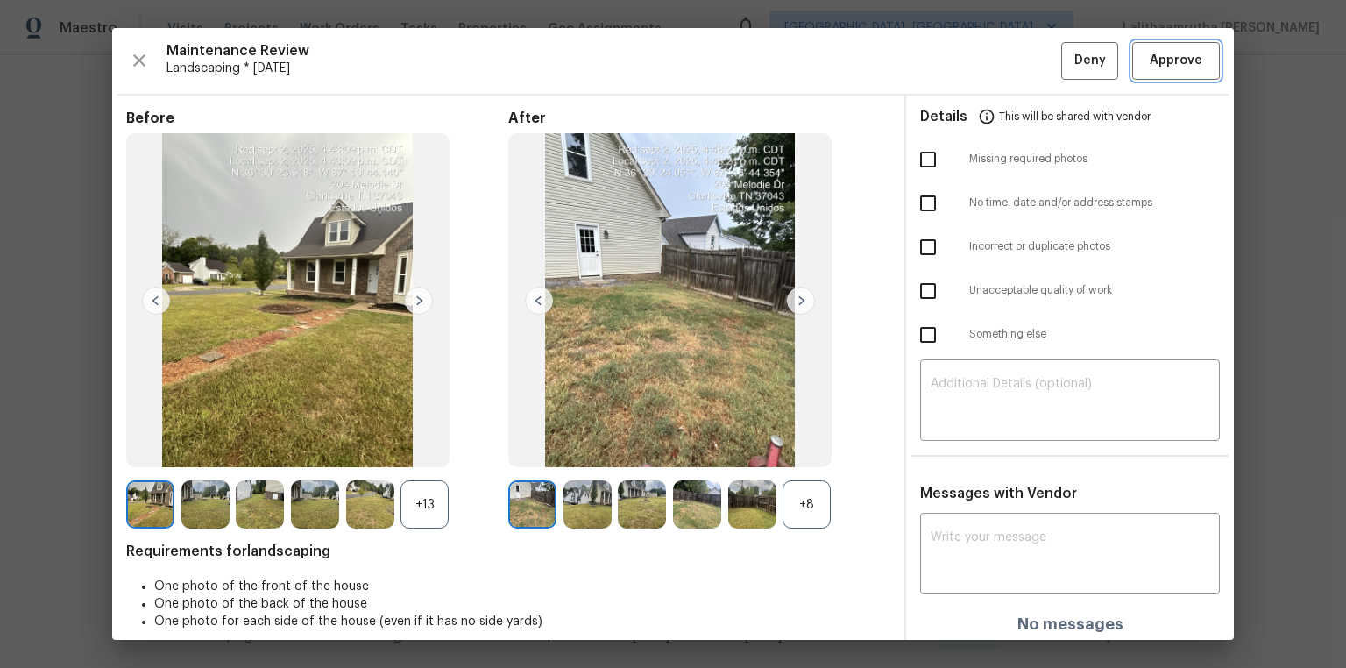
click at [957, 60] on span "Approve" at bounding box center [1176, 61] width 53 height 22
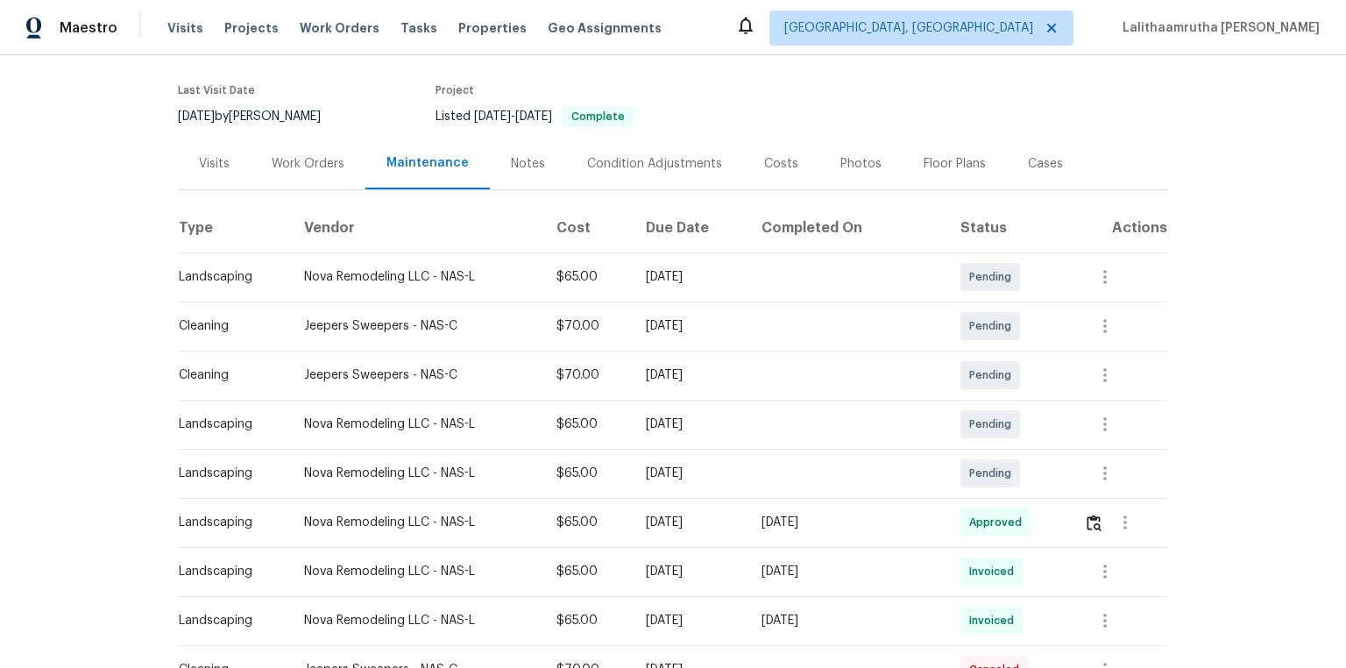
scroll to position [0, 0]
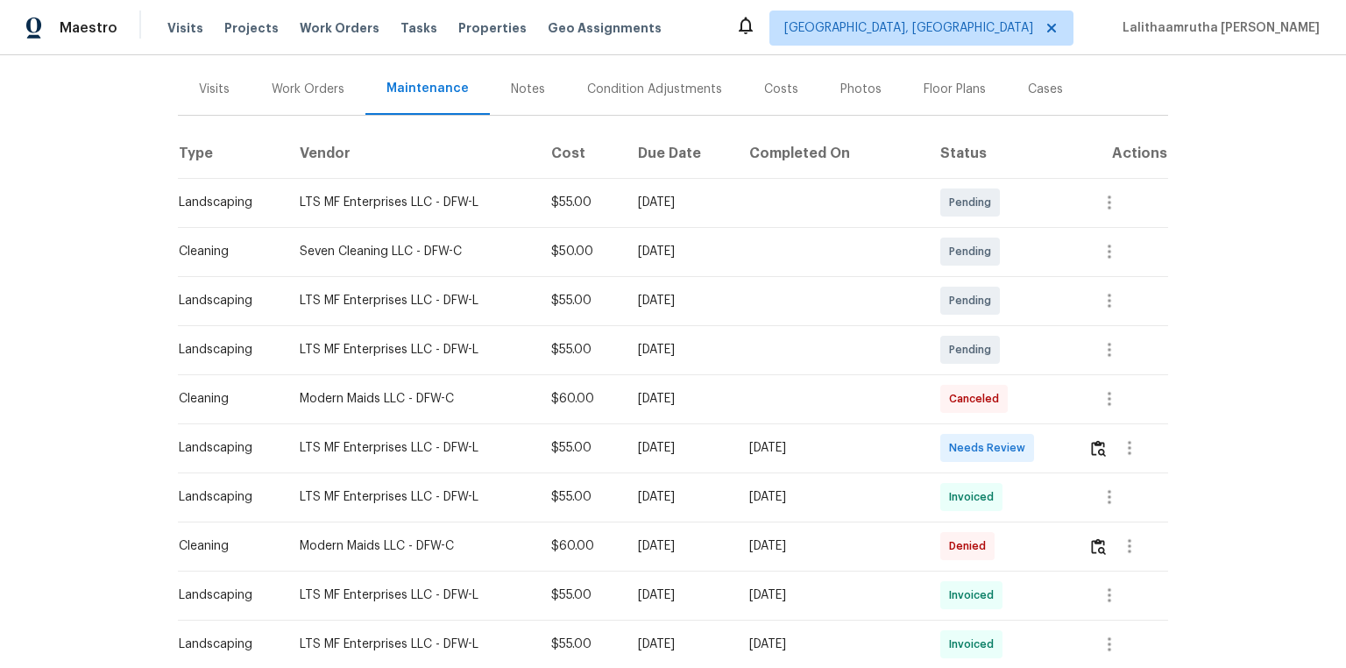
scroll to position [210, 0]
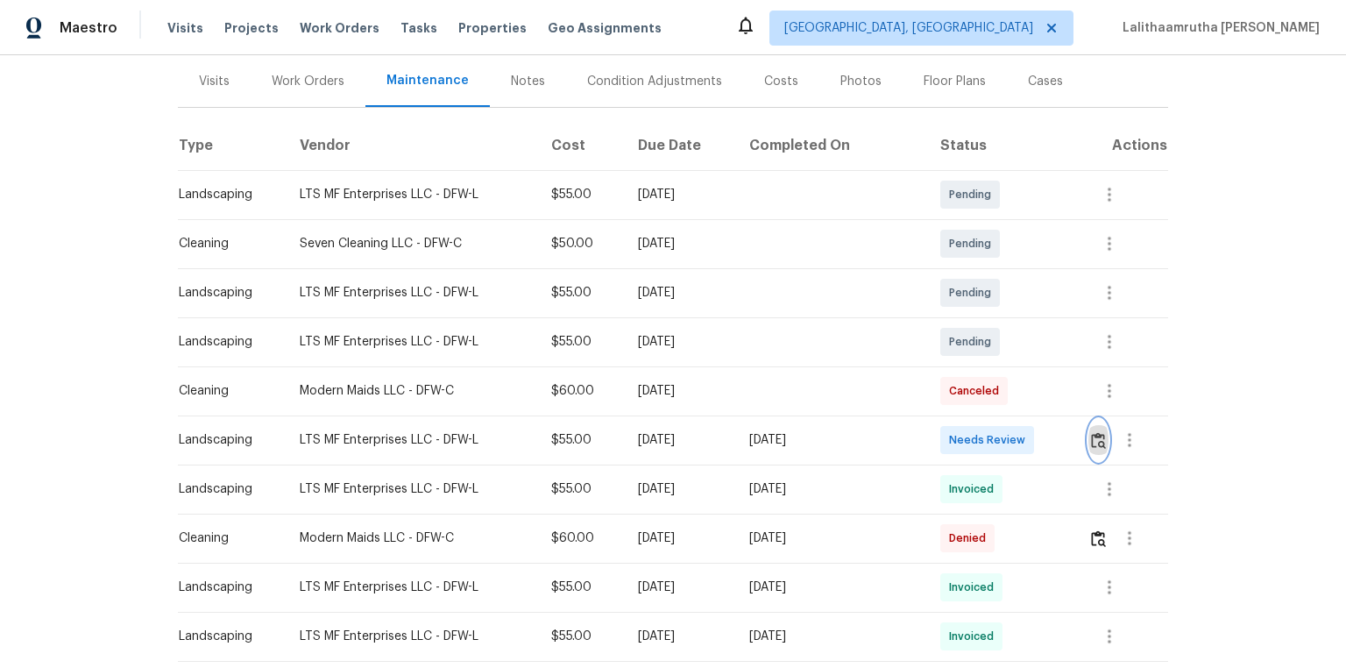
click at [957, 448] on img "button" at bounding box center [1098, 440] width 15 height 17
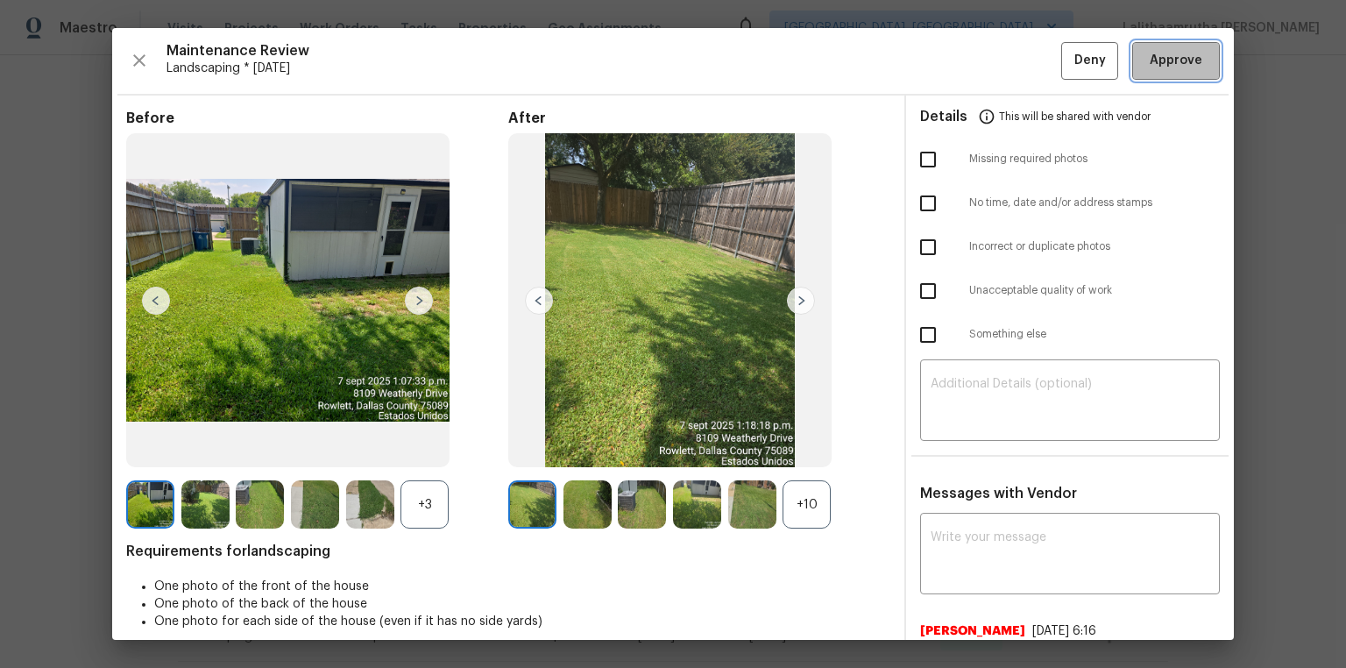
click at [957, 77] on button "Approve" at bounding box center [1176, 61] width 88 height 38
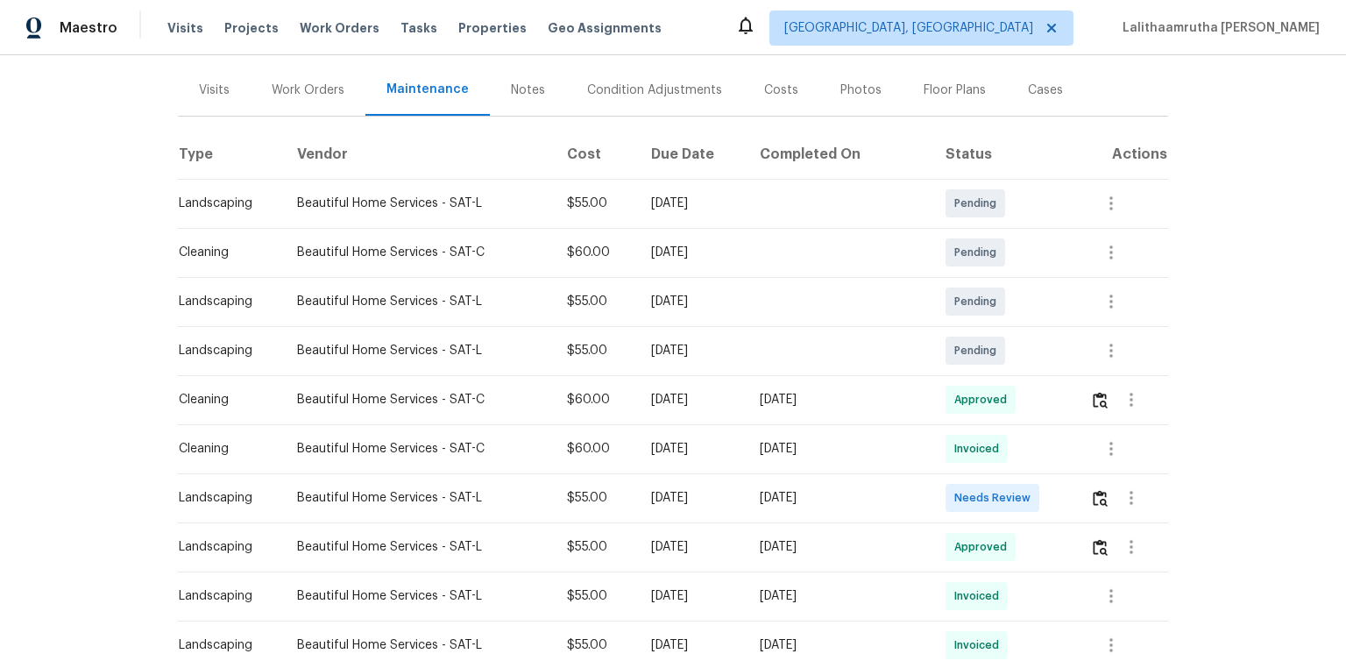
scroll to position [210, 0]
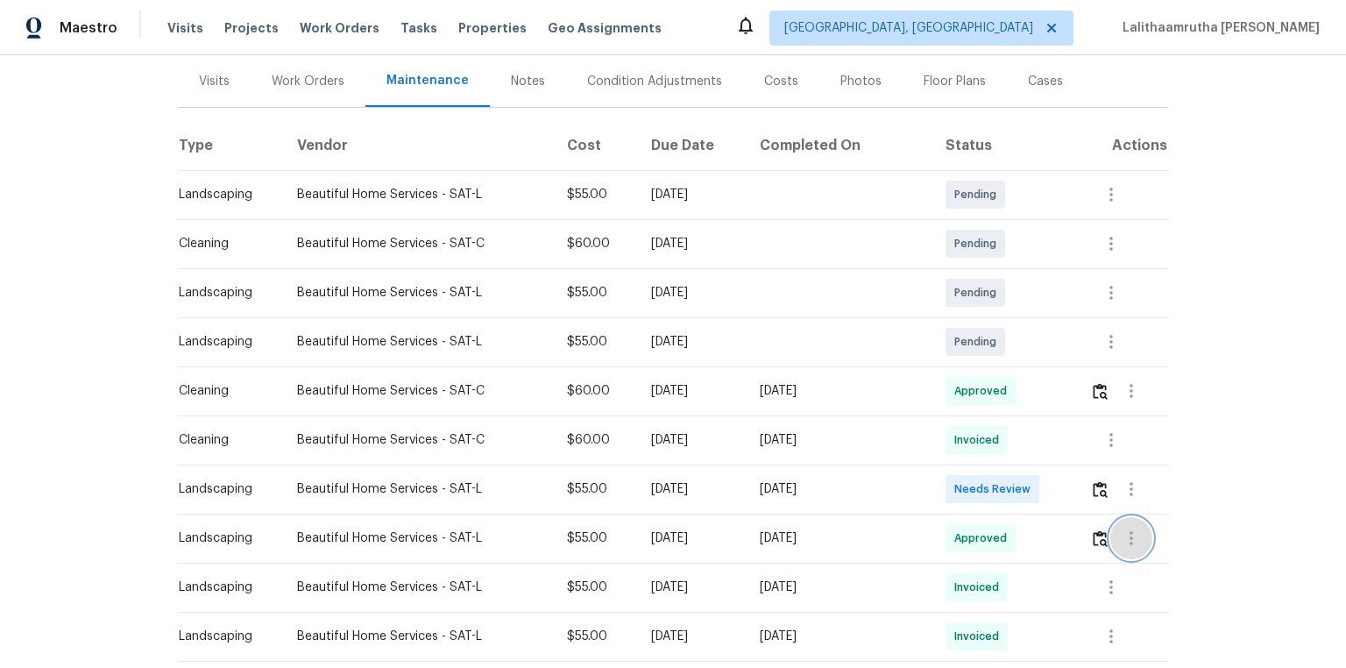
click at [957, 449] on icon "button" at bounding box center [1131, 538] width 21 height 21
click at [957, 449] on li "View details" at bounding box center [1167, 567] width 123 height 29
click at [957, 449] on div at bounding box center [673, 334] width 1346 height 668
click at [957, 449] on img "button" at bounding box center [1100, 538] width 15 height 17
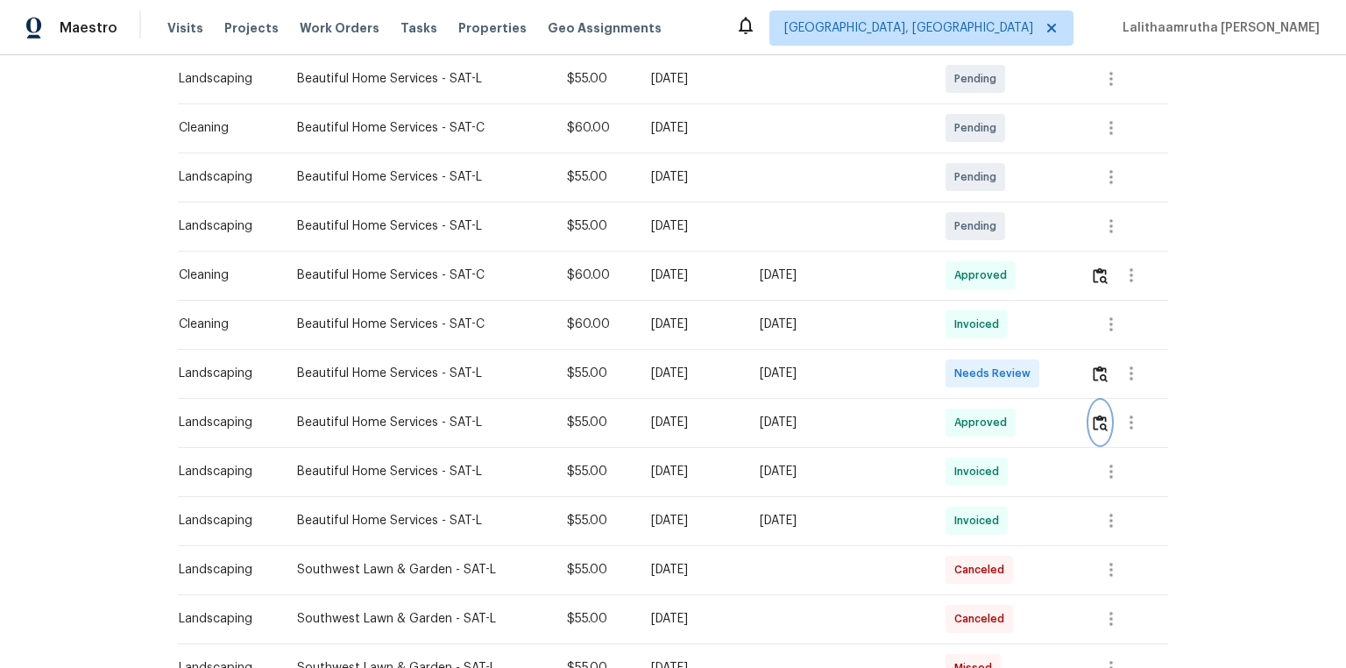
scroll to position [351, 0]
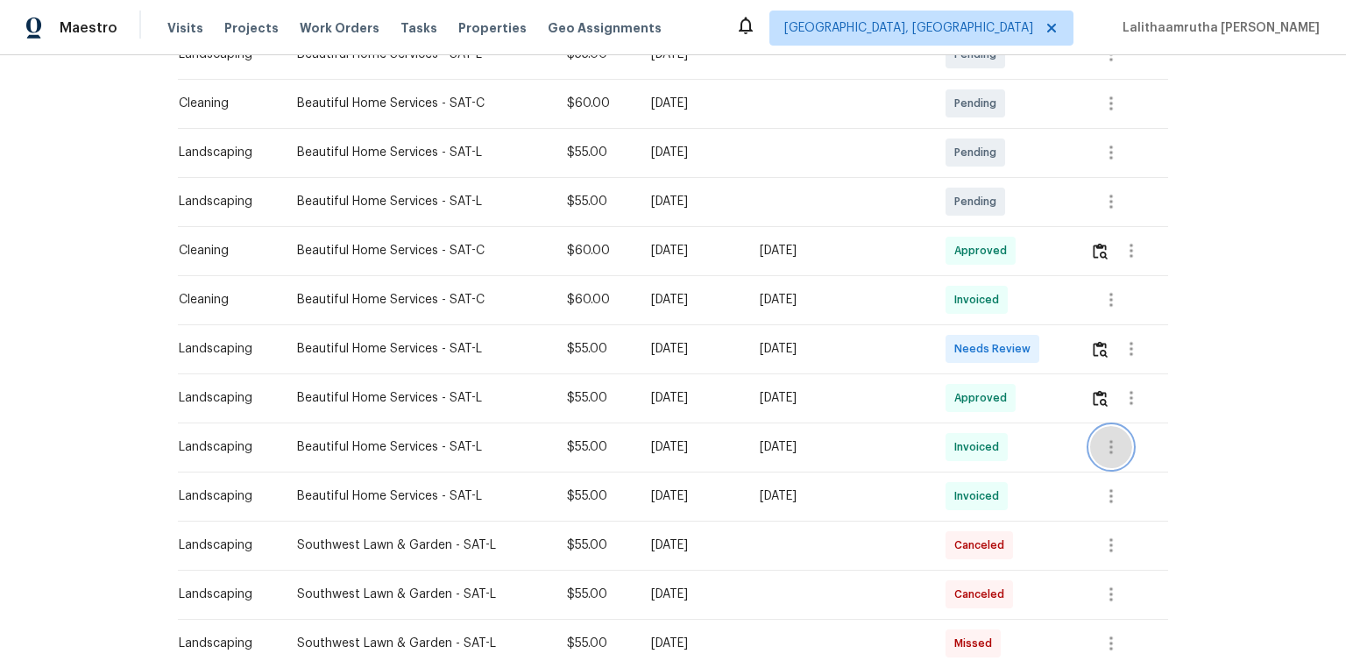
click at [957, 449] on icon "button" at bounding box center [1111, 446] width 21 height 21
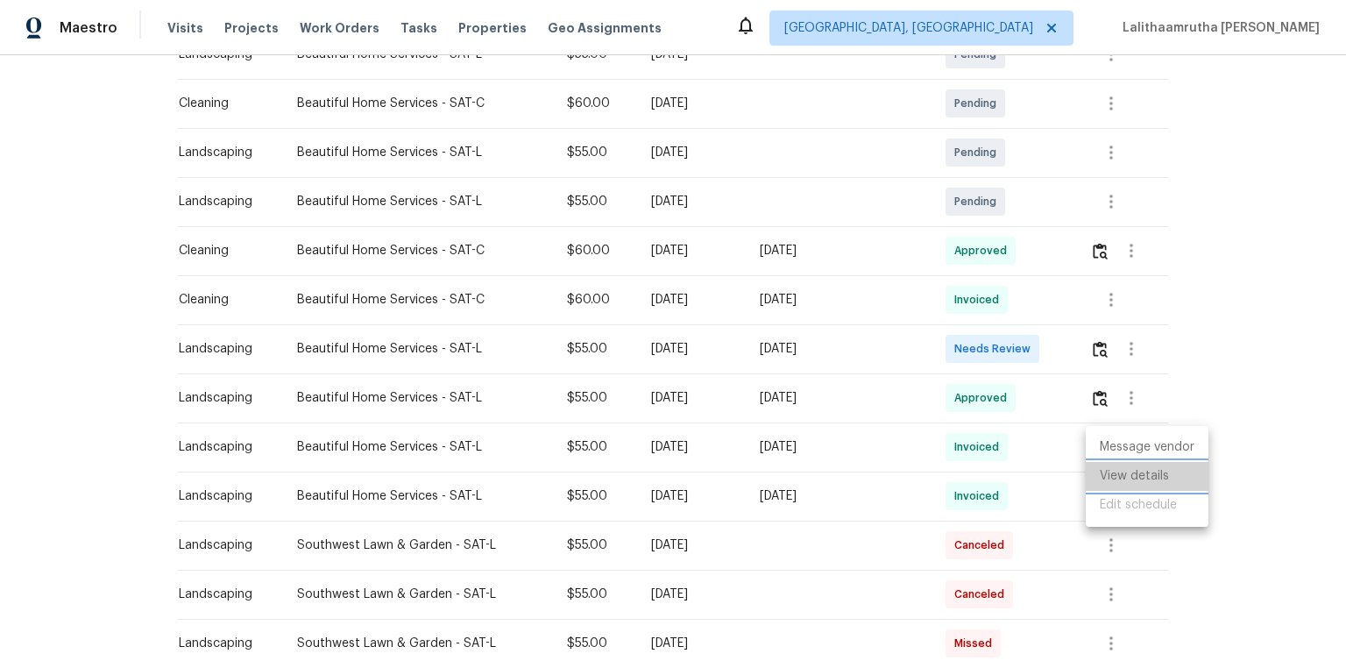
click at [957, 449] on li "View details" at bounding box center [1147, 476] width 123 height 29
click at [957, 449] on div at bounding box center [673, 334] width 1346 height 668
click at [957, 449] on icon "button" at bounding box center [1112, 496] width 4 height 14
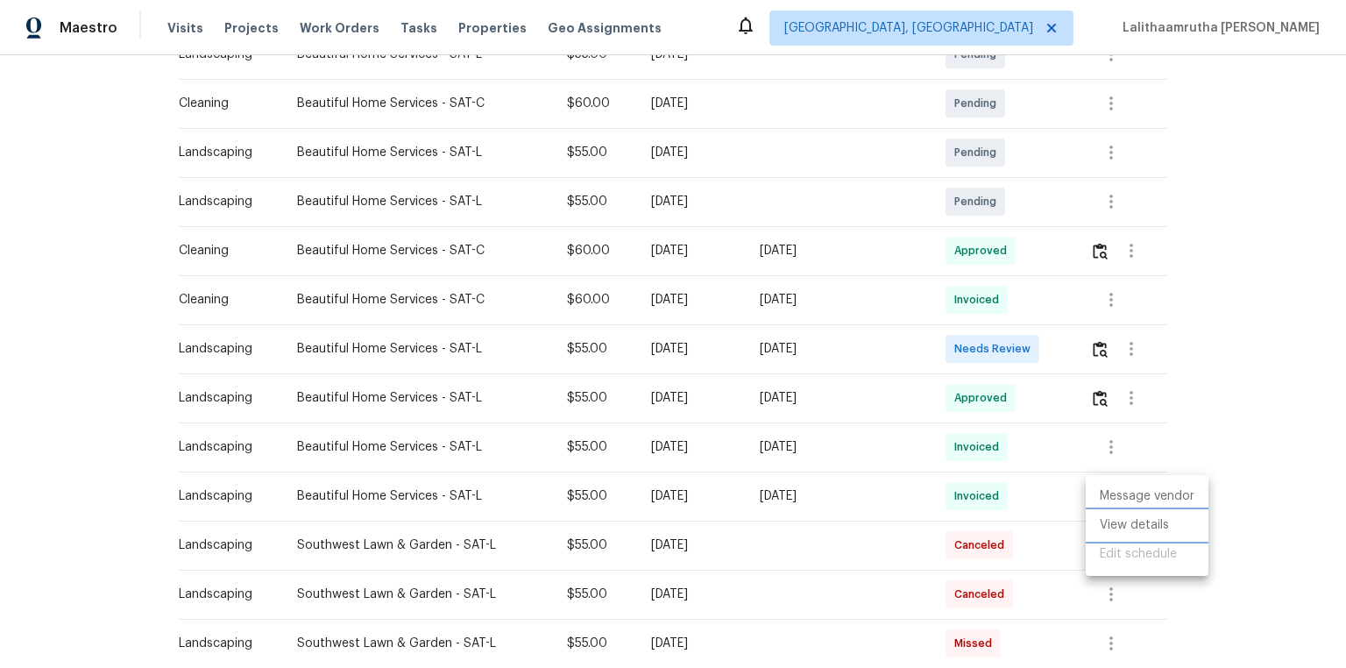
click at [957, 449] on li "View details" at bounding box center [1147, 525] width 123 height 29
click at [957, 349] on div at bounding box center [673, 334] width 1346 height 668
click at [957, 346] on img "button" at bounding box center [1100, 349] width 15 height 17
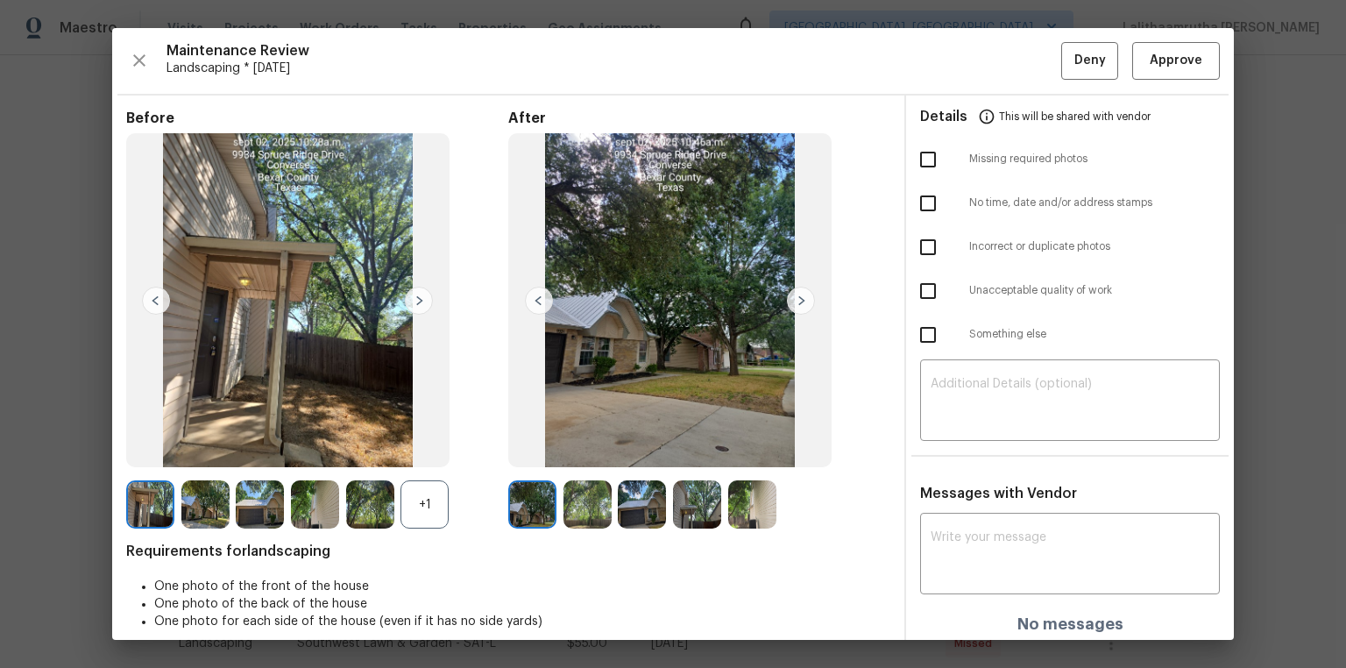
scroll to position [15, 0]
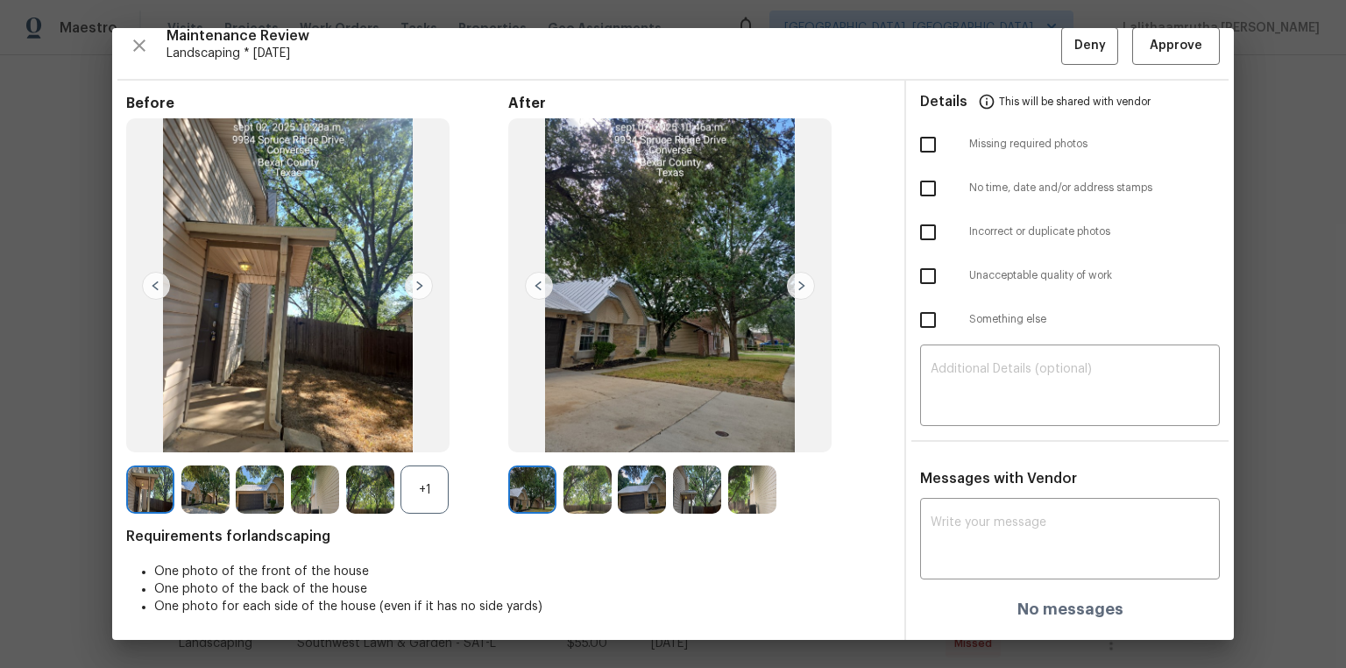
click at [802, 277] on img at bounding box center [801, 286] width 28 height 28
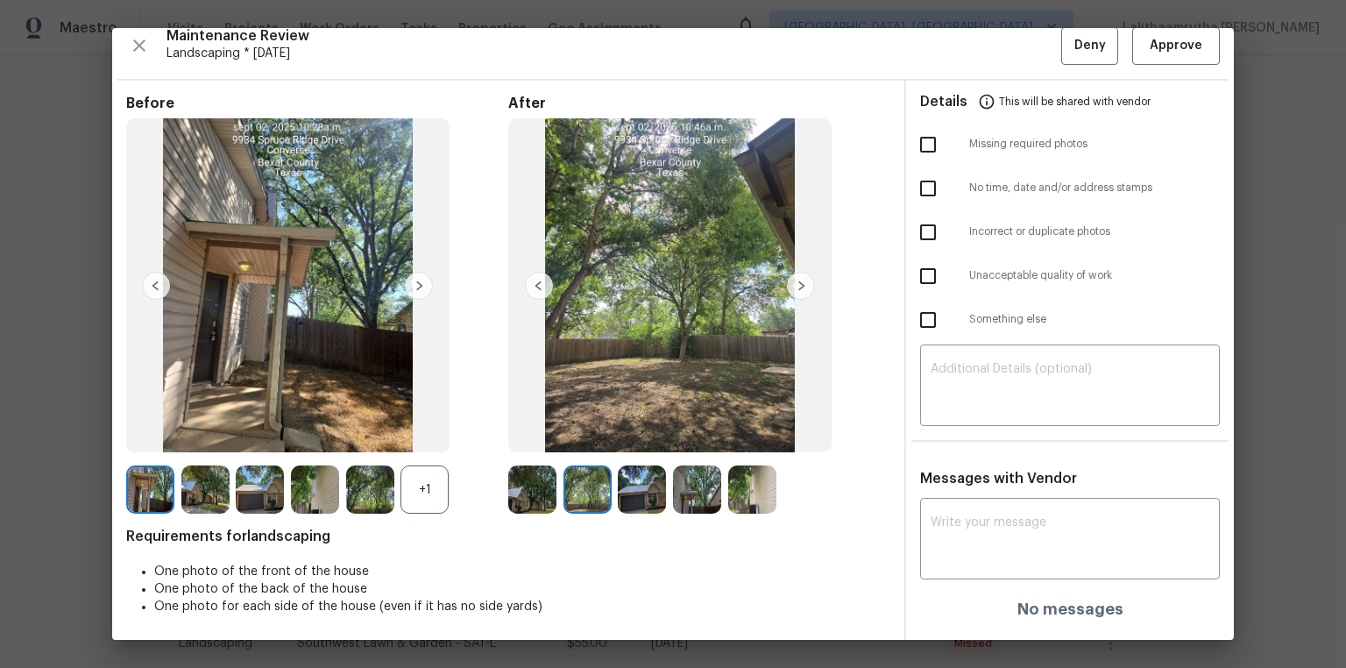
click at [799, 280] on img at bounding box center [801, 286] width 28 height 28
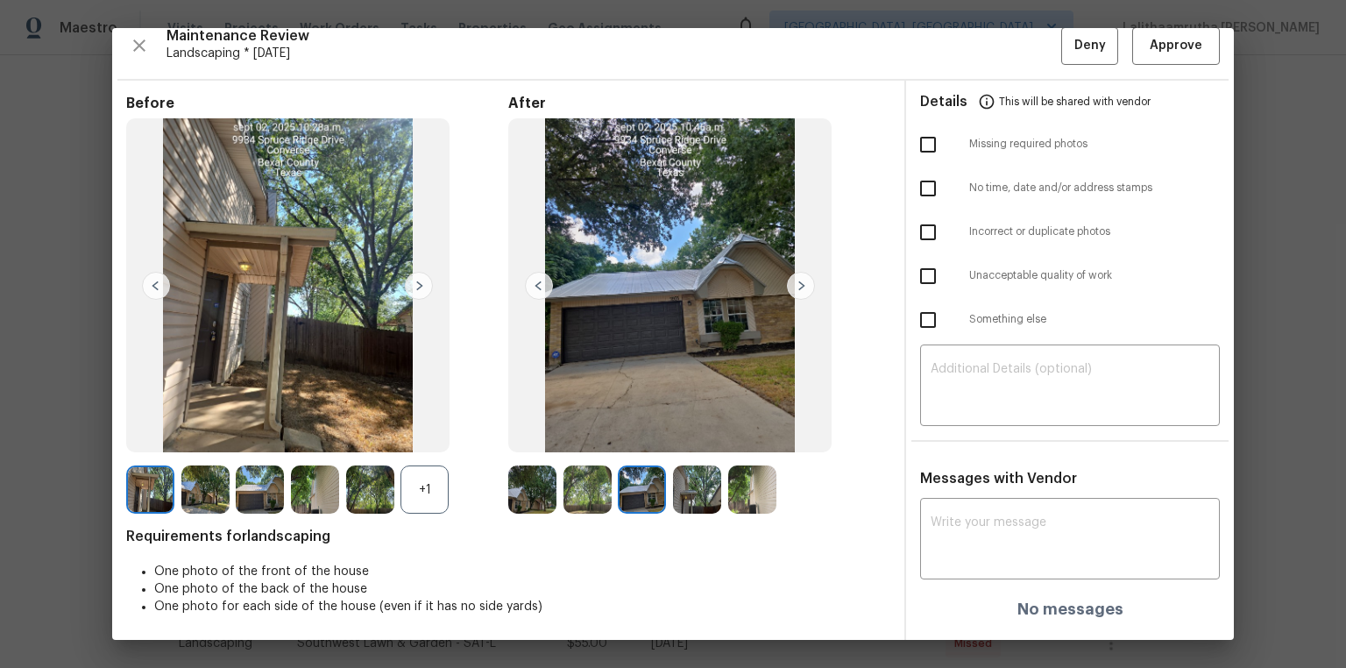
click at [800, 285] on img at bounding box center [801, 286] width 28 height 28
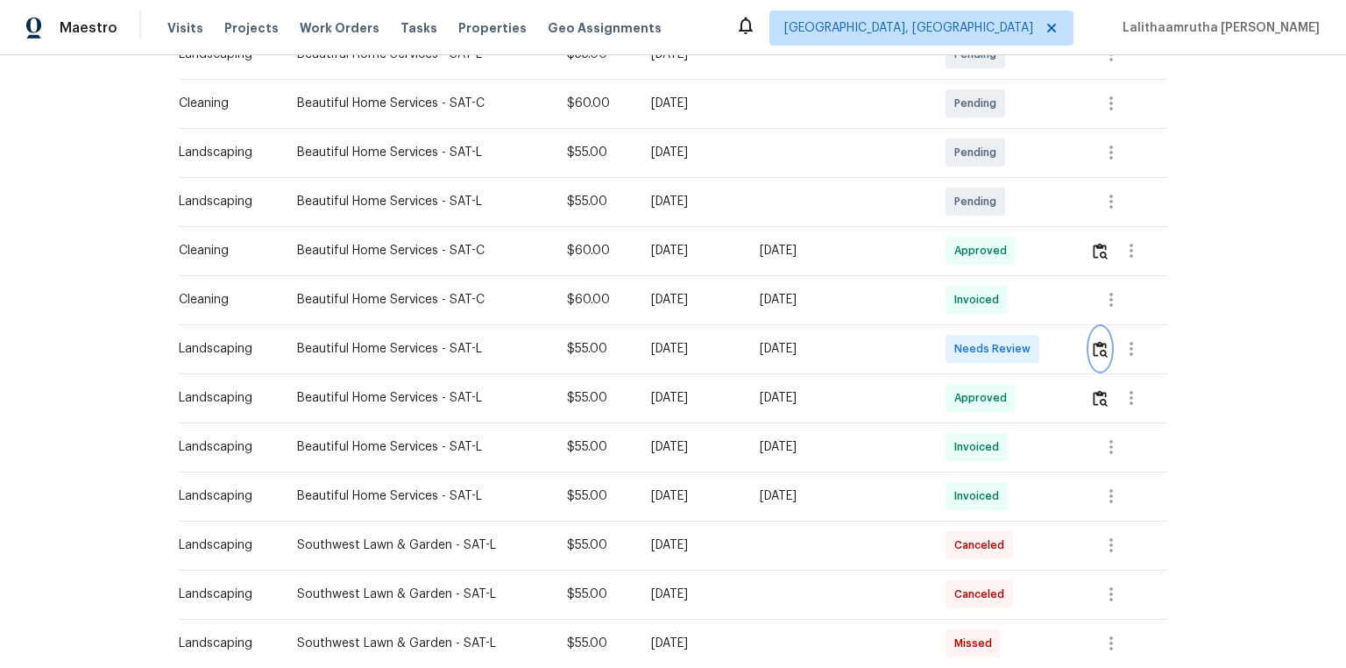
click at [957, 345] on img "button" at bounding box center [1100, 349] width 15 height 17
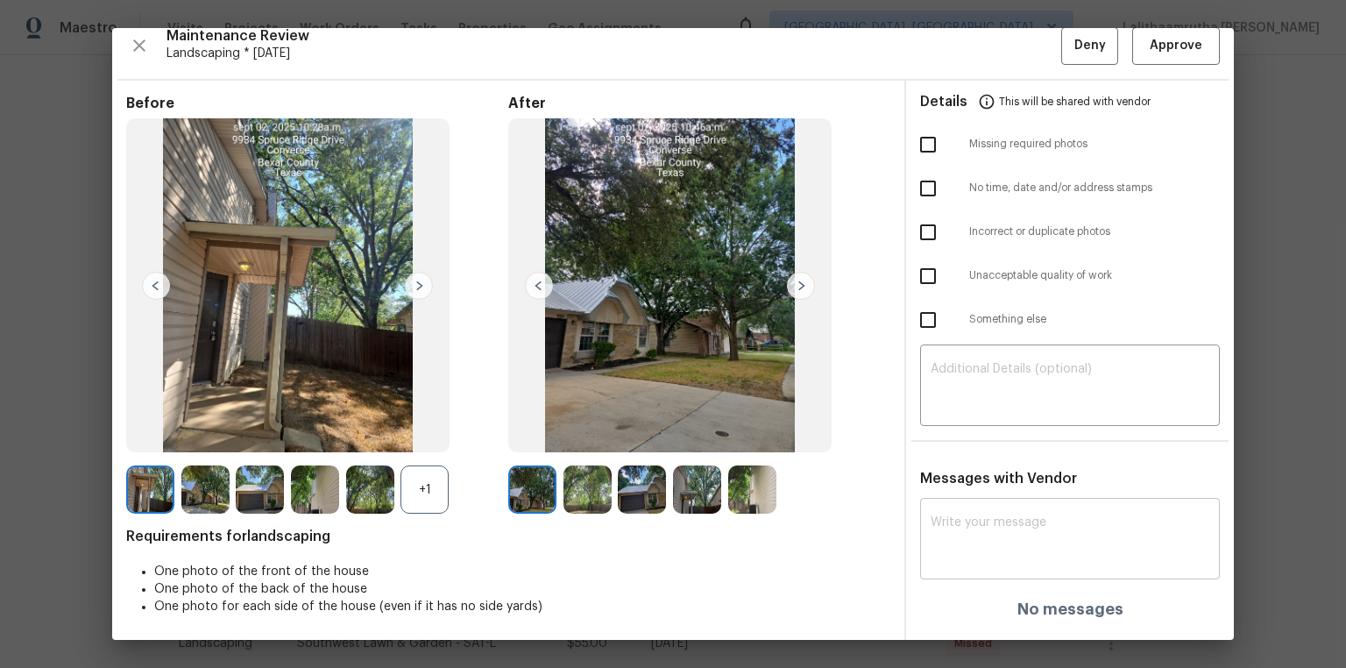
click at [957, 449] on textarea at bounding box center [1070, 540] width 279 height 49
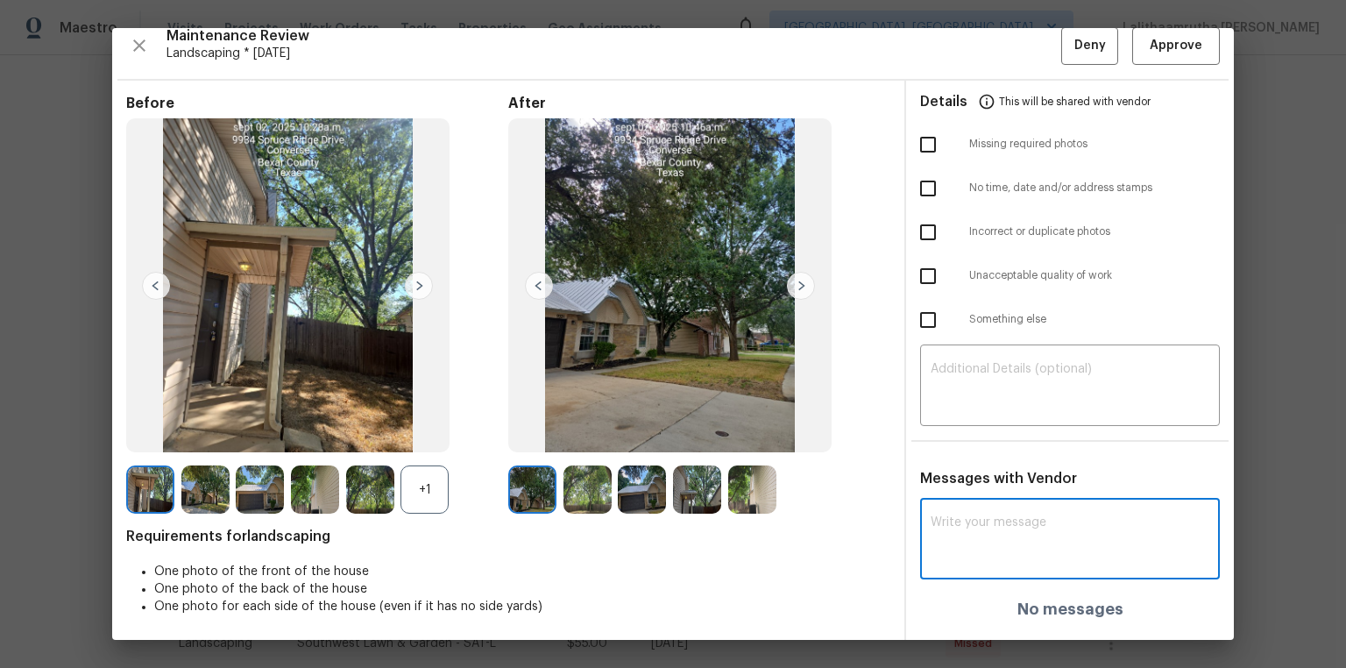
paste textarea "Maintenance Audit Team: Hello! Unfortunately, this landscaping visit completed …"
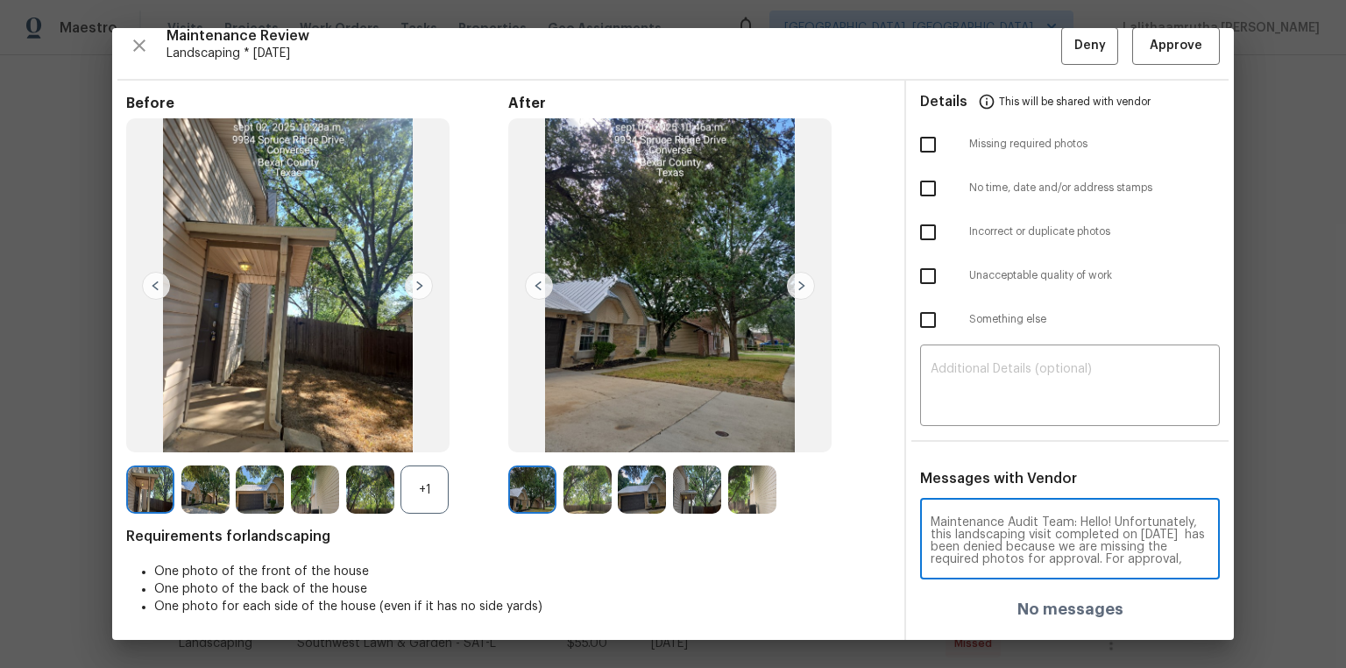
scroll to position [196, 0]
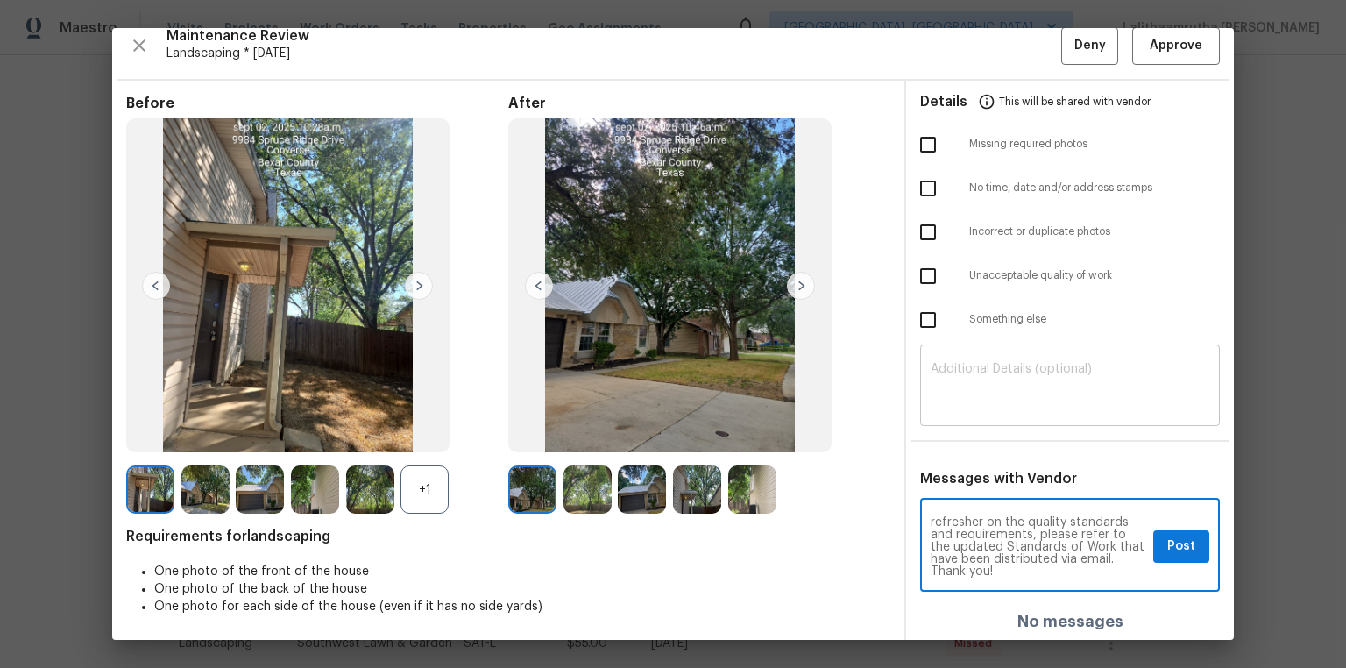
type textarea "Maintenance Audit Team: Hello! Unfortunately, this landscaping visit completed …"
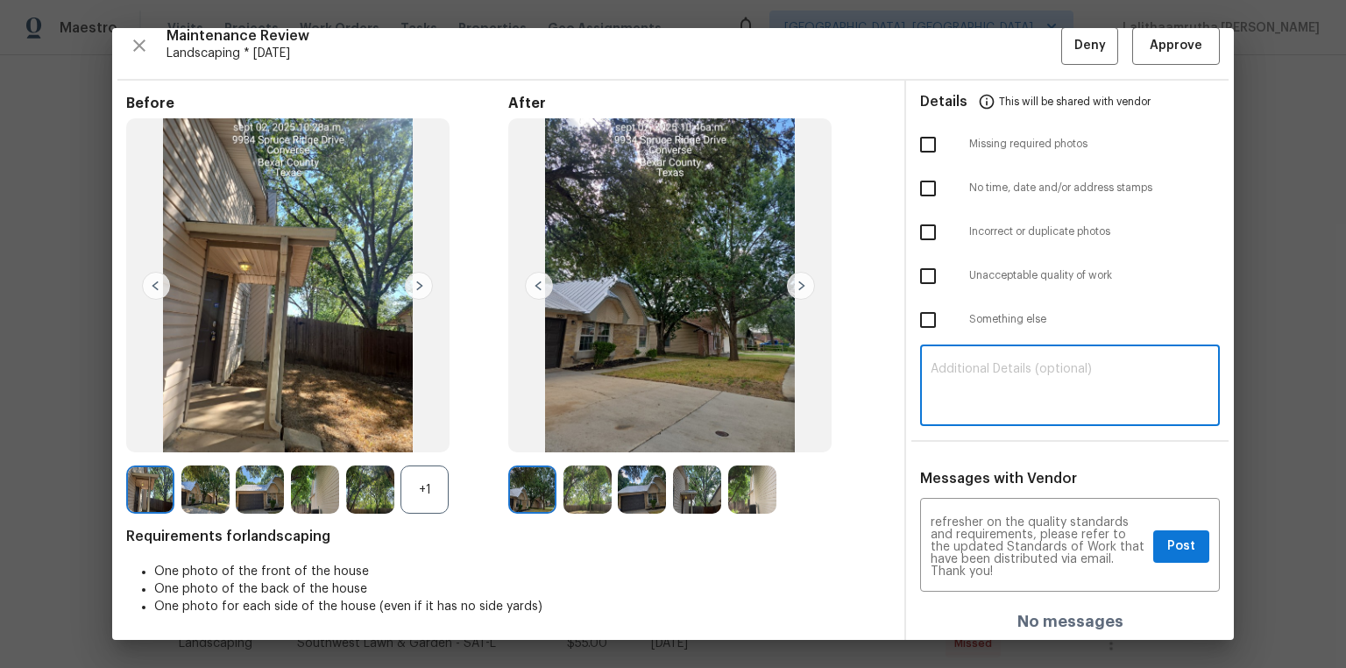
click at [957, 379] on textarea at bounding box center [1070, 387] width 279 height 49
paste textarea "Maintenance Audit Team: Hello! Unfortunately, this landscaping visit completed …"
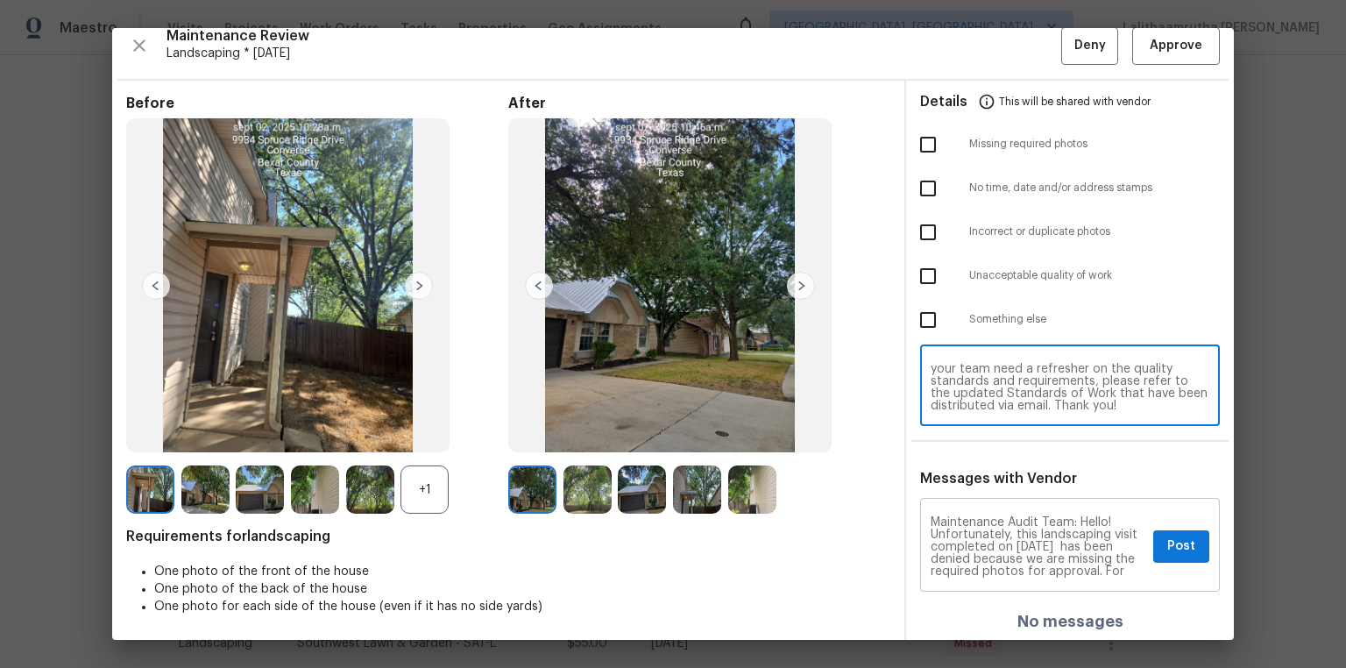
scroll to position [0, 0]
type textarea "Maintenance Audit Team: Hello! Unfortunately, this landscaping visit completed …"
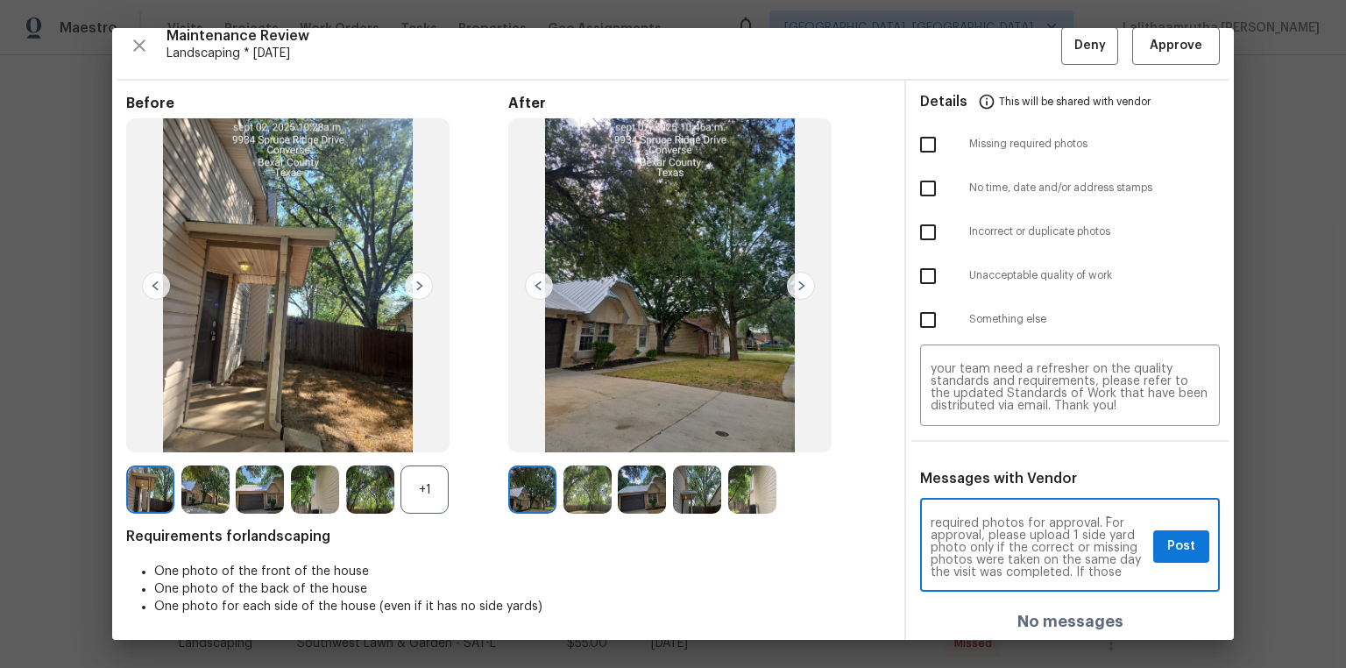
scroll to position [56, 0]
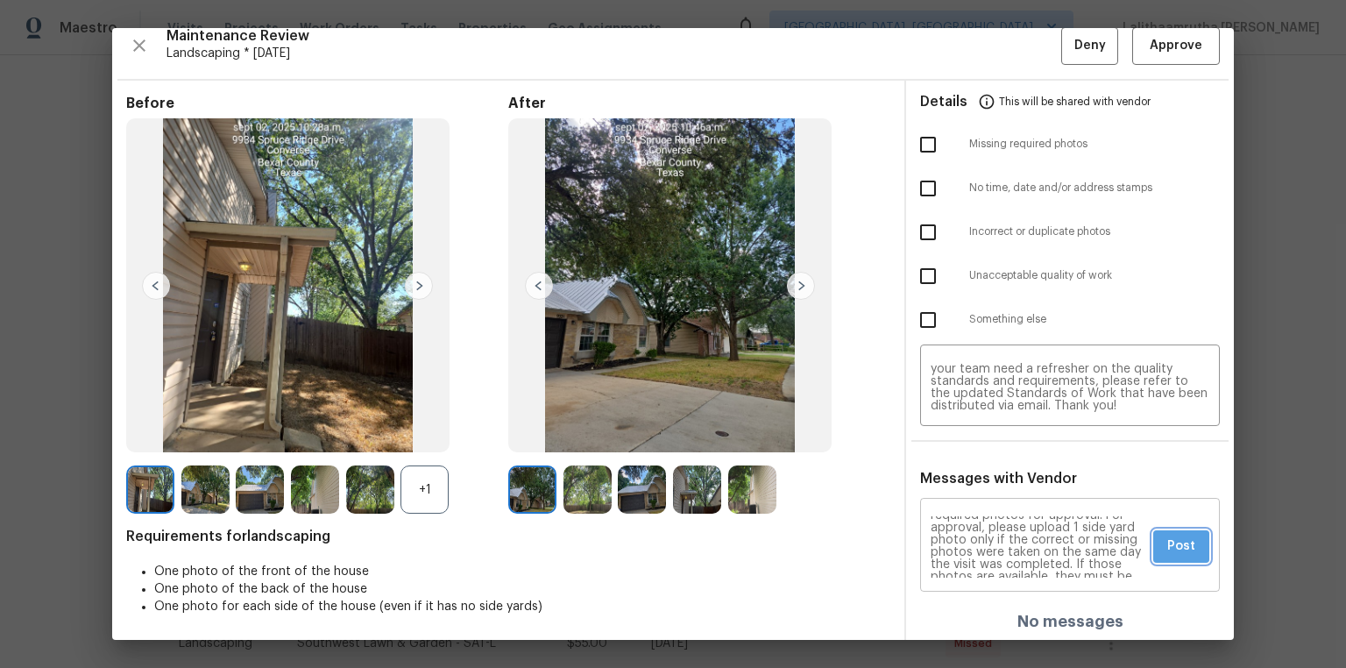
click at [957, 449] on span "Post" at bounding box center [1181, 546] width 28 height 22
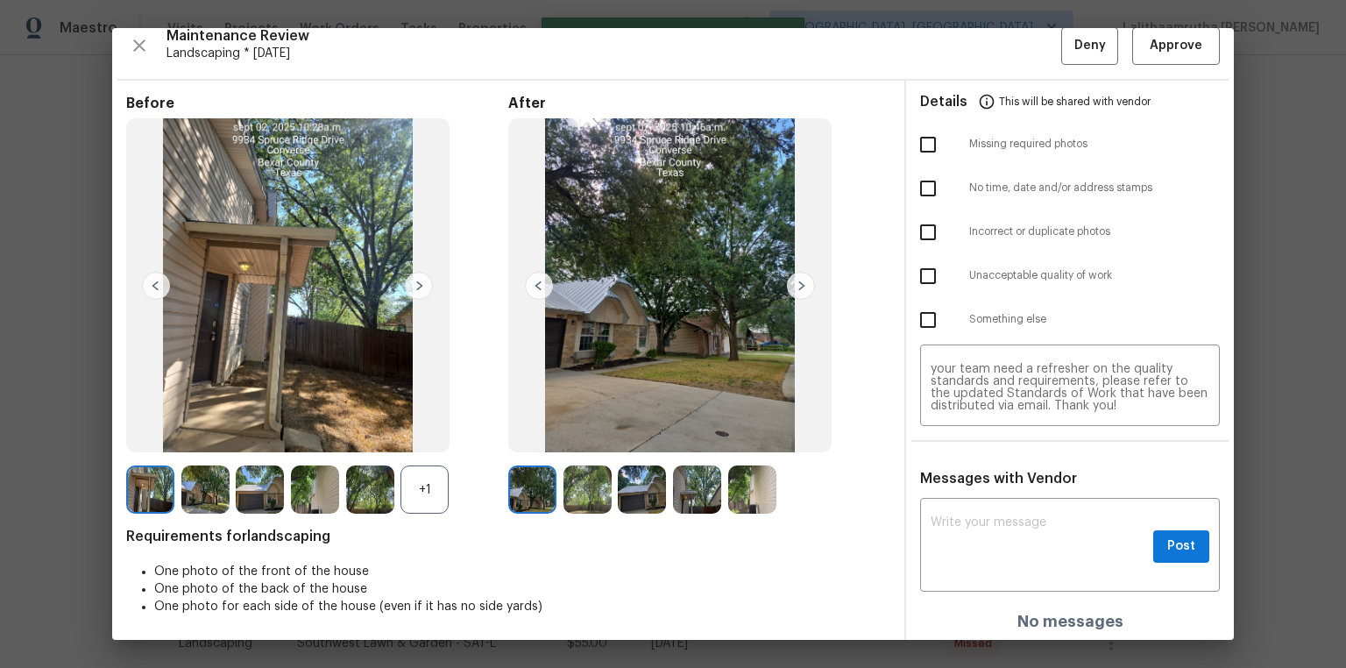
scroll to position [0, 0]
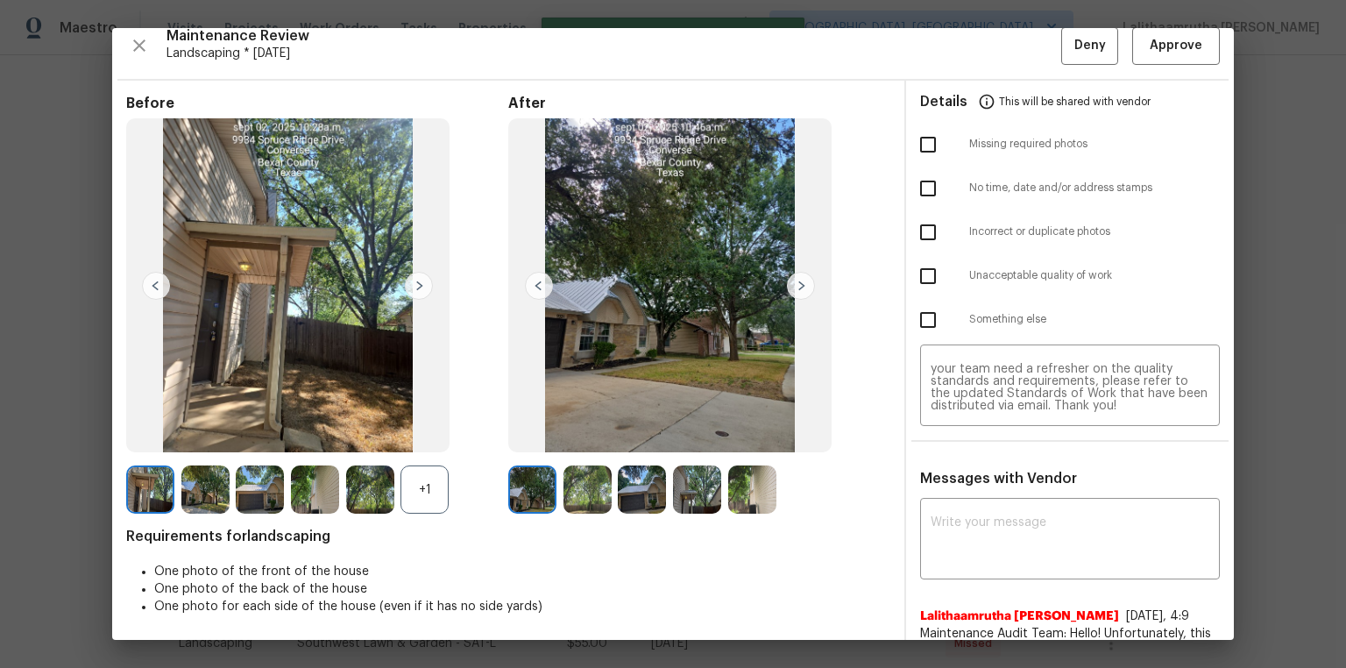
click at [927, 143] on input "checkbox" at bounding box center [928, 144] width 37 height 37
checkbox input "true"
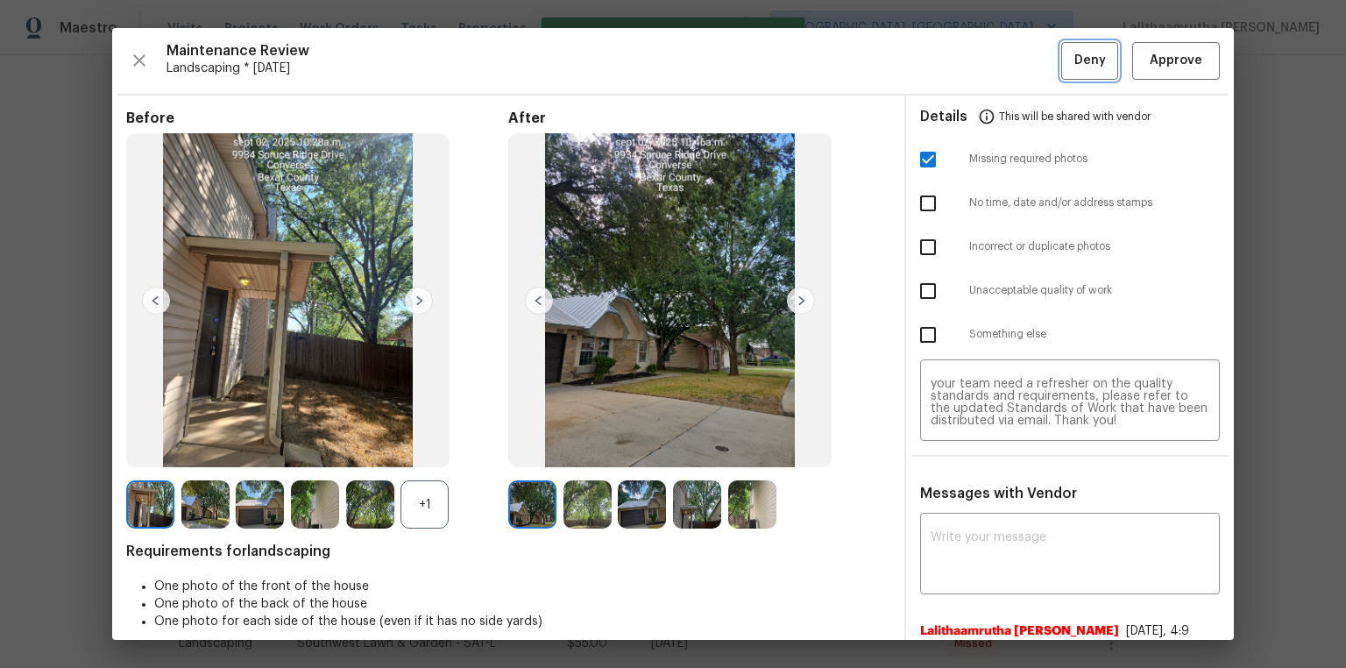
click at [957, 73] on button "Deny" at bounding box center [1089, 61] width 57 height 38
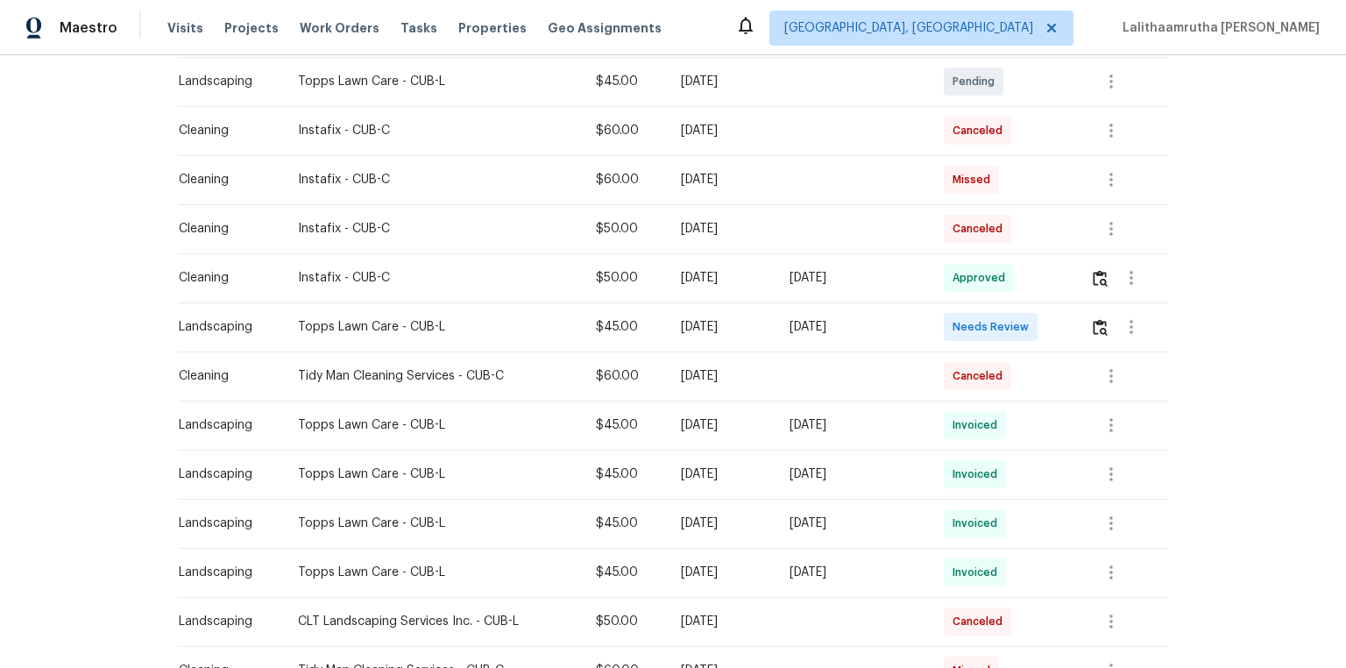
scroll to position [491, 0]
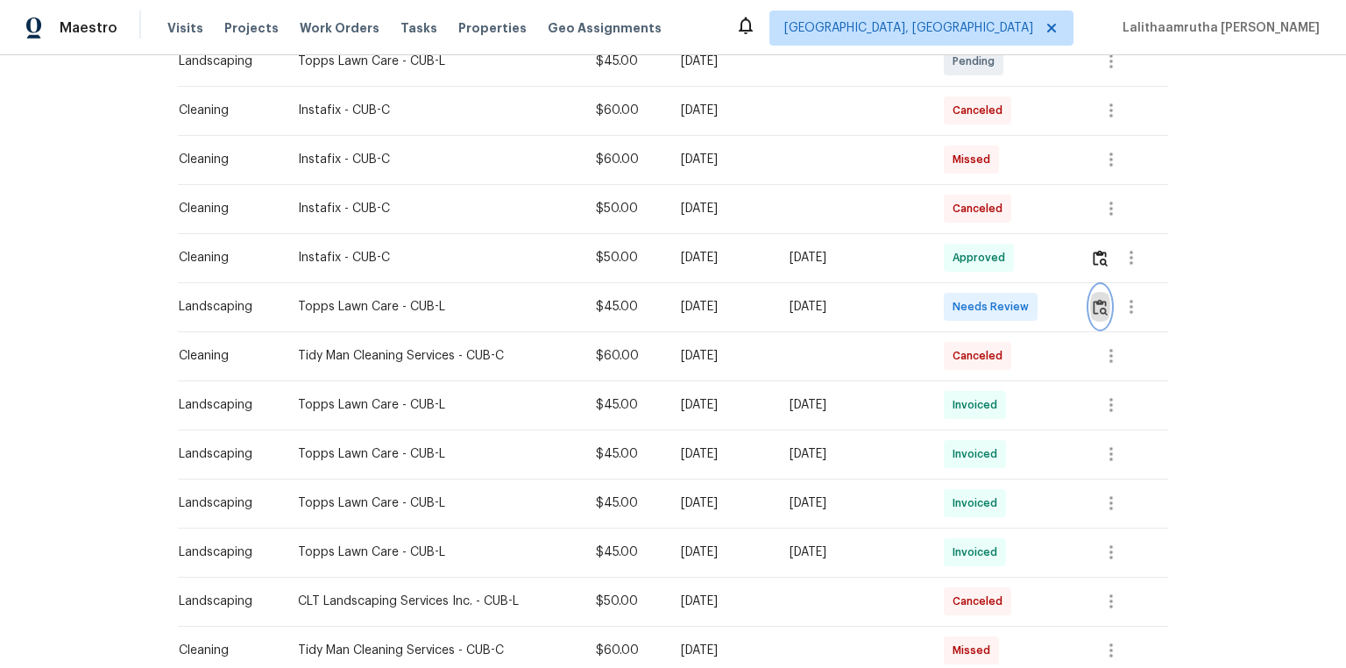
click at [957, 303] on img "button" at bounding box center [1100, 307] width 15 height 17
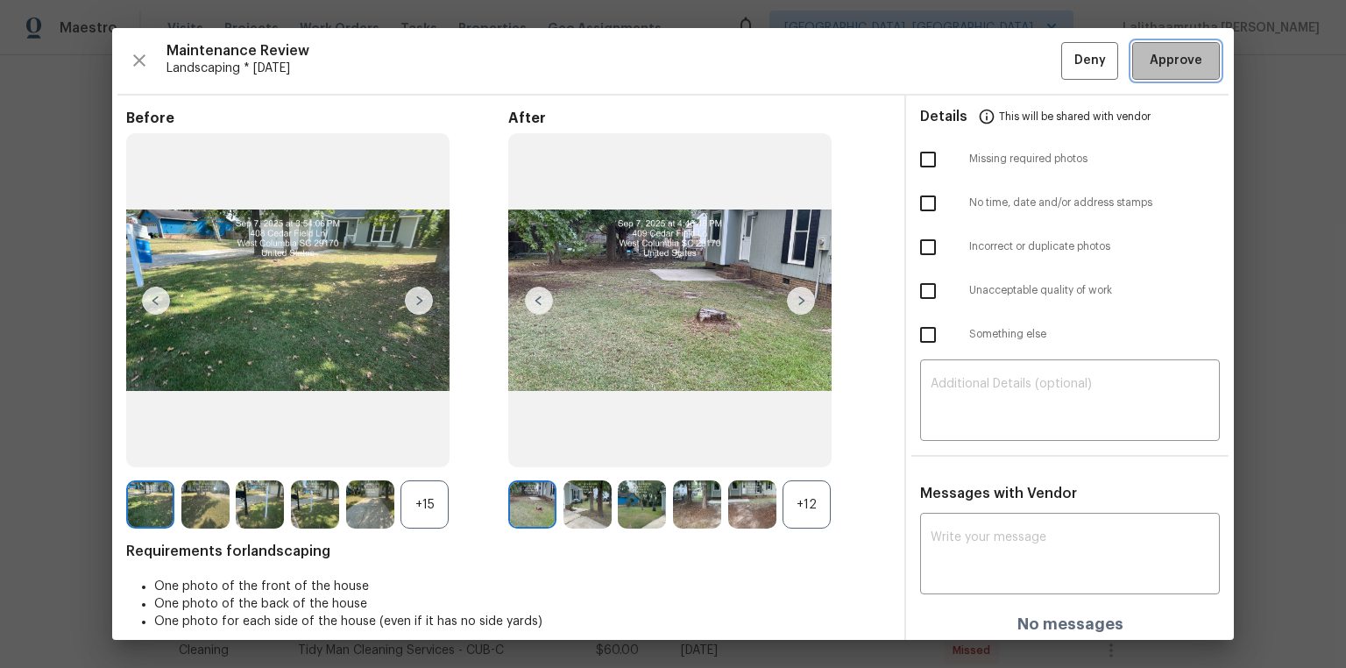
click at [957, 67] on span "Approve" at bounding box center [1176, 61] width 53 height 22
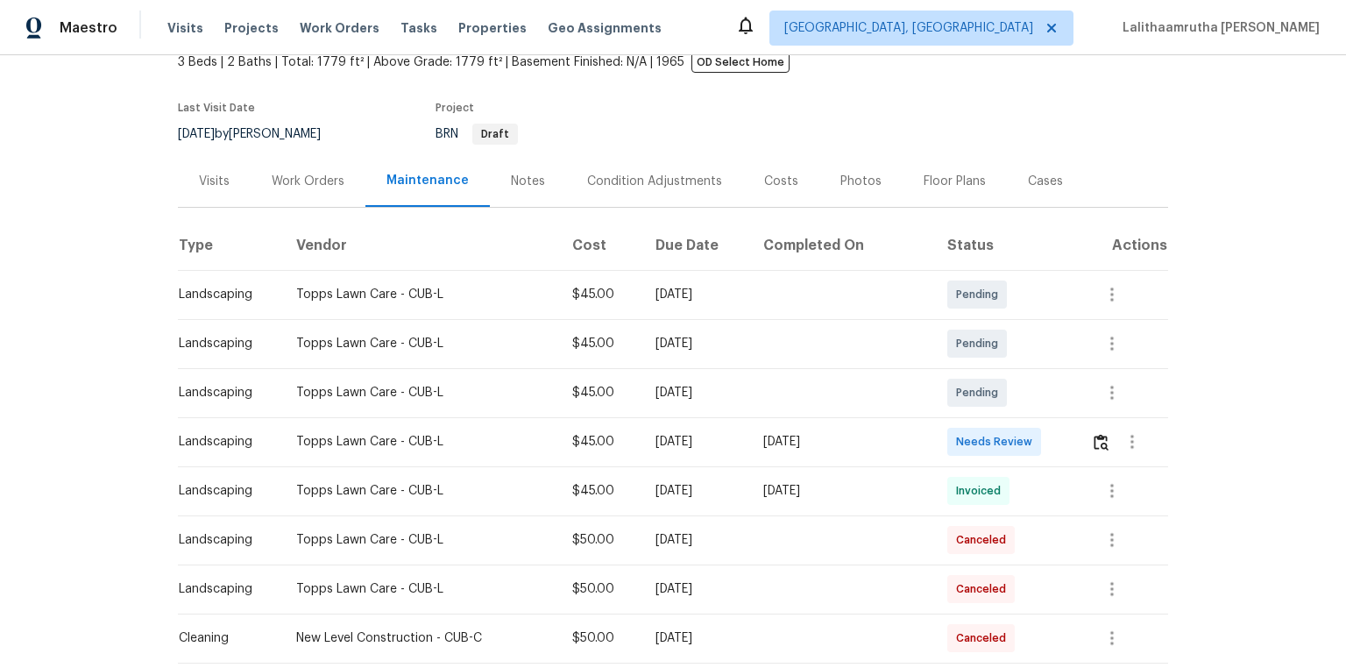
scroll to position [280, 0]
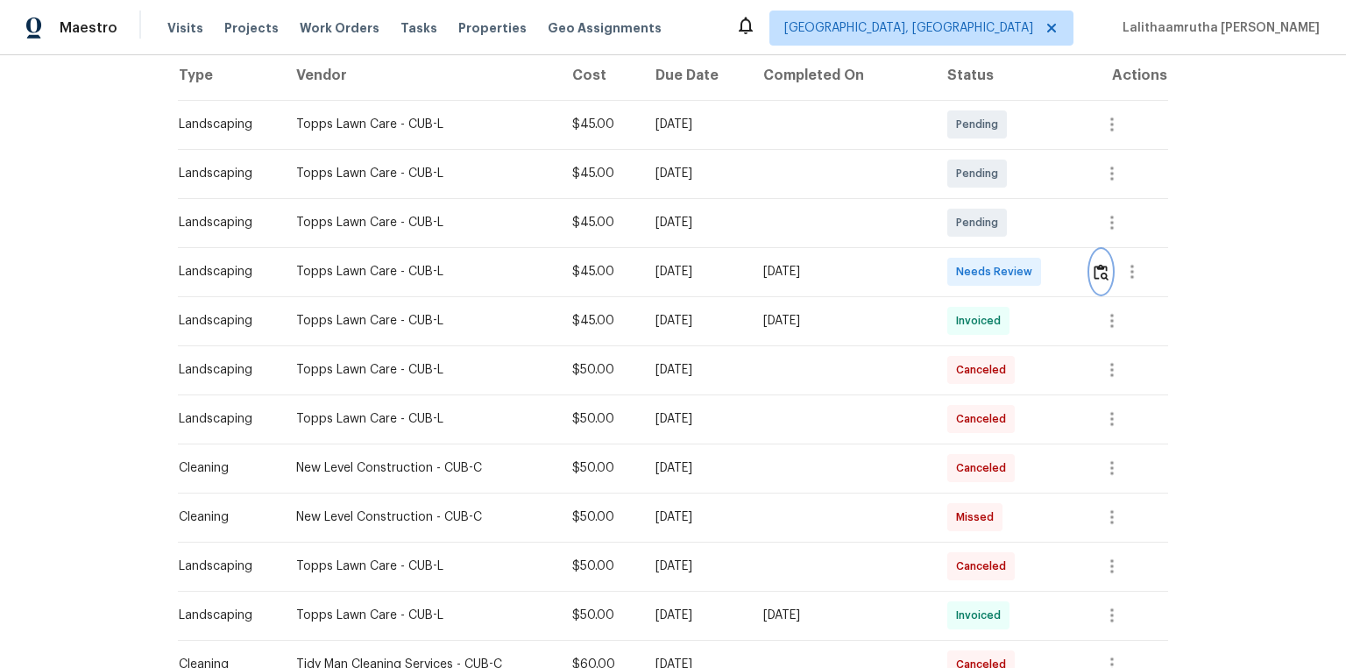
click at [957, 280] on button "button" at bounding box center [1101, 272] width 20 height 42
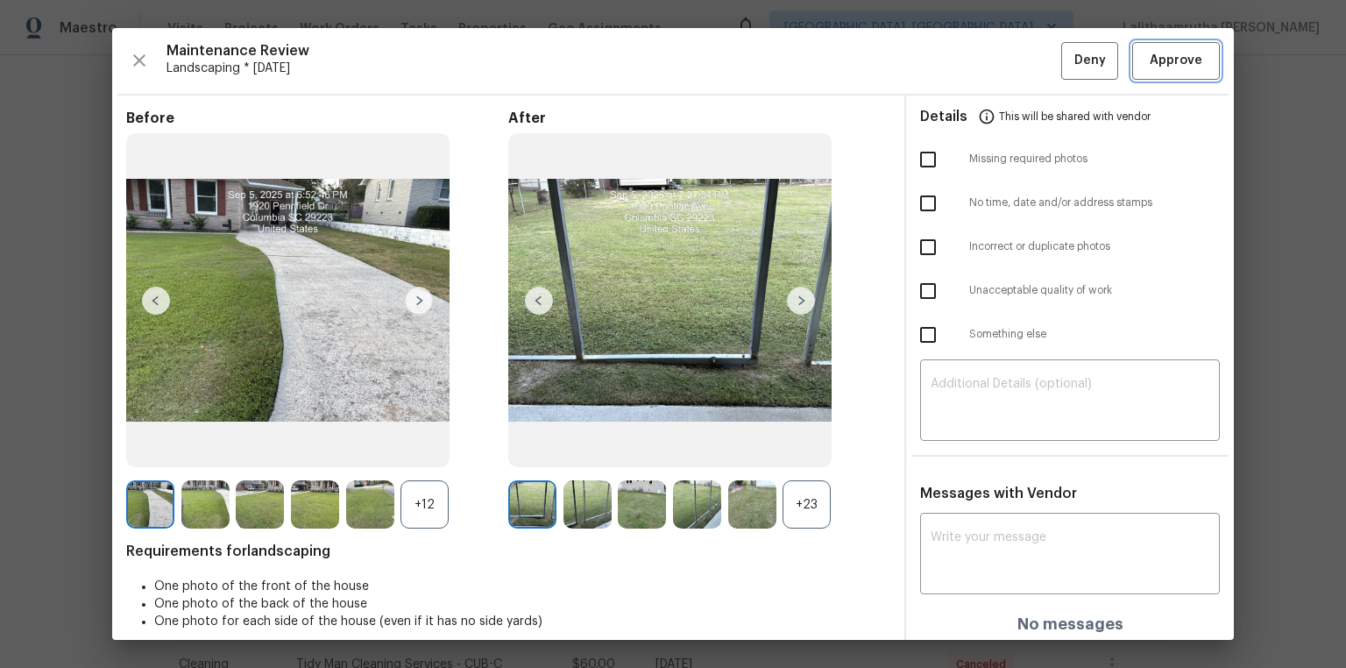
click at [957, 46] on button "Approve" at bounding box center [1176, 61] width 88 height 38
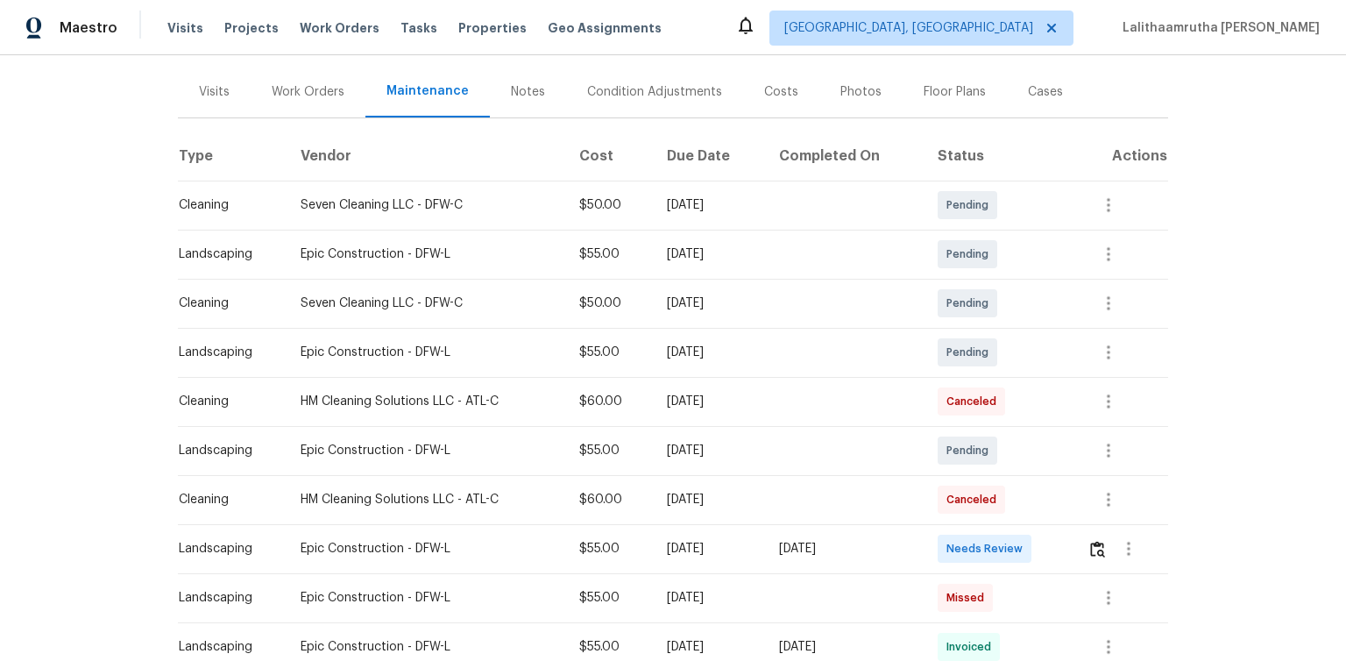
scroll to position [280, 0]
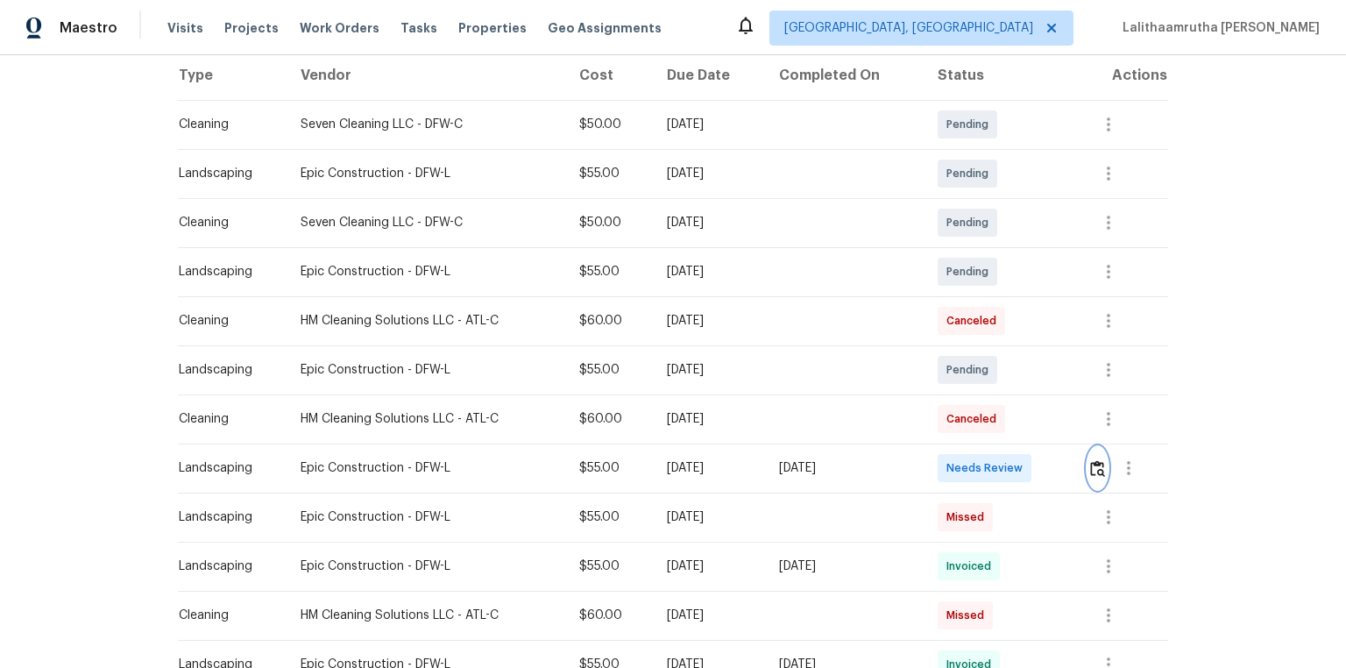
click at [957, 449] on img "button" at bounding box center [1097, 468] width 15 height 17
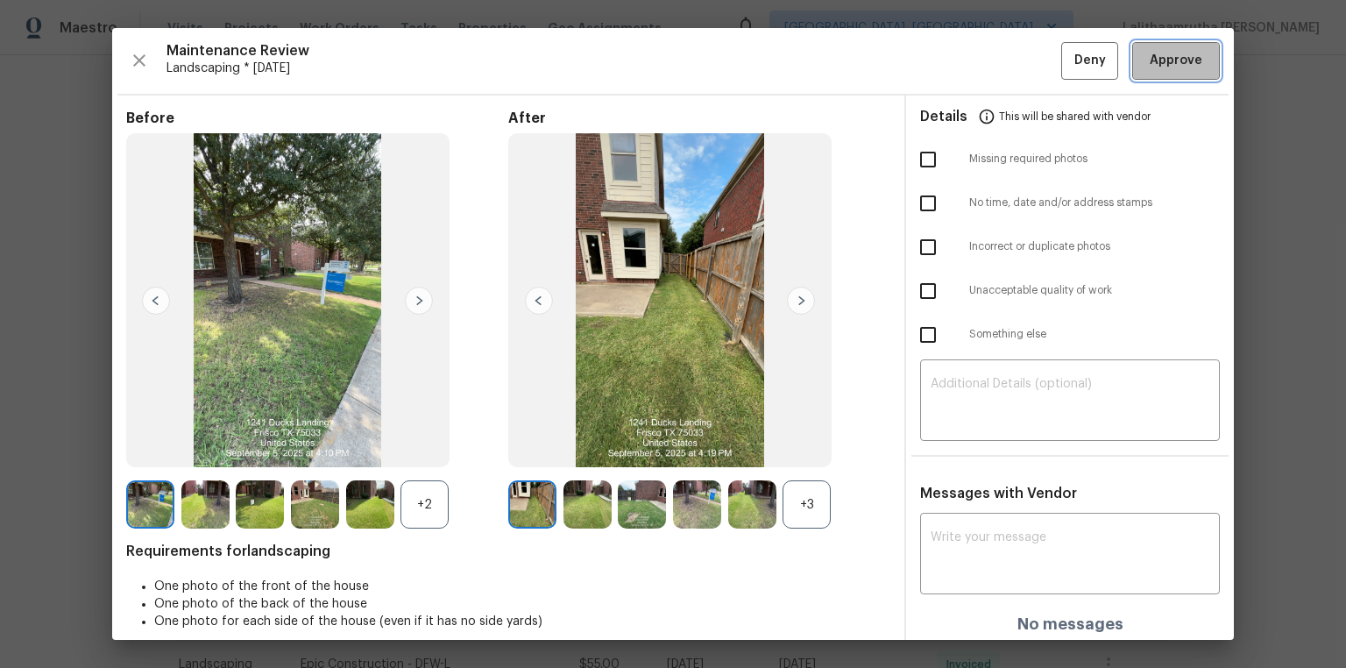
click at [957, 67] on span "Approve" at bounding box center [1176, 61] width 53 height 22
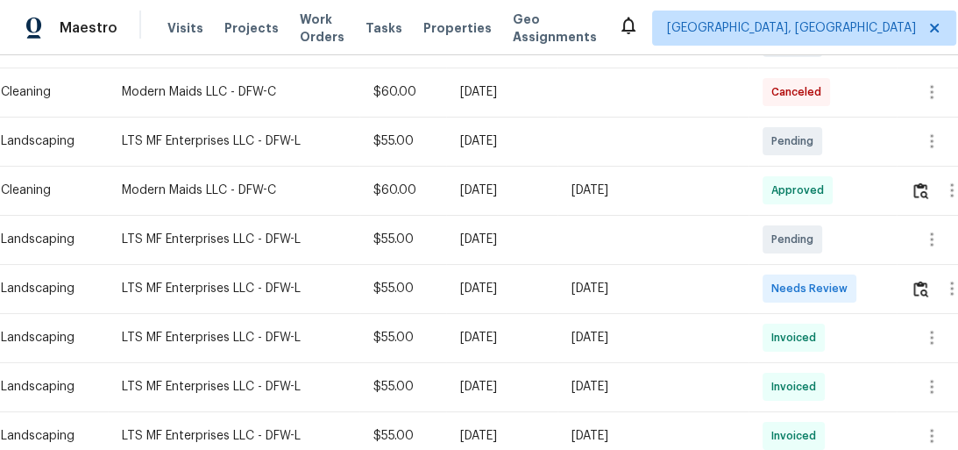
scroll to position [463, 0]
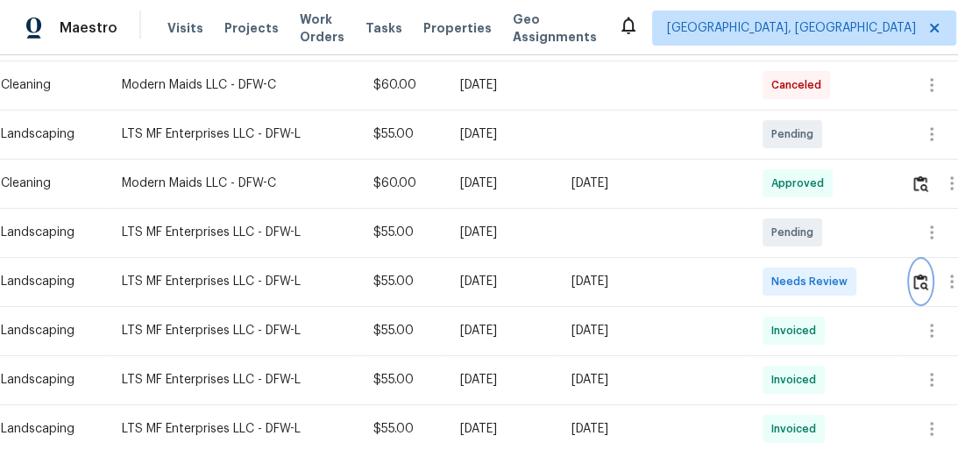
click at [918, 280] on img "button" at bounding box center [920, 281] width 15 height 17
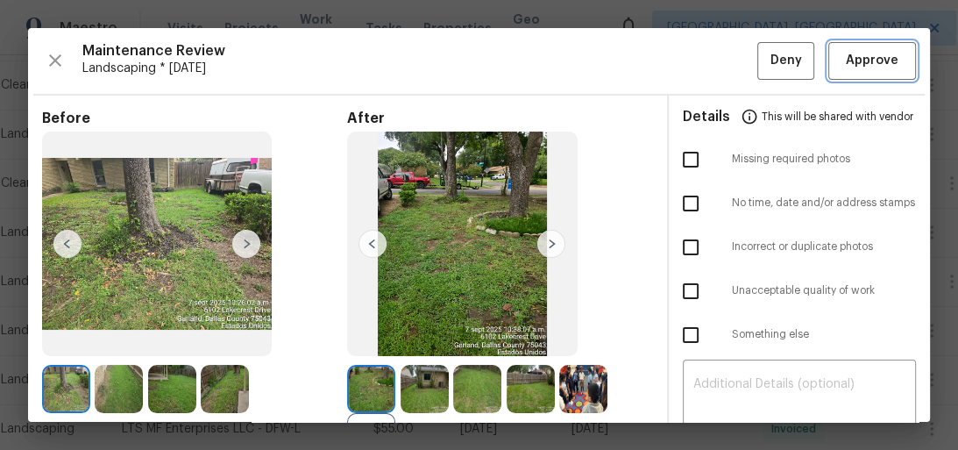
click at [879, 52] on span "Approve" at bounding box center [872, 61] width 53 height 22
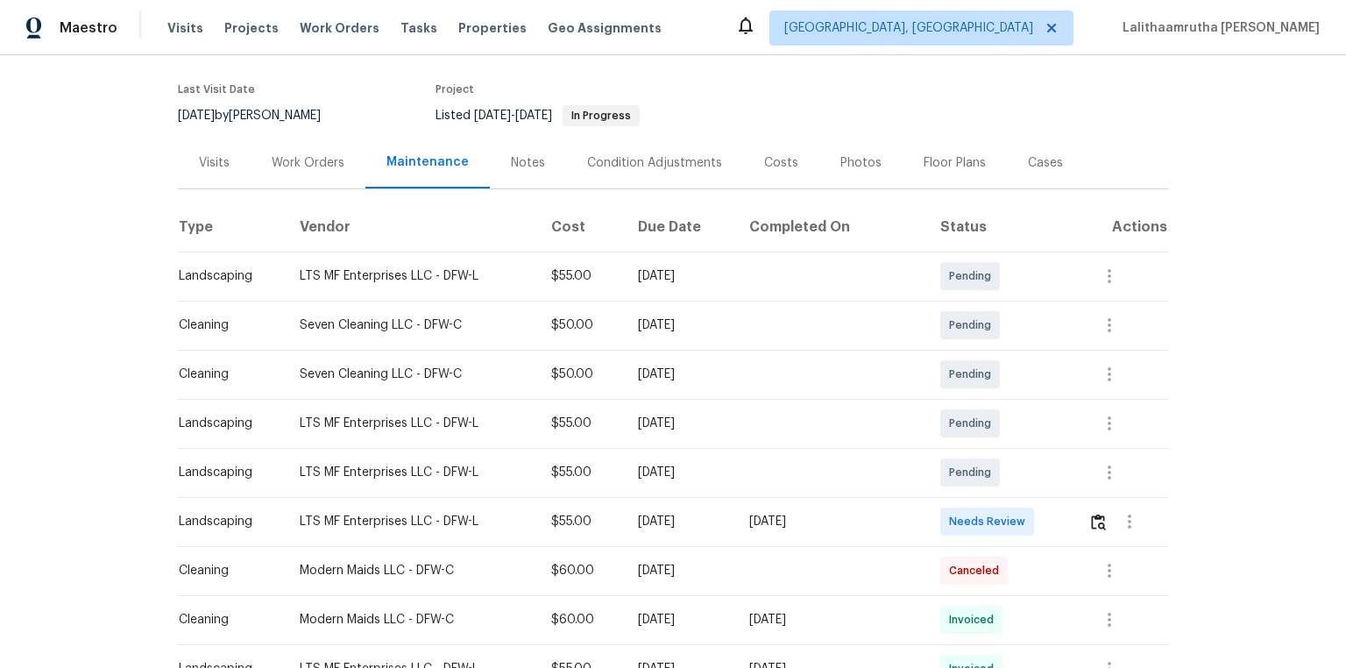
scroll to position [280, 0]
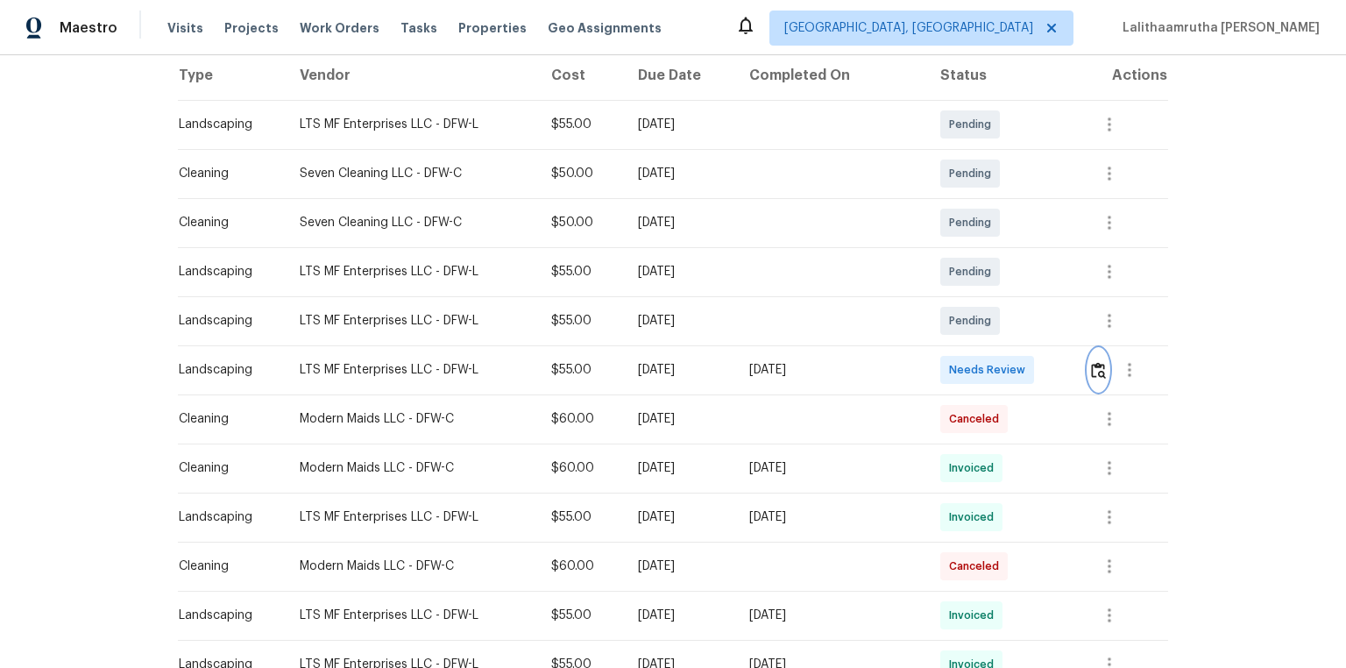
click at [957, 367] on img "button" at bounding box center [1098, 370] width 15 height 17
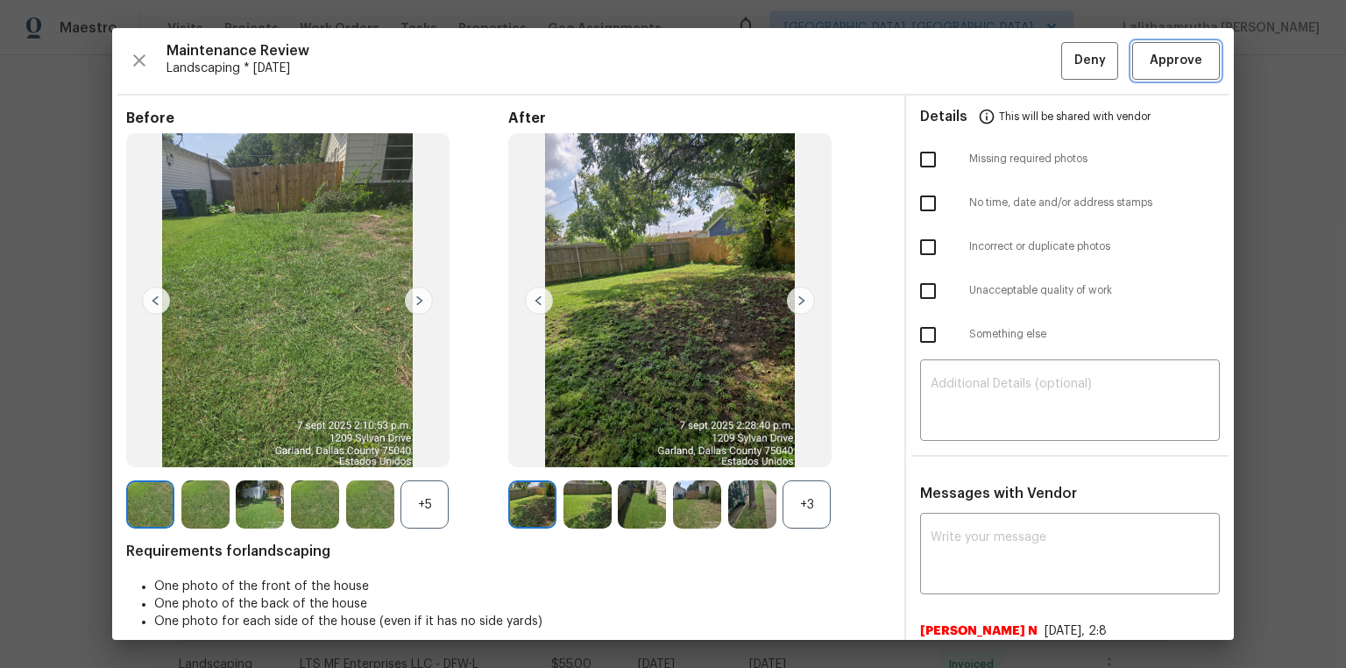
click at [957, 58] on span "Approve" at bounding box center [1176, 61] width 53 height 22
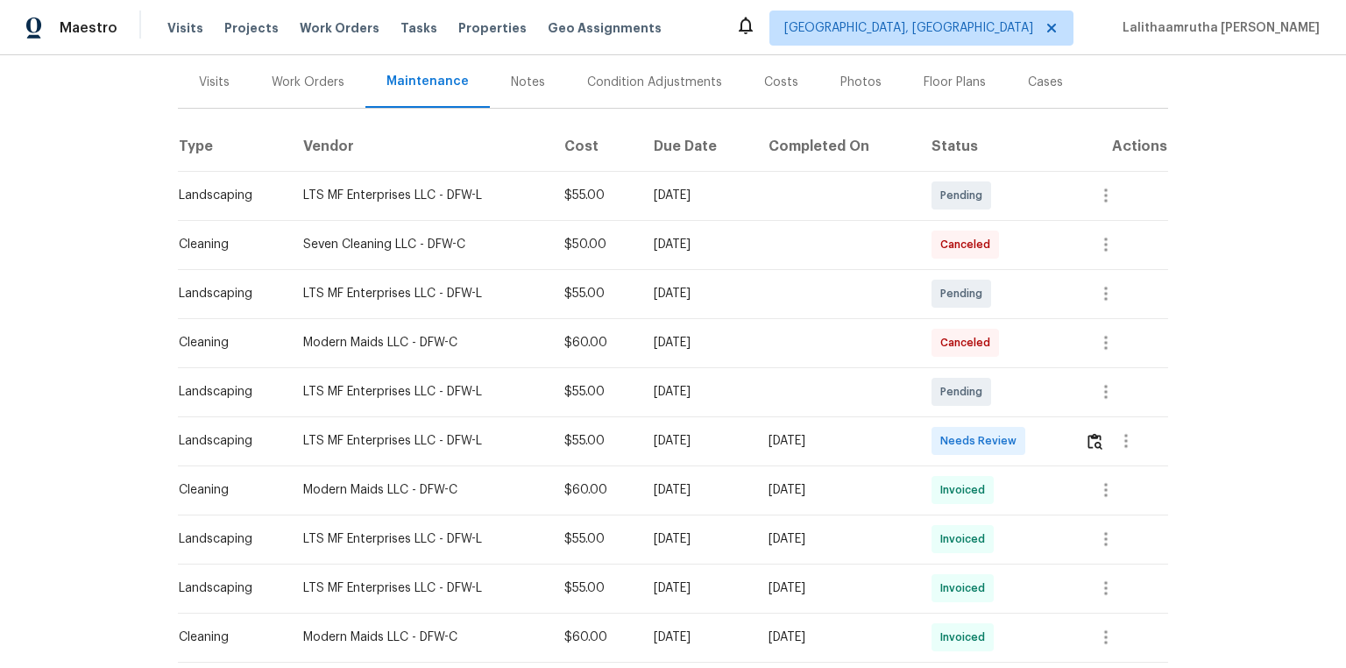
scroll to position [210, 0]
click at [957, 437] on img "button" at bounding box center [1095, 440] width 15 height 17
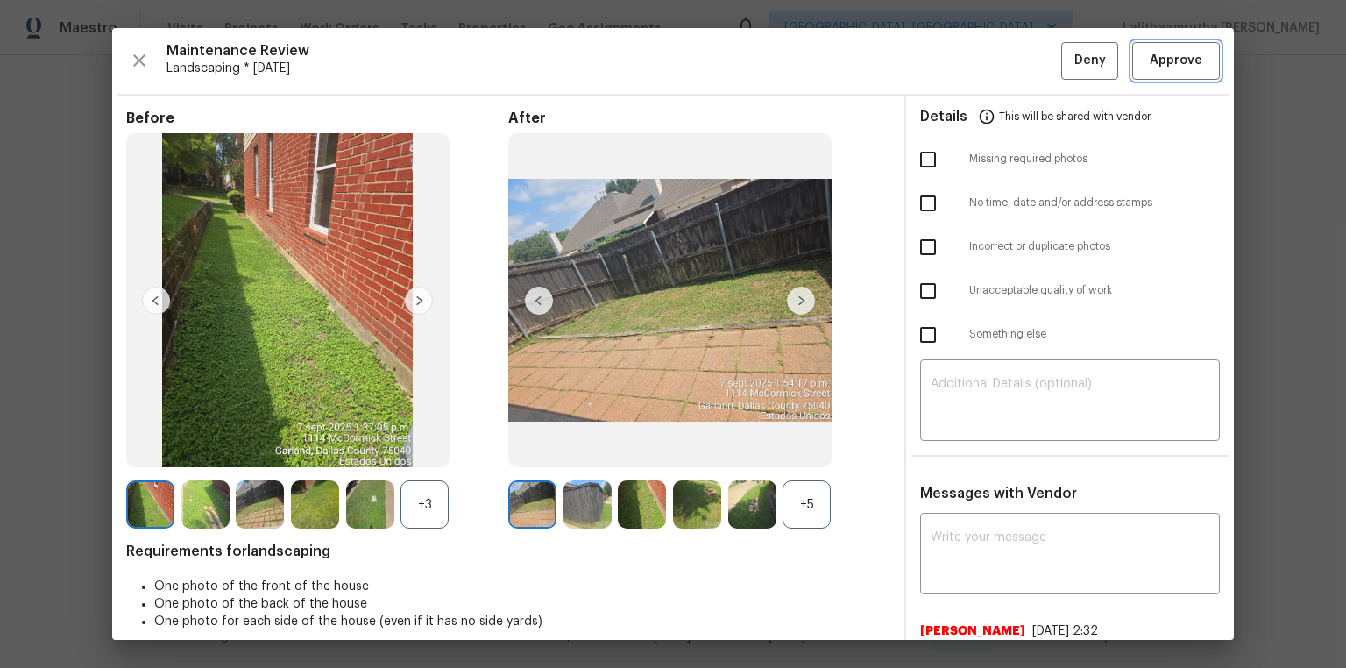
click at [957, 64] on span "Approve" at bounding box center [1176, 61] width 53 height 22
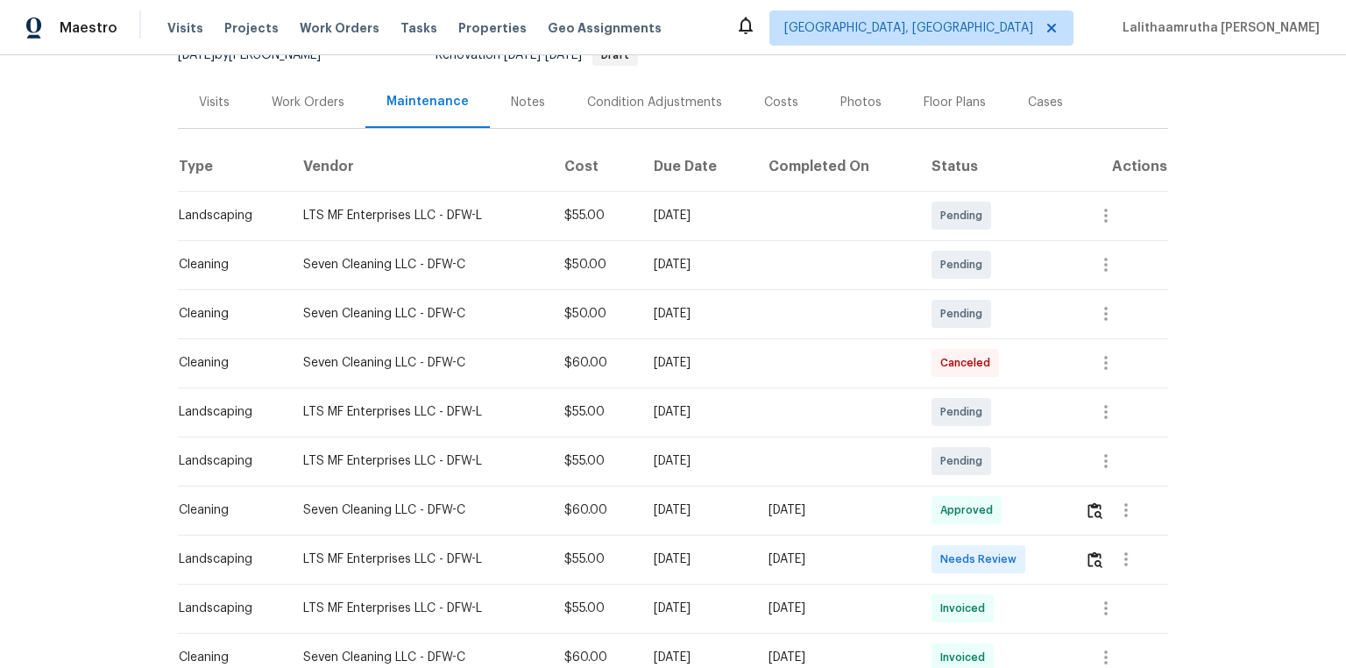
scroll to position [210, 0]
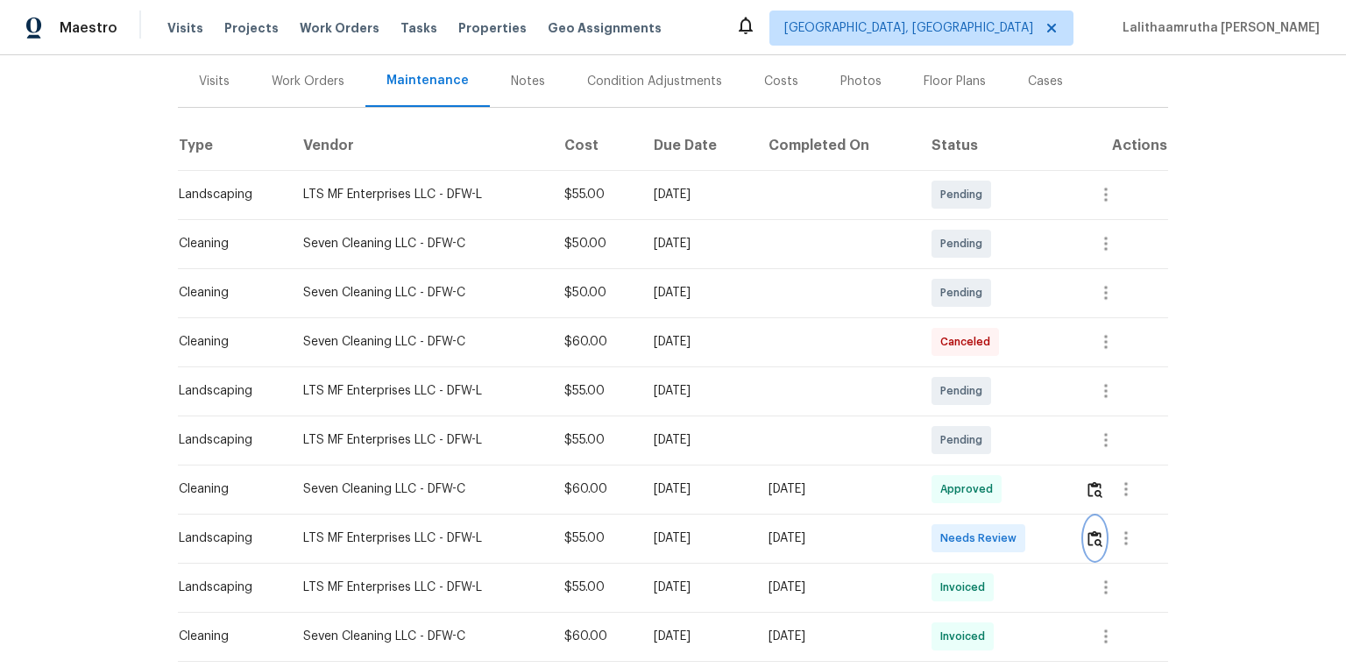
click at [957, 449] on img "button" at bounding box center [1095, 538] width 15 height 17
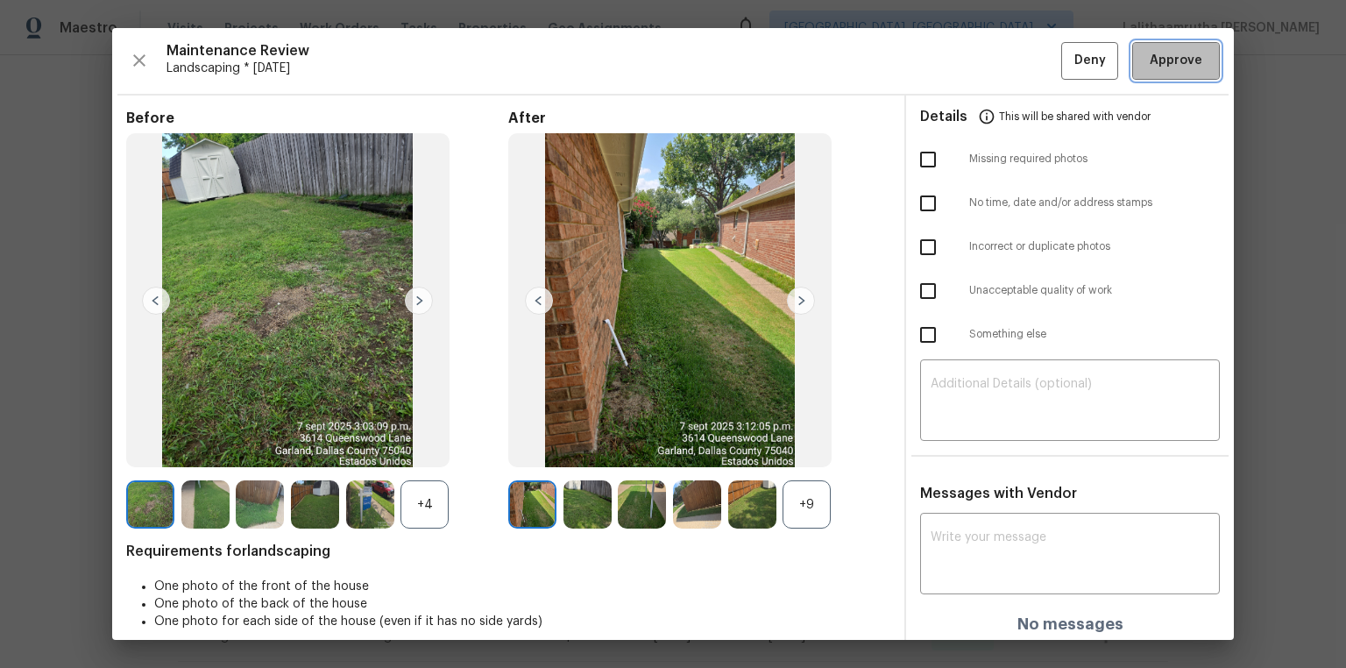
click at [957, 61] on span "Approve" at bounding box center [1176, 61] width 53 height 22
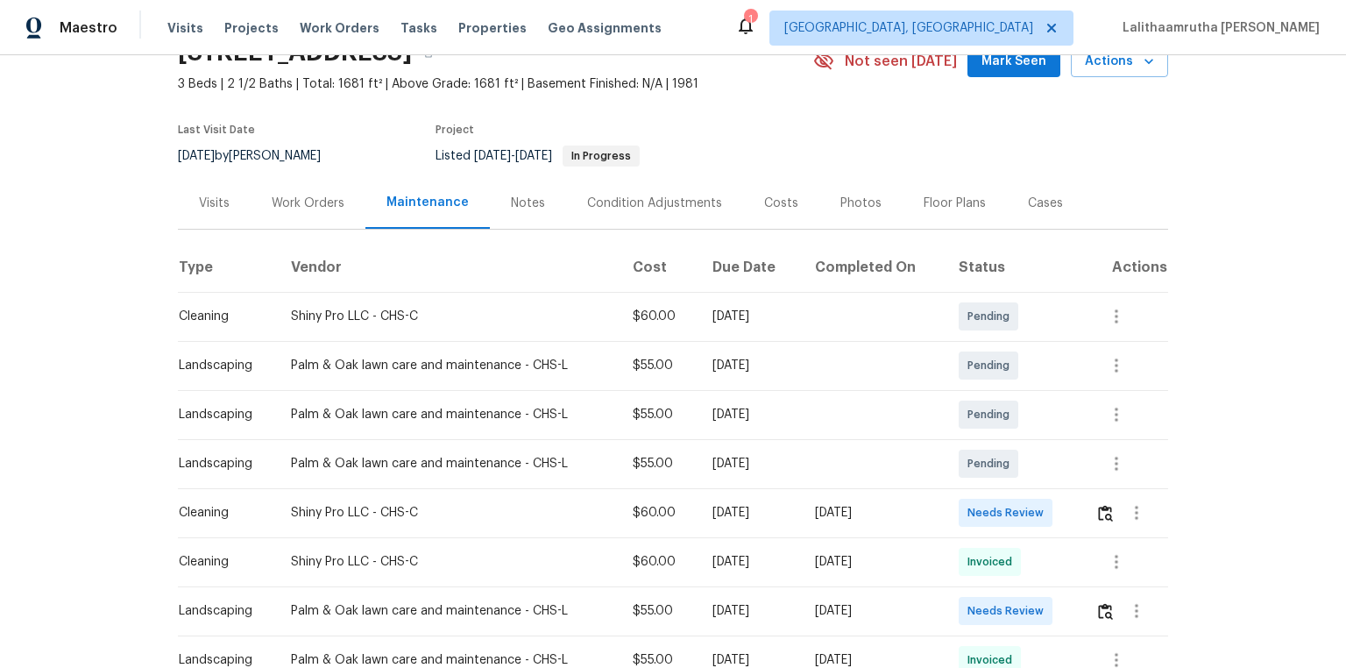
scroll to position [140, 0]
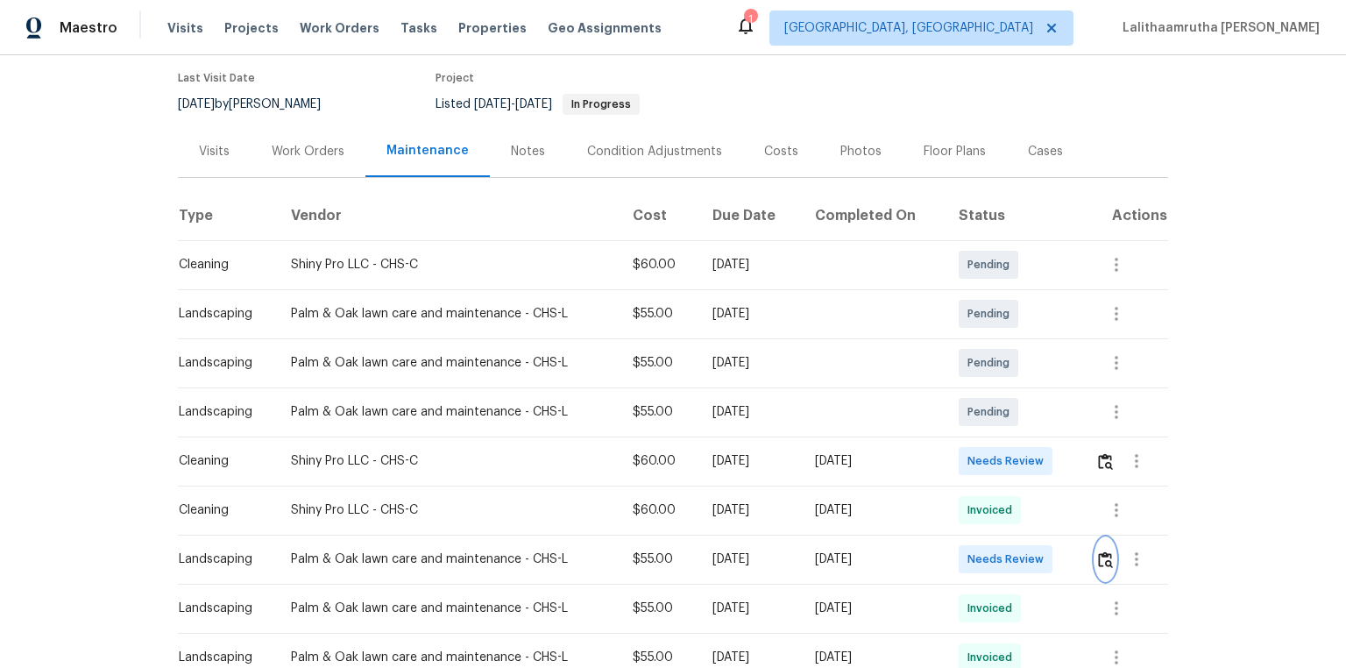
click at [957, 449] on img "button" at bounding box center [1105, 559] width 15 height 17
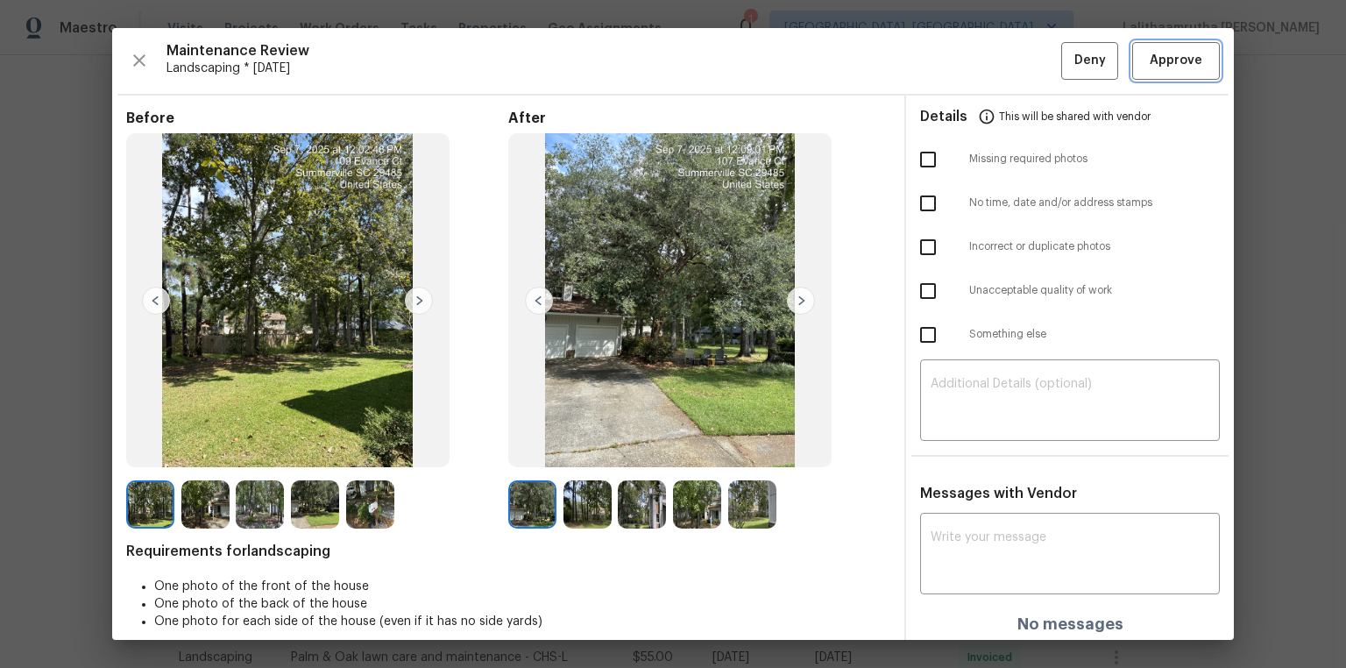
click at [957, 53] on span "Approve" at bounding box center [1176, 61] width 53 height 22
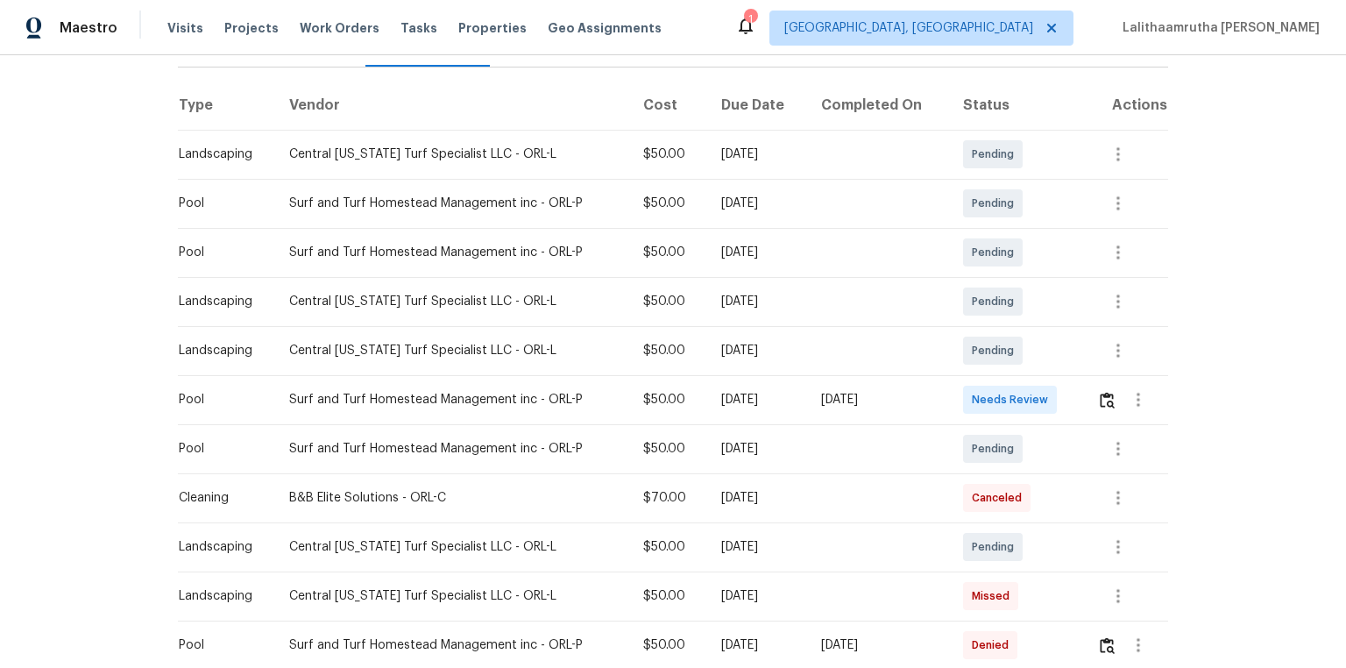
scroll to position [280, 0]
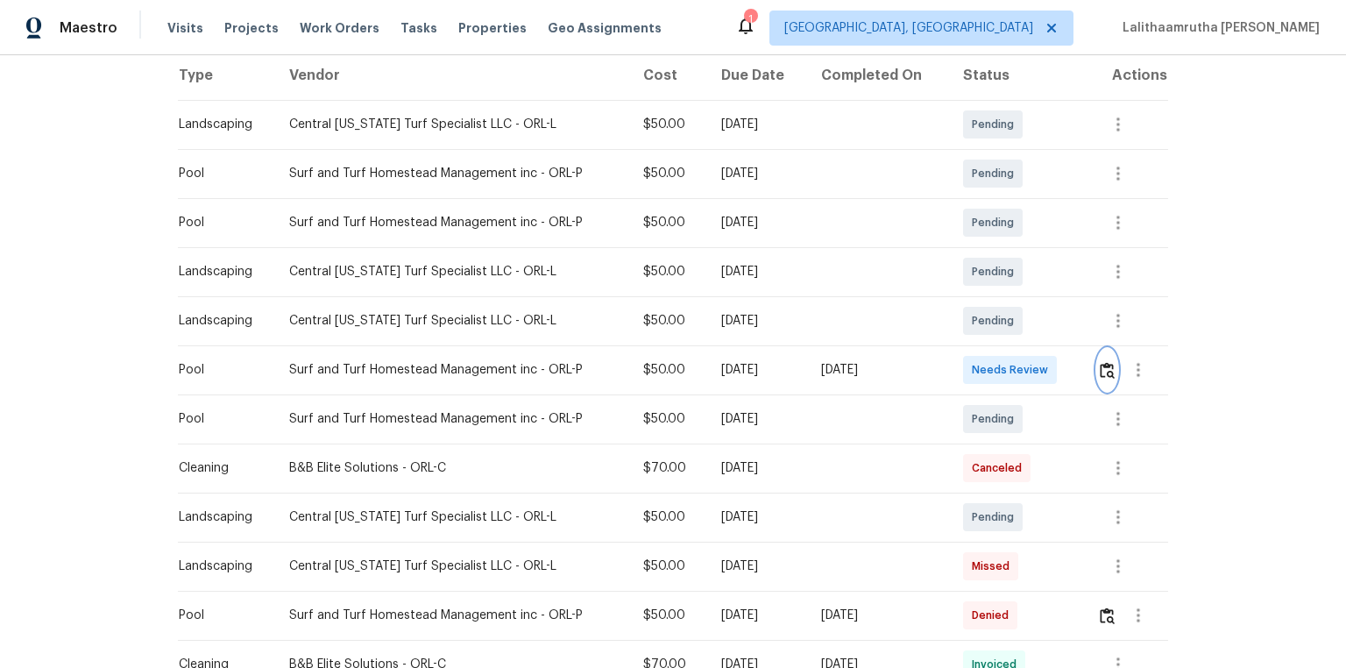
click at [957, 370] on img "button" at bounding box center [1107, 370] width 15 height 17
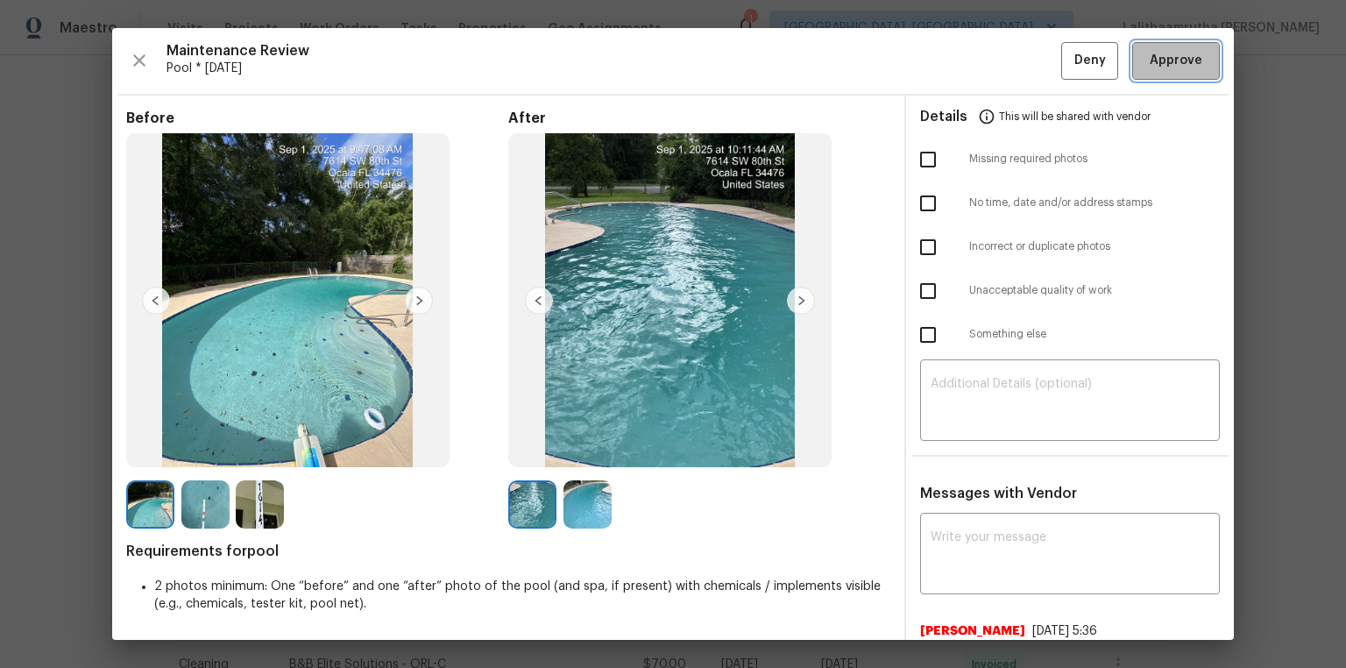
click at [957, 56] on span "Approve" at bounding box center [1176, 61] width 53 height 22
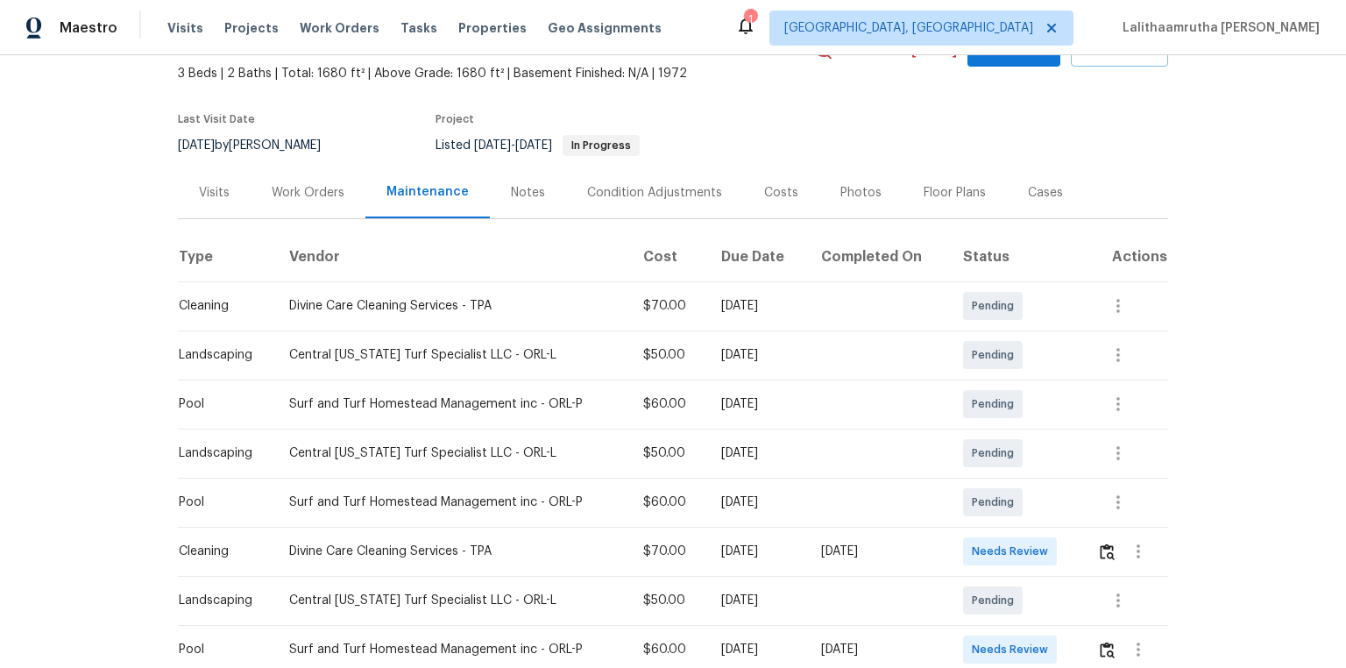
scroll to position [280, 0]
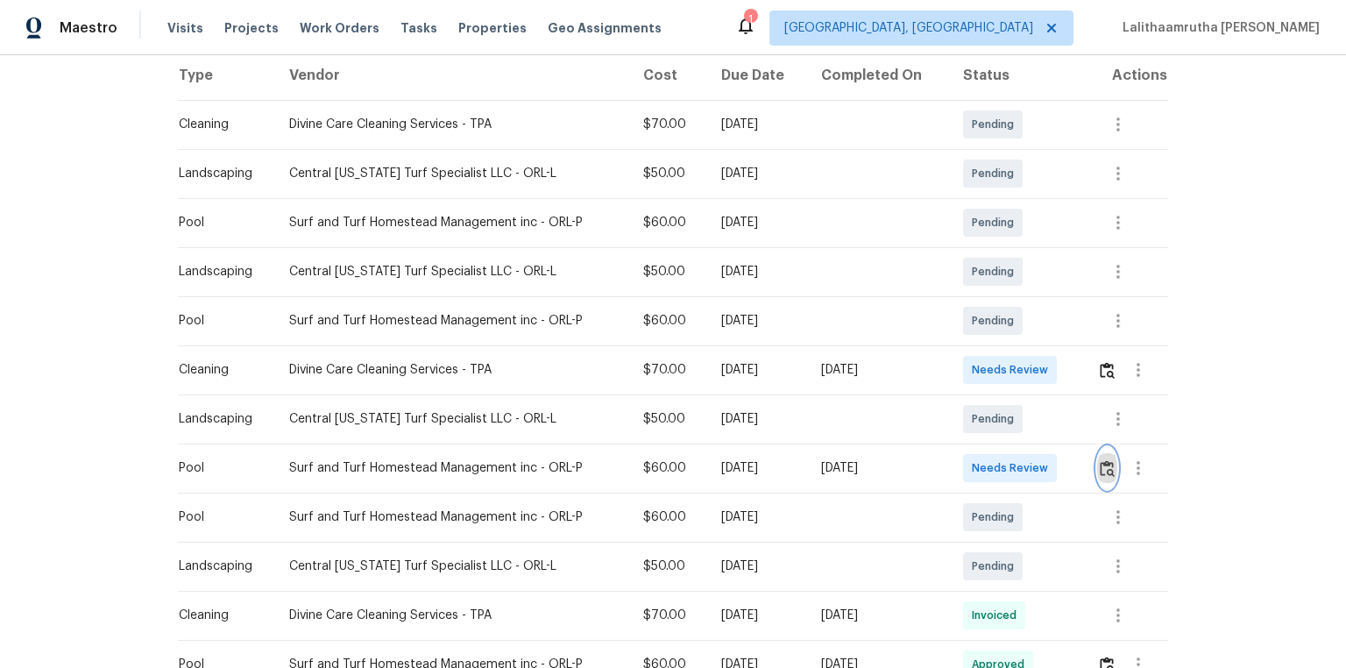
click at [957, 449] on img "button" at bounding box center [1107, 468] width 15 height 17
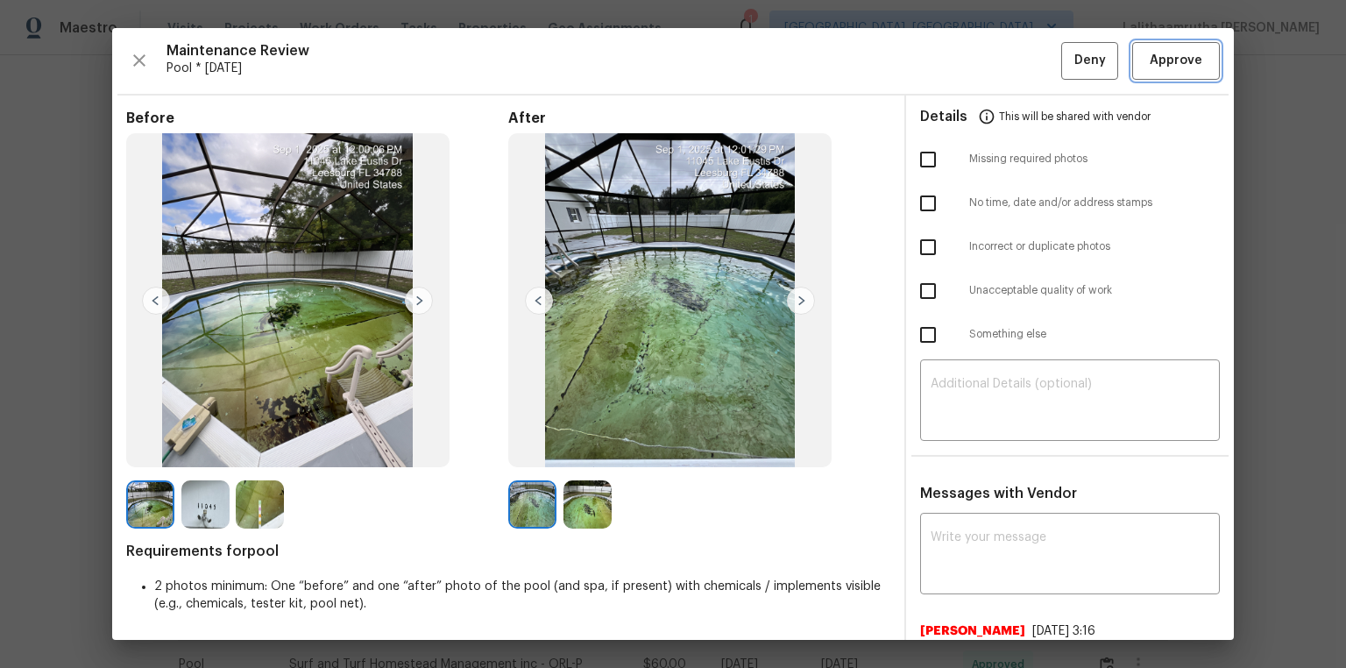
click at [957, 64] on span "Approve" at bounding box center [1176, 61] width 53 height 22
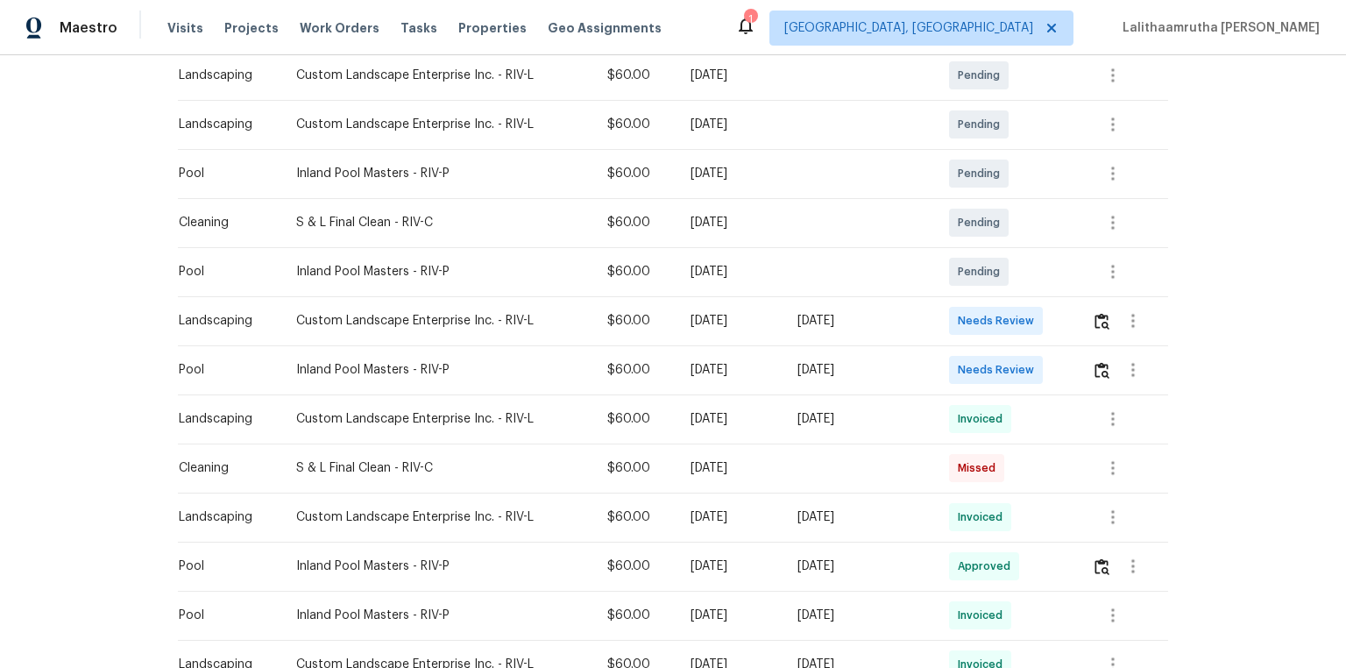
scroll to position [421, 0]
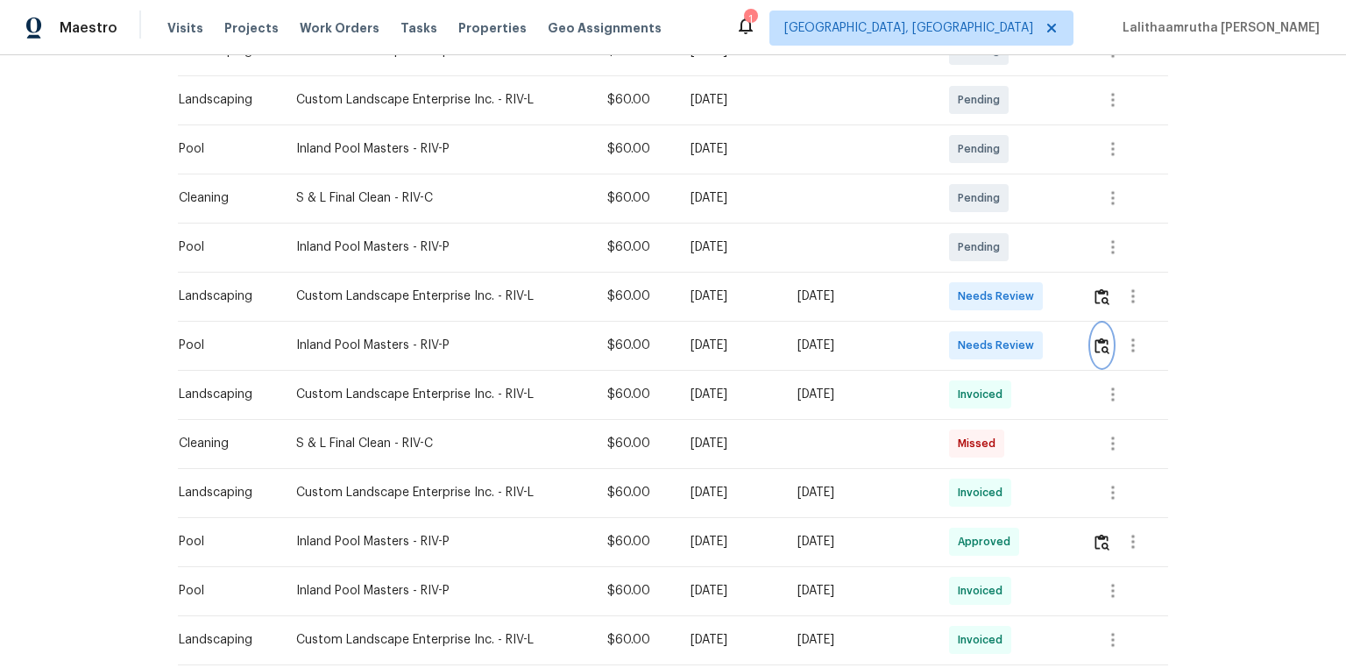
click at [957, 337] on img "button" at bounding box center [1102, 345] width 15 height 17
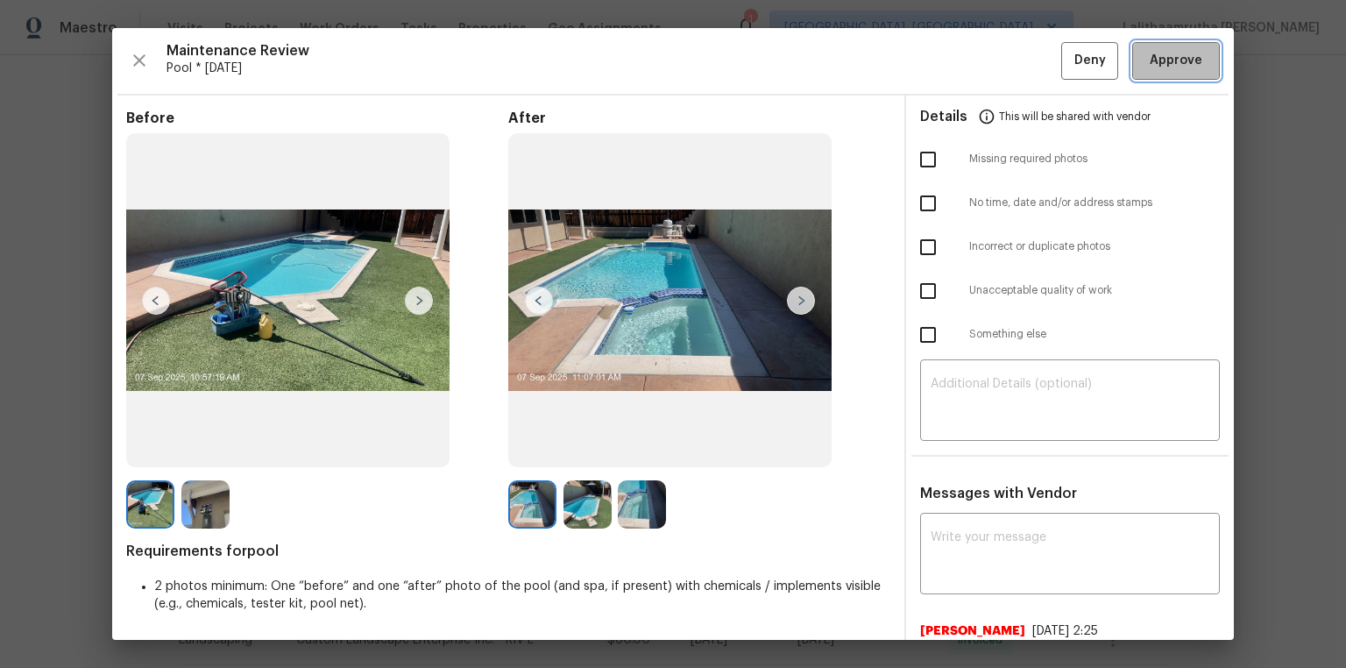
click at [957, 67] on span "Approve" at bounding box center [1176, 61] width 53 height 22
